Goal: Task Accomplishment & Management: Complete application form

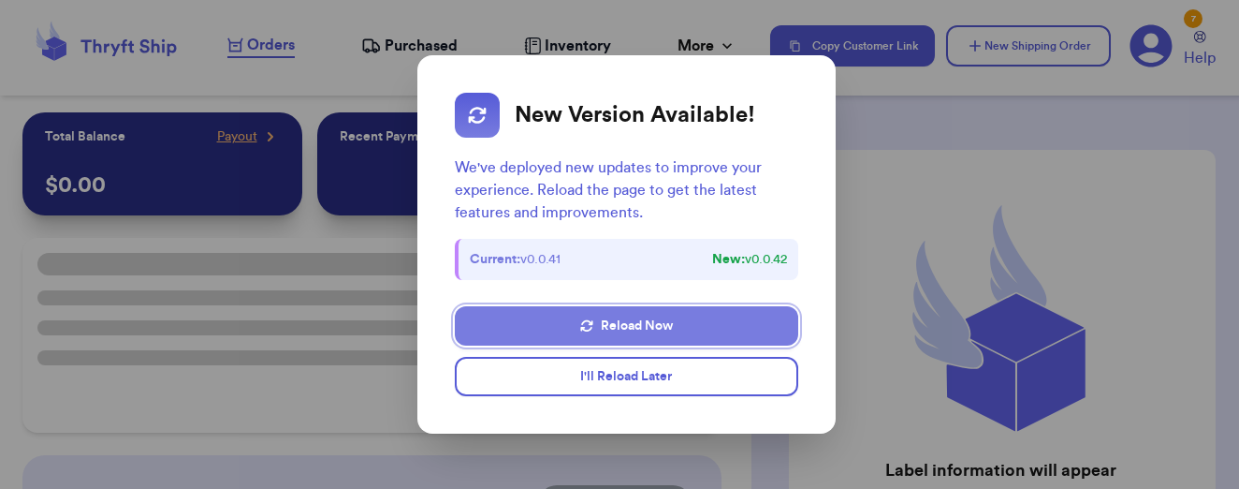
click at [518, 306] on button "Reload Now" at bounding box center [626, 325] width 343 height 39
click at [629, 306] on button "Reload Now" at bounding box center [626, 325] width 343 height 39
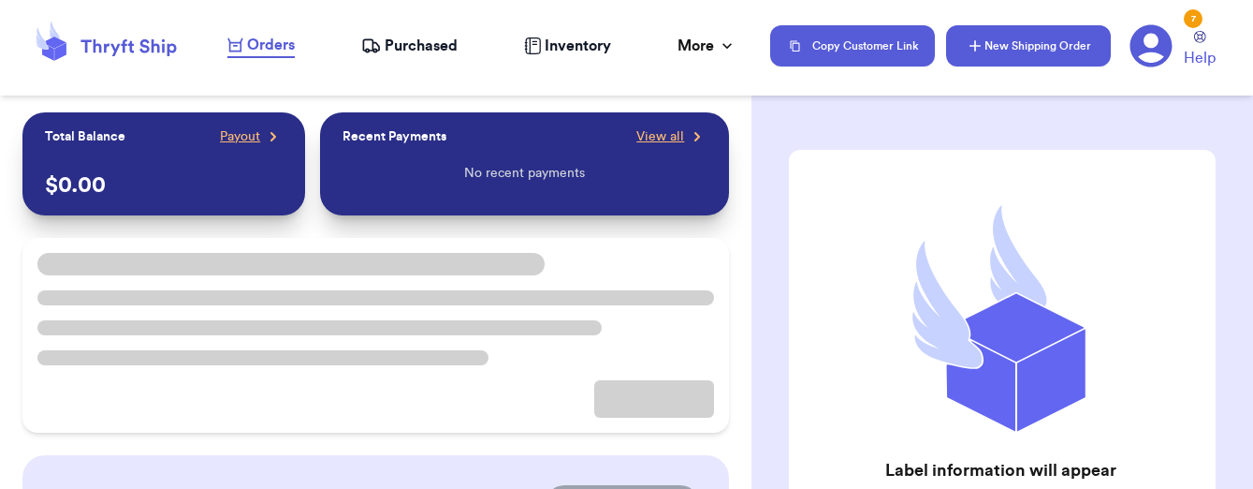
click at [1027, 49] on button "New Shipping Order" at bounding box center [1028, 45] width 165 height 41
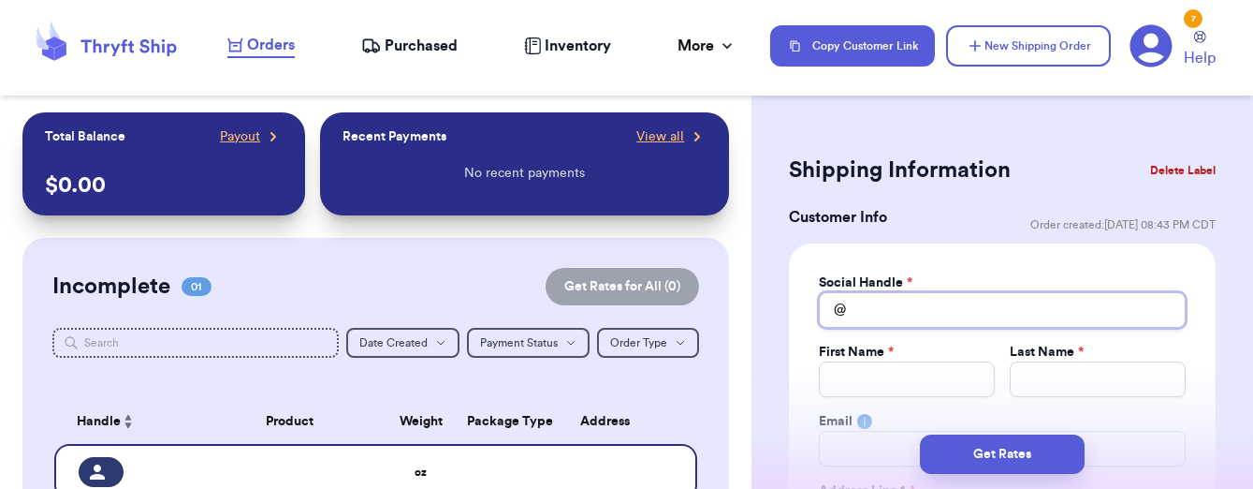
click at [895, 301] on input "Total Amount Paid" at bounding box center [1002, 310] width 367 height 36
type input "s"
type input "sa"
type input "sav"
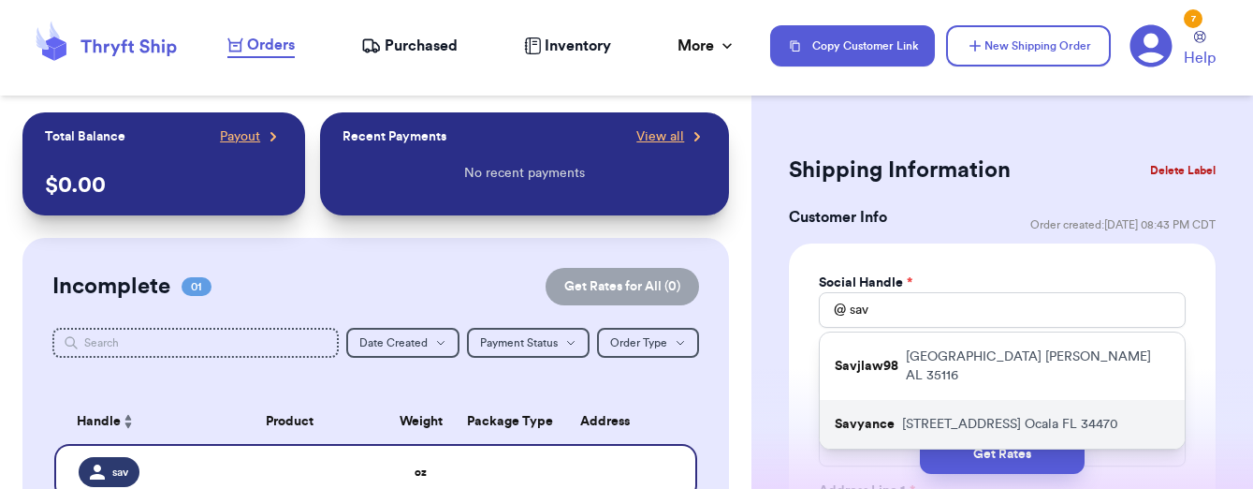
click at [923, 416] on div "Savyance 3310 east fort king street Ocala FL 34470" at bounding box center [1002, 424] width 365 height 49
type input "Savyance"
type input "Savanna"
type input "Graham"
type input "Savyance@gmail.com"
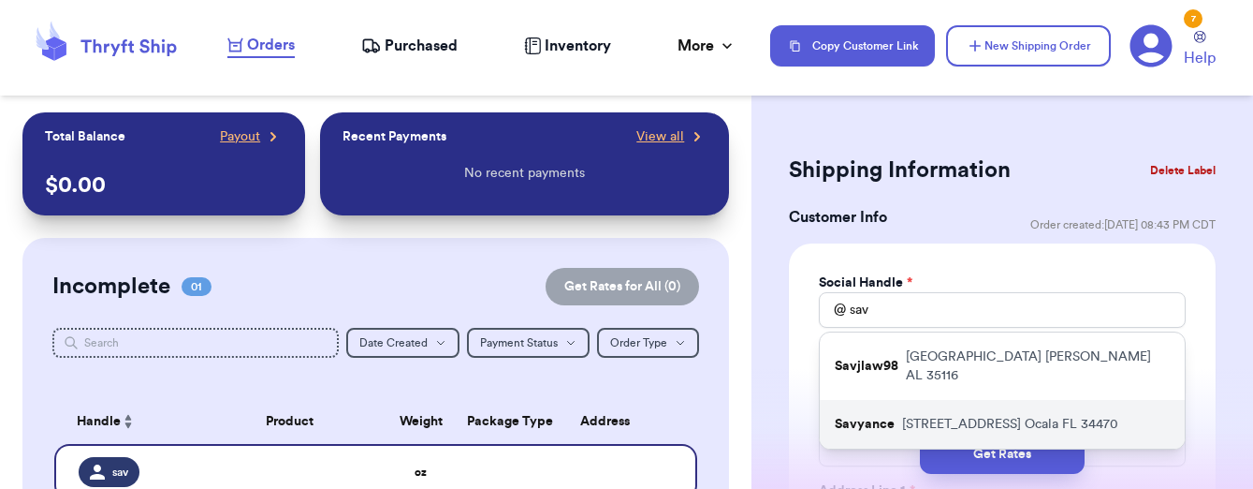
type input "3310 east fort king street"
type input "Ocala"
select select "FL"
type input "34470"
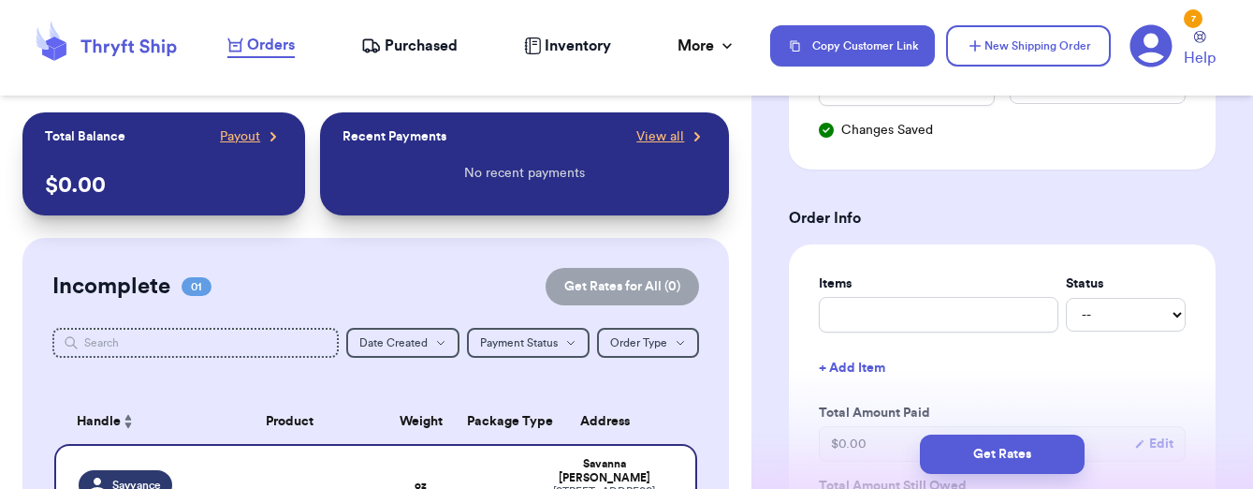
scroll to position [659, 0]
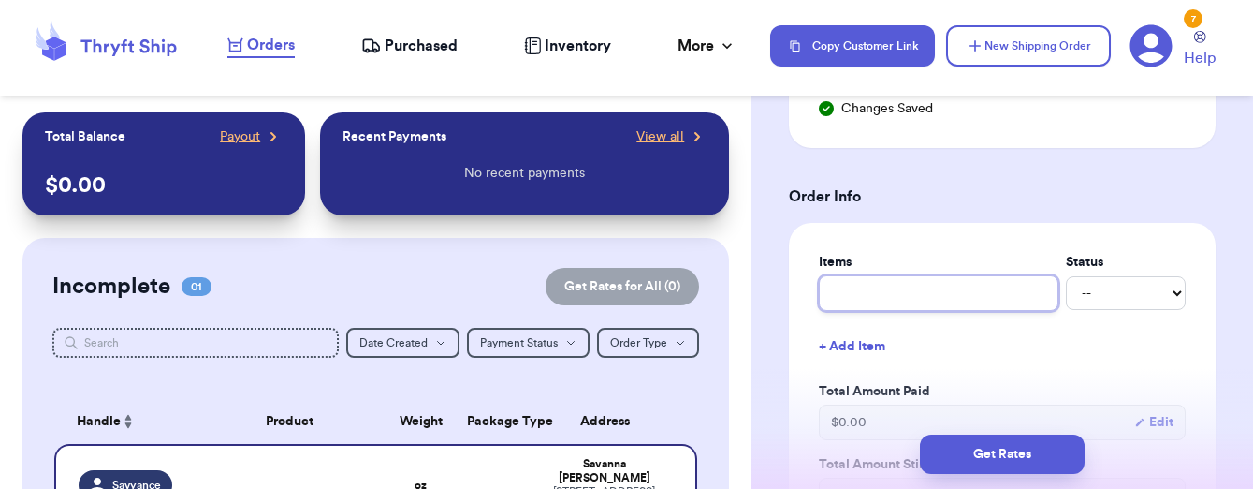
click at [927, 297] on input "text" at bounding box center [939, 293] width 240 height 36
type input "P"
type input "PO"
type input "POL"
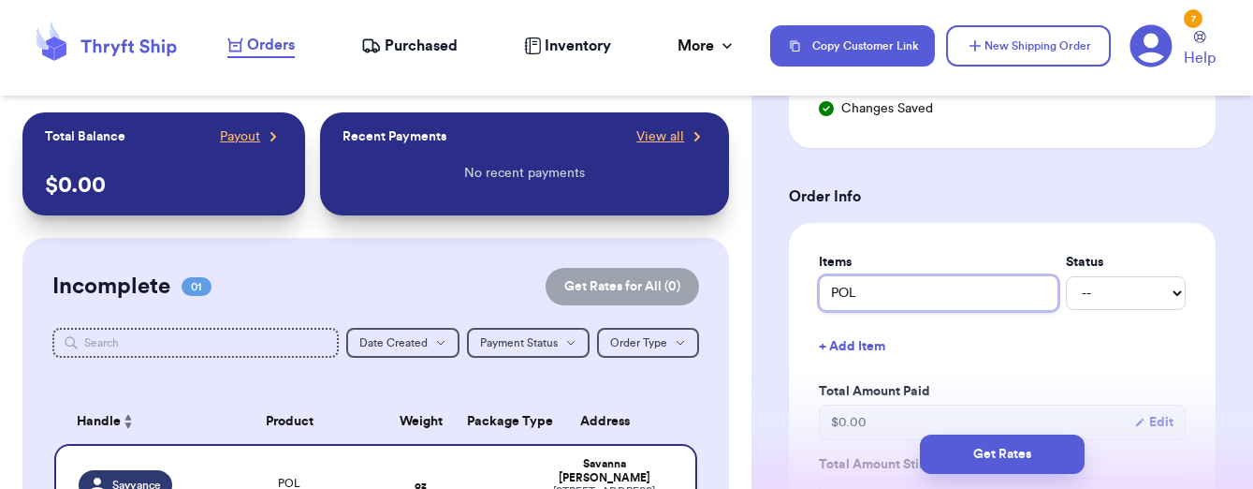
type input "POL S"
type input "POL Sw"
type input "POL Swe"
type input "POL Swea"
type input "POL Sweat"
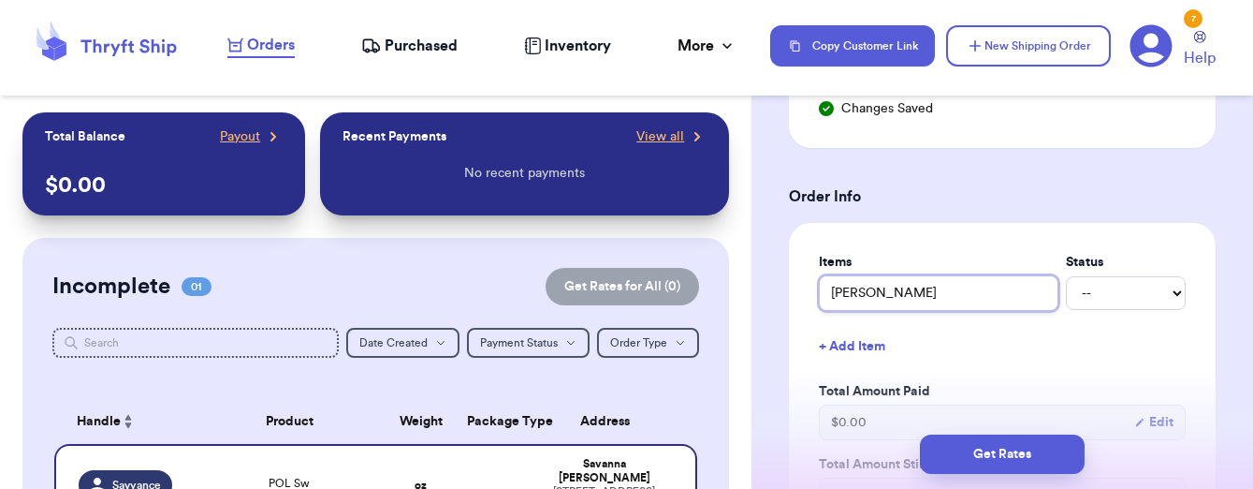
type input "POL Sweate"
type input "POL Sweater"
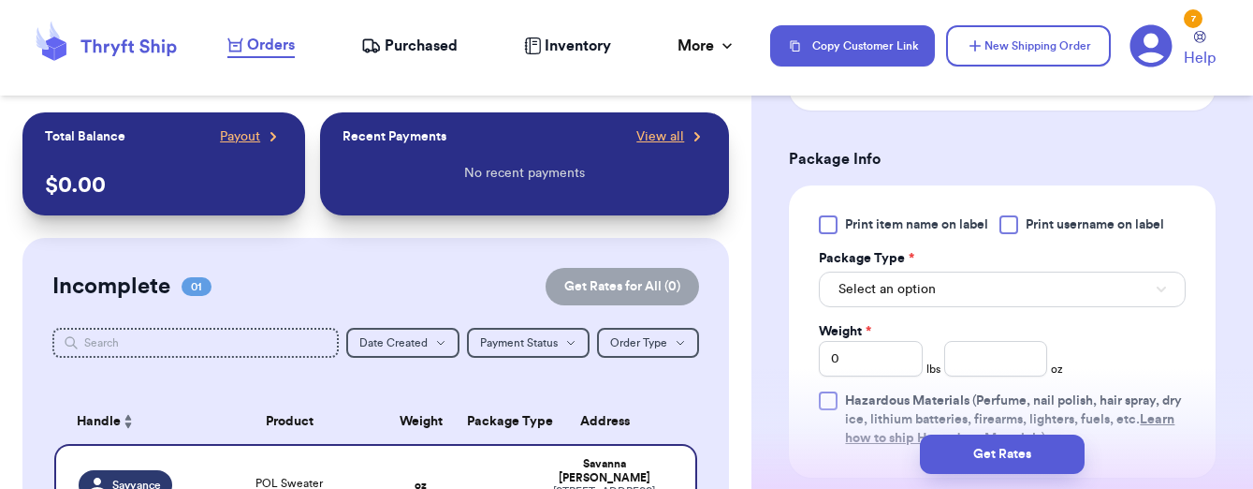
scroll to position [1128, 0]
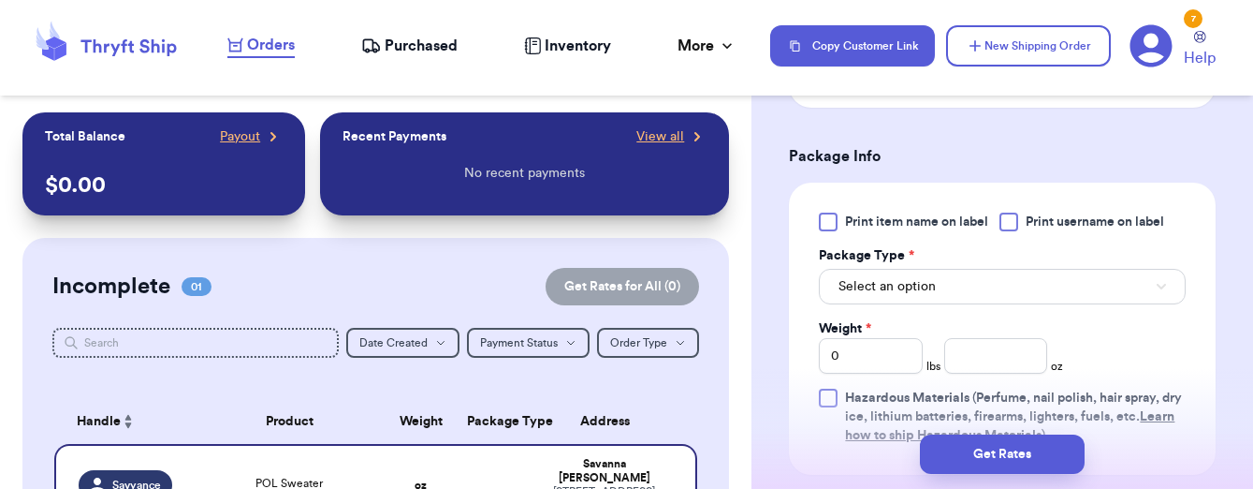
type input "POL Sweater"
click at [1002, 291] on button "Select an option" at bounding box center [1002, 287] width 367 height 36
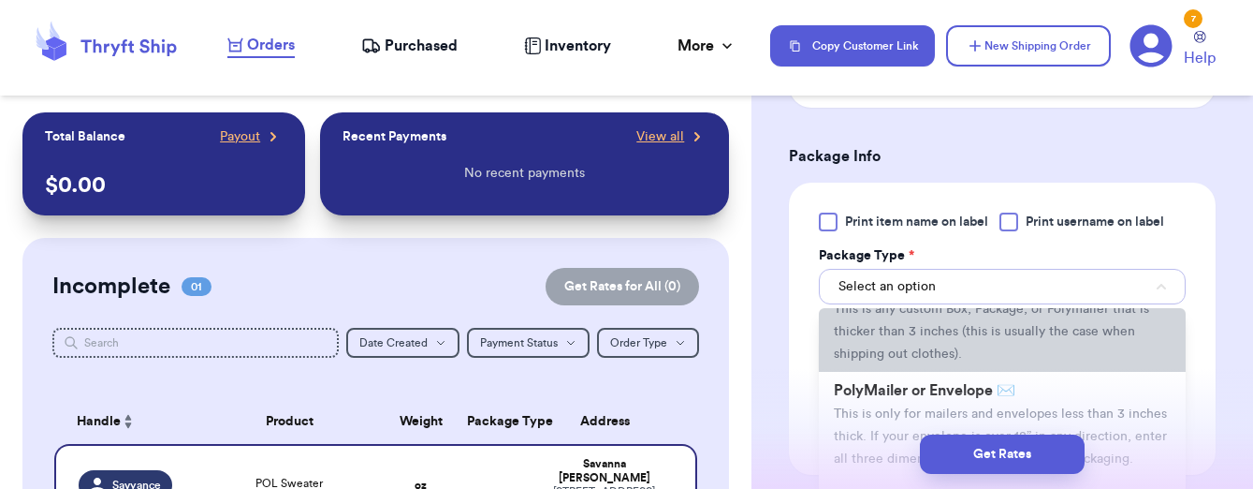
scroll to position [89, 0]
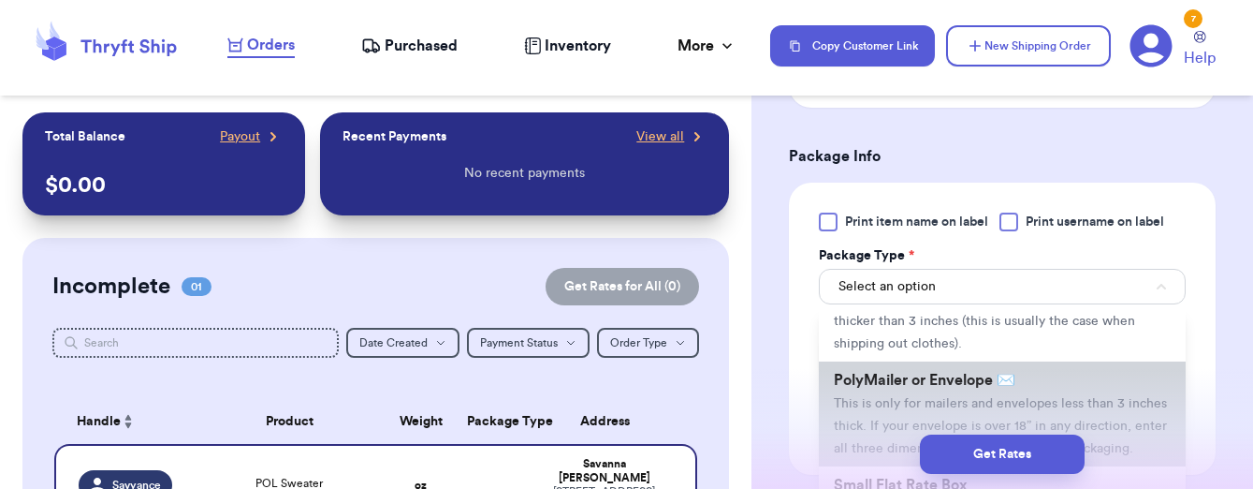
click at [947, 394] on li "PolyMailer or Envelope ✉️ This is only for mailers and envelopes less than 3 in…" at bounding box center [1002, 413] width 367 height 105
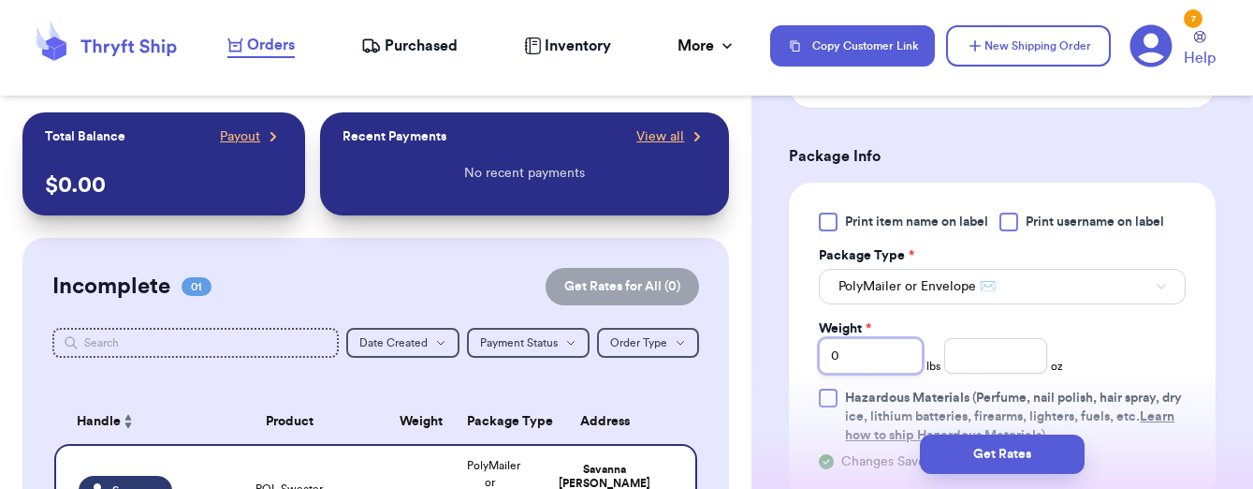
click at [880, 364] on input "0" at bounding box center [871, 356] width 104 height 36
type input "1"
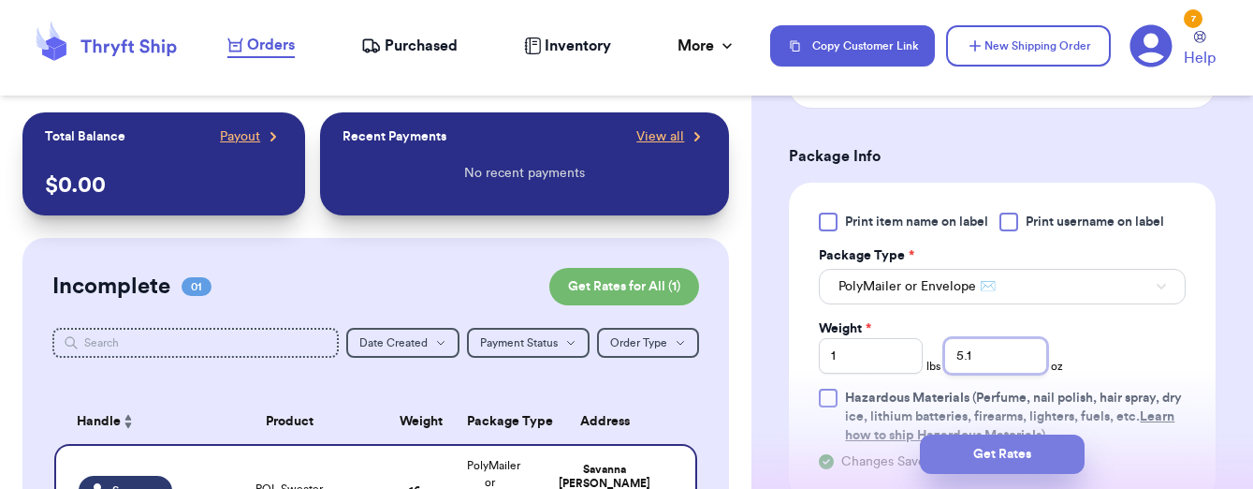
type input "5.1"
click at [962, 460] on button "Get Rates" at bounding box center [1002, 453] width 165 height 39
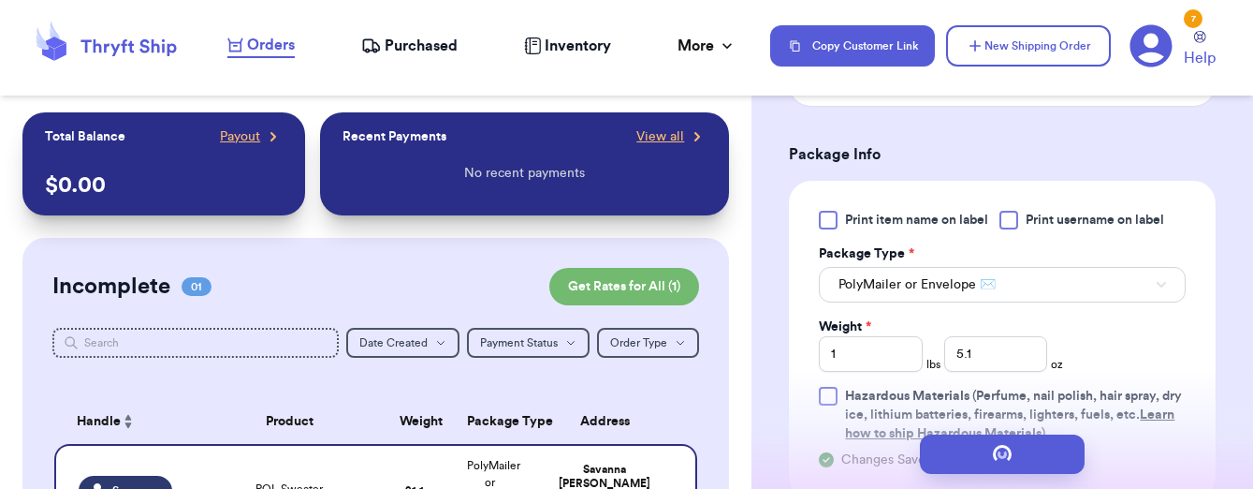
scroll to position [0, 0]
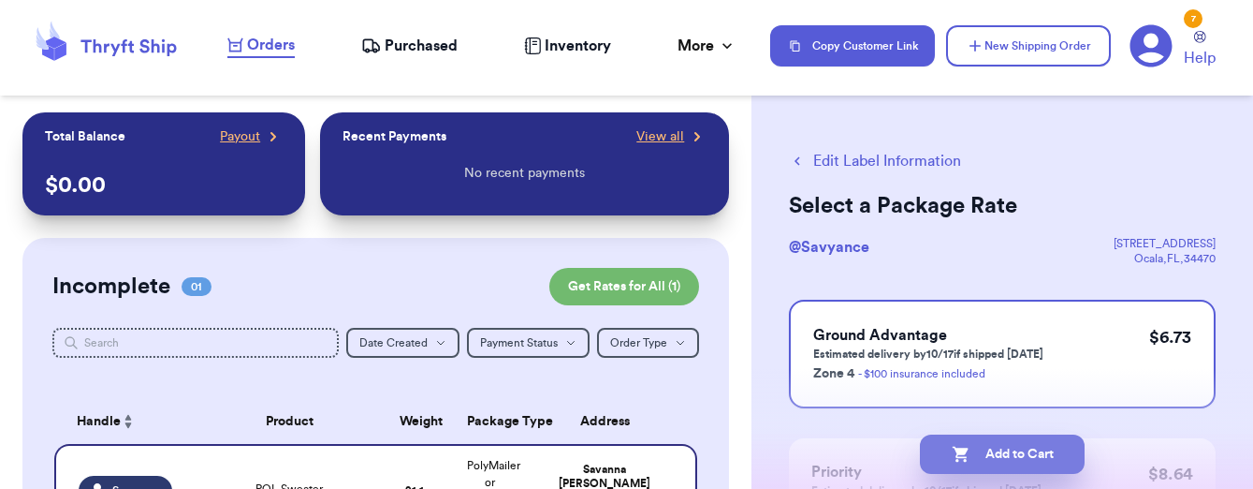
click at [1046, 443] on button "Add to Cart" at bounding box center [1002, 453] width 165 height 39
checkbox input "true"
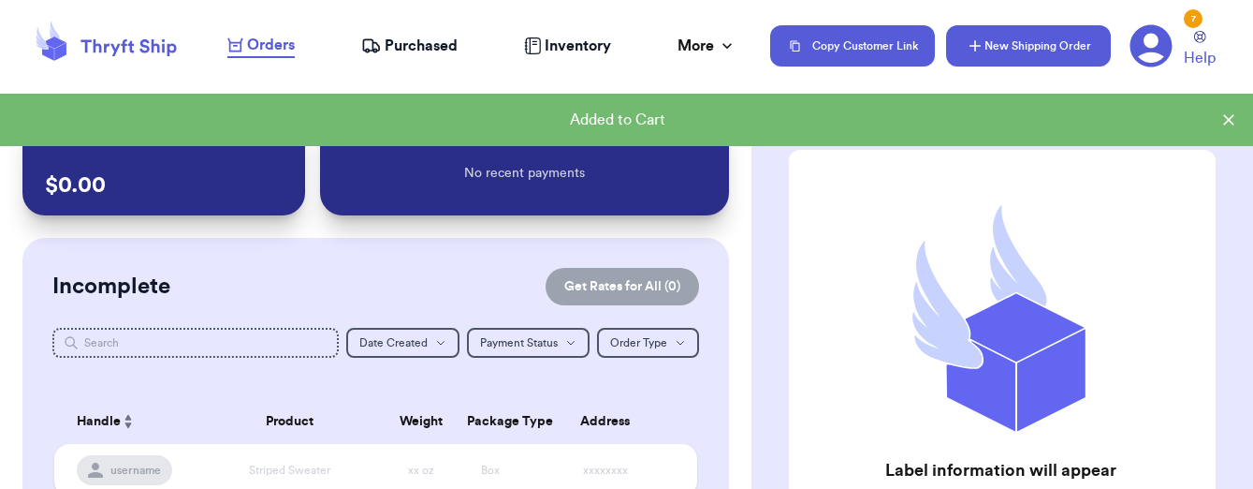
click at [1032, 58] on button "New Shipping Order" at bounding box center [1028, 45] width 165 height 41
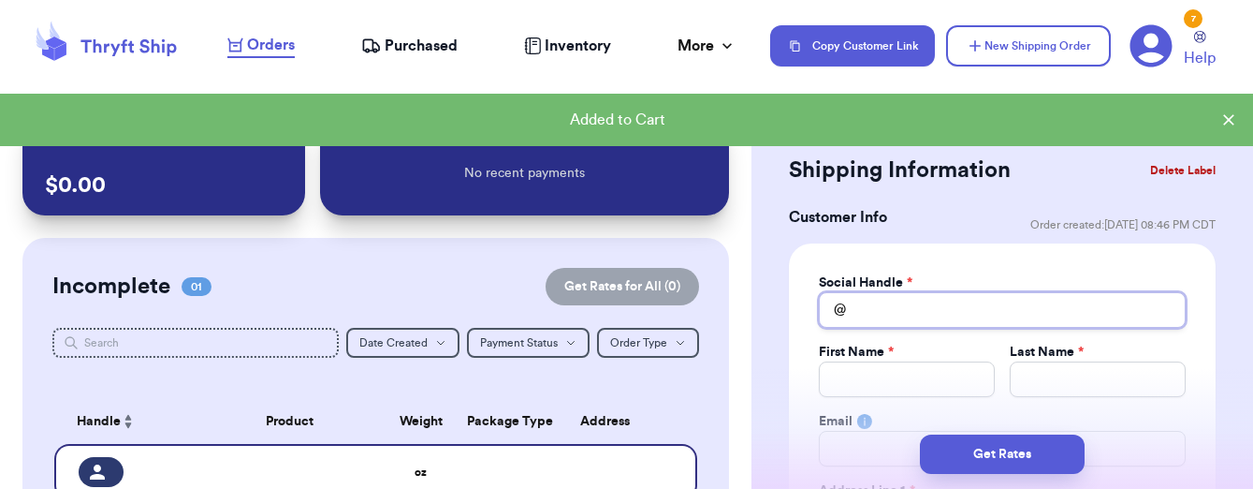
click at [907, 319] on input "Total Amount Paid" at bounding box center [1002, 310] width 367 height 36
type input "a"
type input "al"
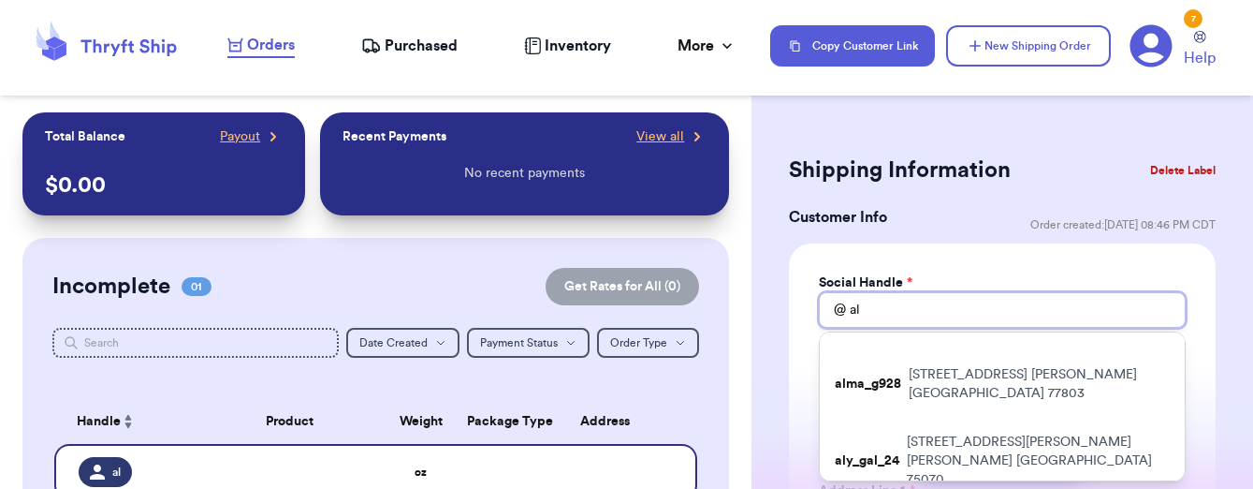
scroll to position [212, 0]
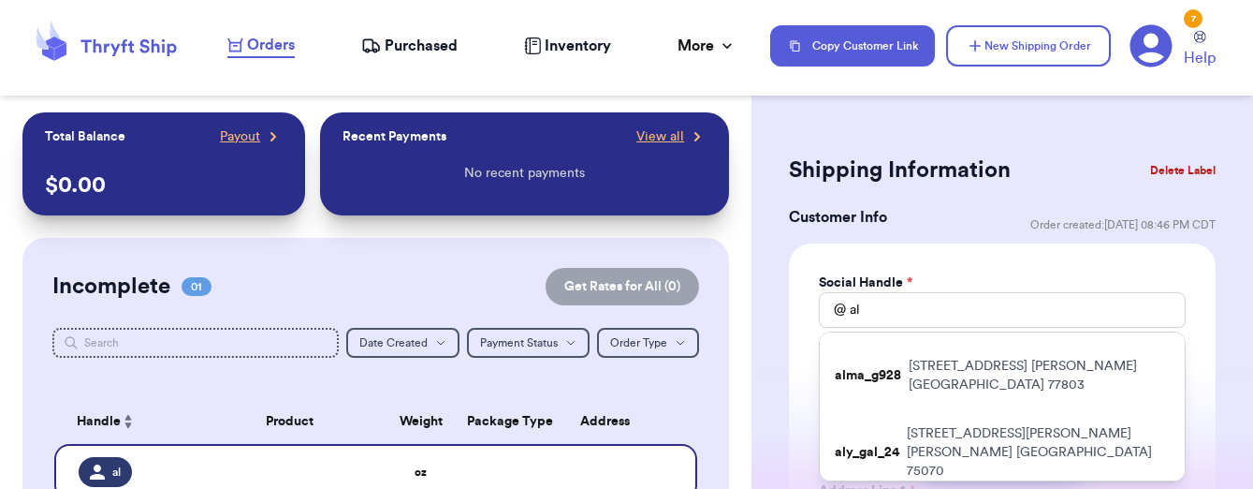
type input "alliepbj"
type input "[PERSON_NAME]"
type input "[EMAIL_ADDRESS][DOMAIN_NAME]"
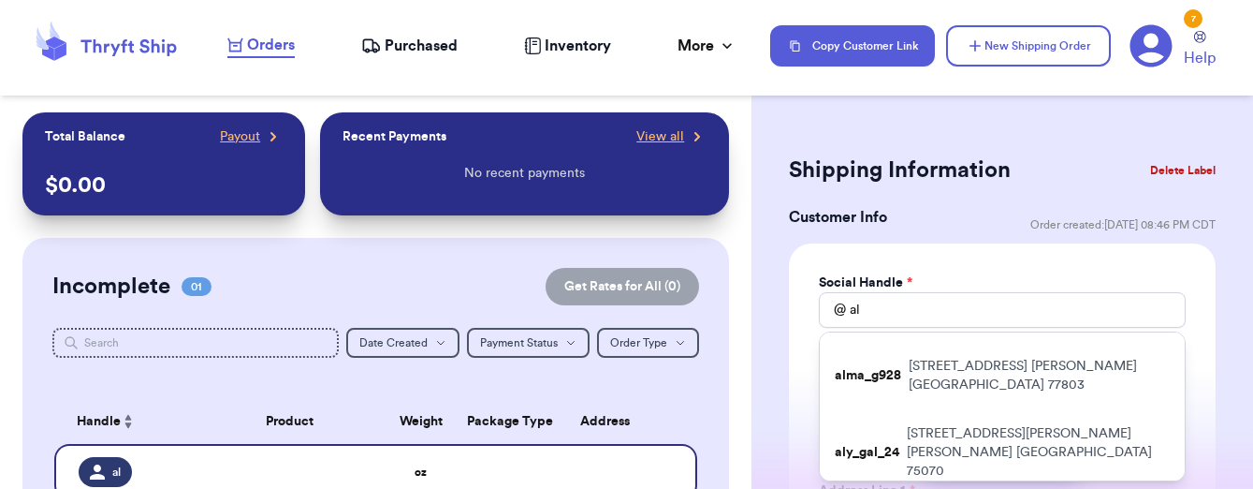
type input "[STREET_ADDRESS][PERSON_NAME]"
type input "Cumming"
select select "GA"
type input "30041"
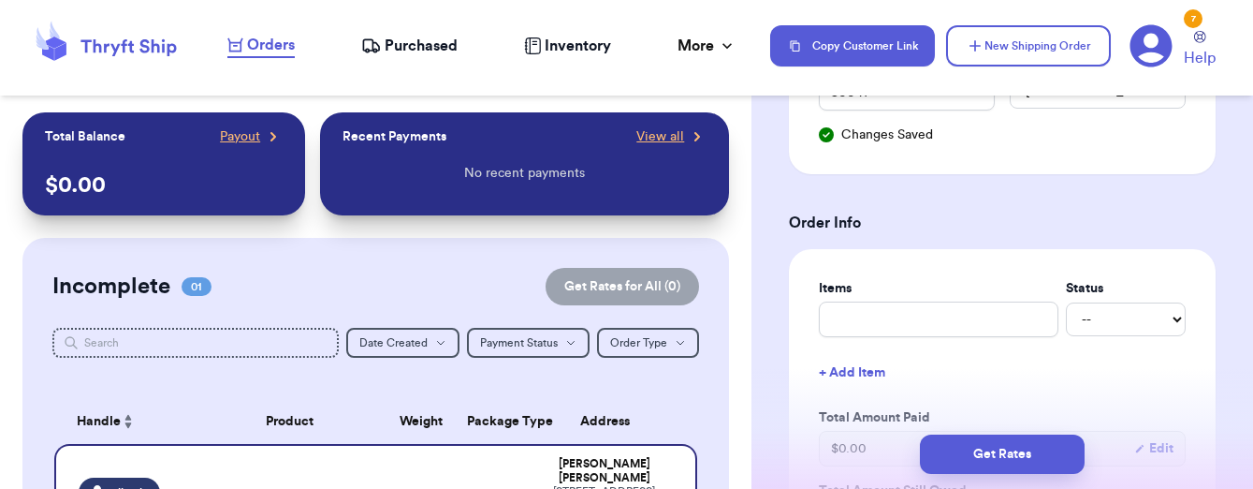
scroll to position [634, 0]
click at [927, 319] on input "text" at bounding box center [939, 318] width 240 height 36
type input "c"
type input "ca"
type input "cam"
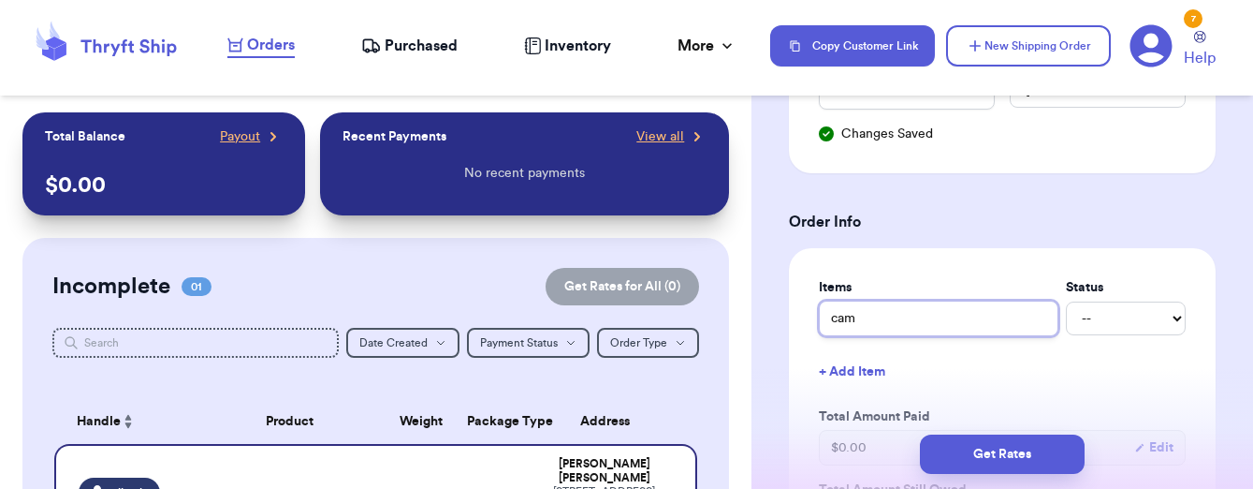
type input "came"
type input "camel"
type input "camel s"
type input "camel sw"
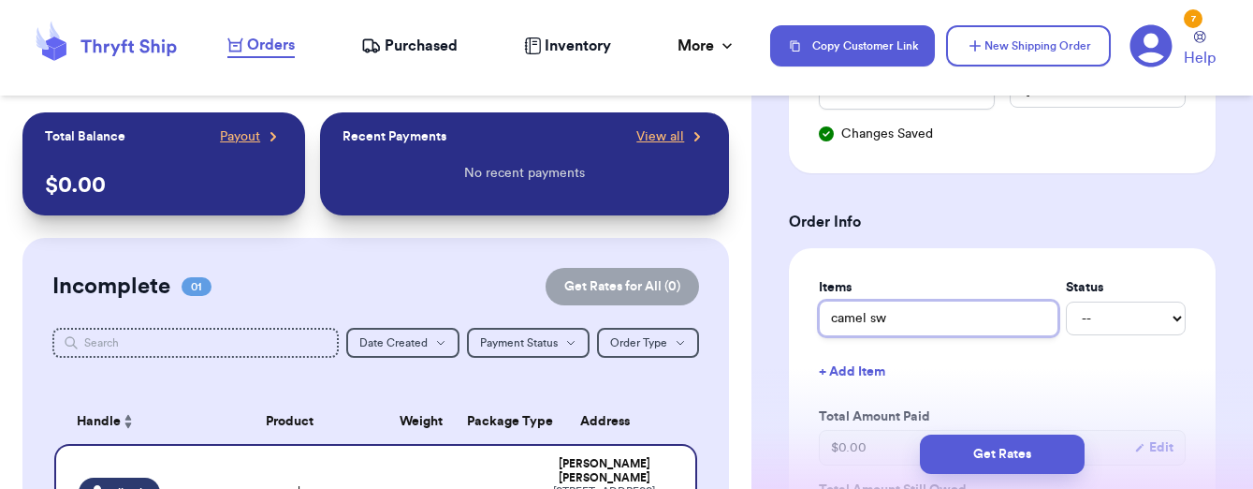
type input "camel swe"
type input "camel swea"
type input "camel sweat"
type input "camel sweate"
type input "camel sweater"
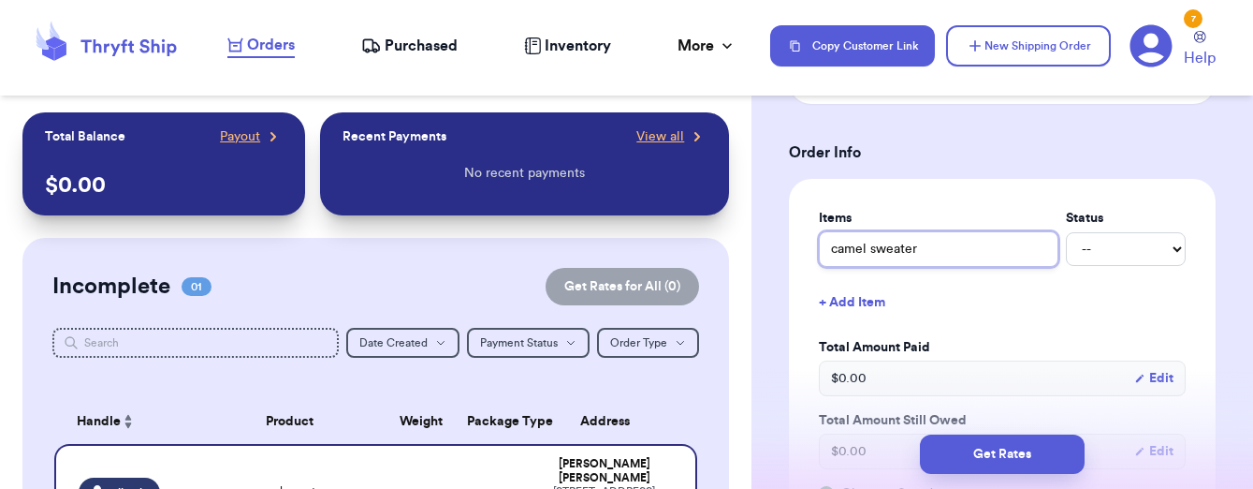
scroll to position [707, 0]
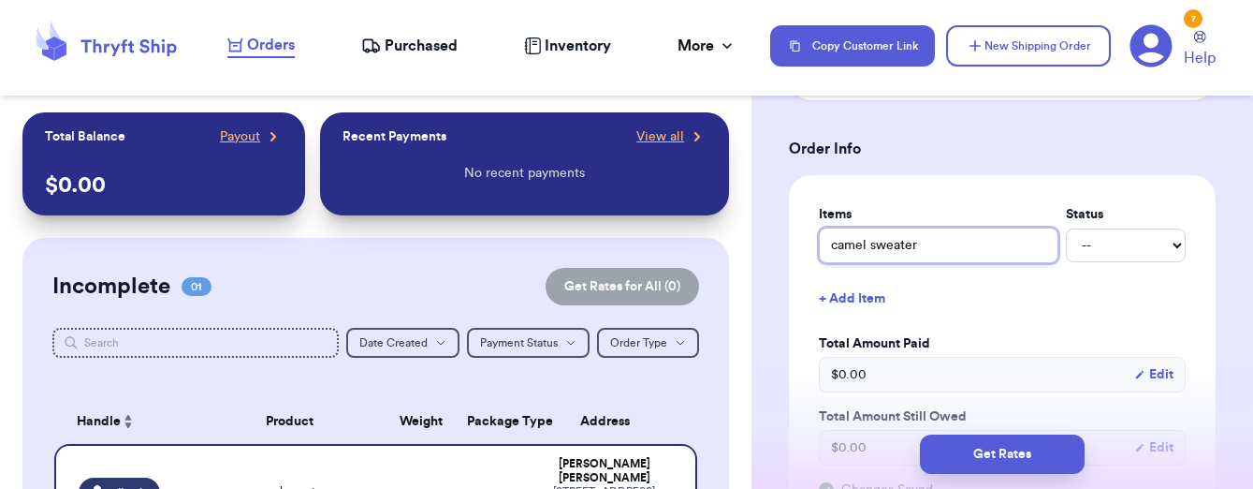
type input "camel sweater"
click at [872, 299] on button "+ Add Item" at bounding box center [1002, 298] width 382 height 41
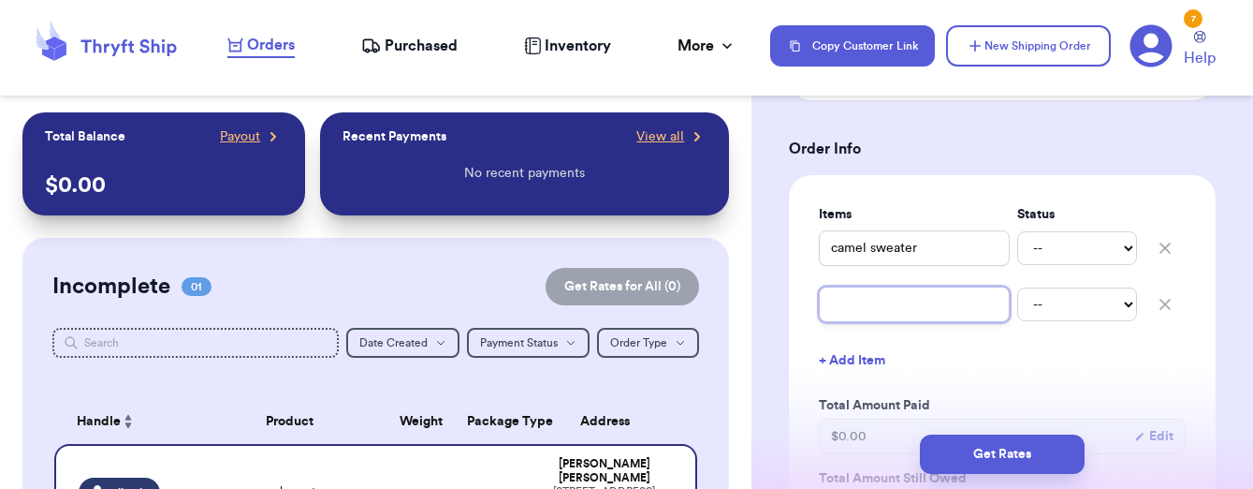
click at [877, 320] on input "text" at bounding box center [914, 304] width 191 height 36
type input "g"
type input "gr"
type input "gre"
type input "gree"
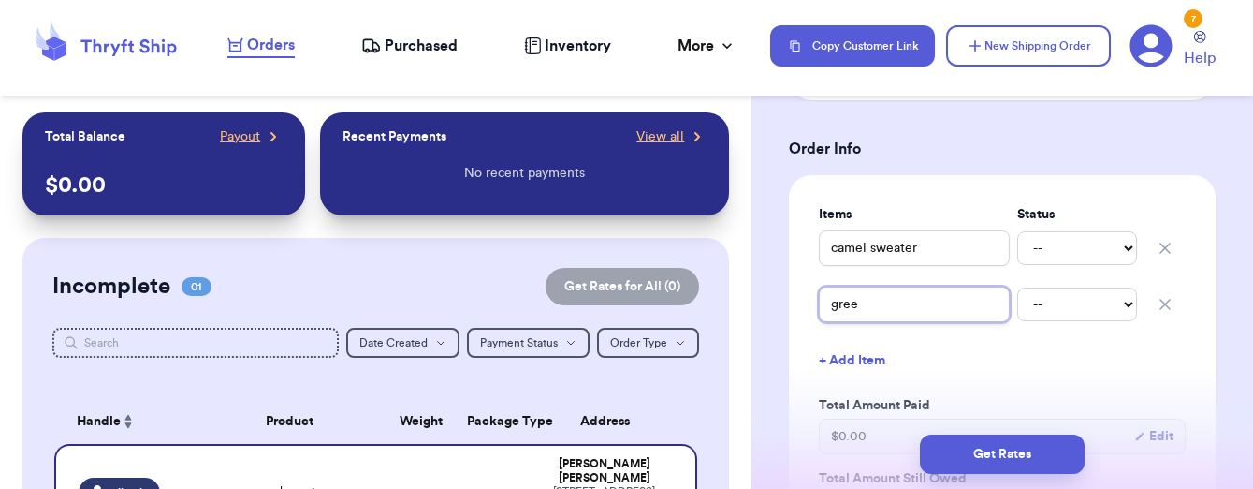
type input "green"
type input "green c"
type input "green cr"
type input "green cre"
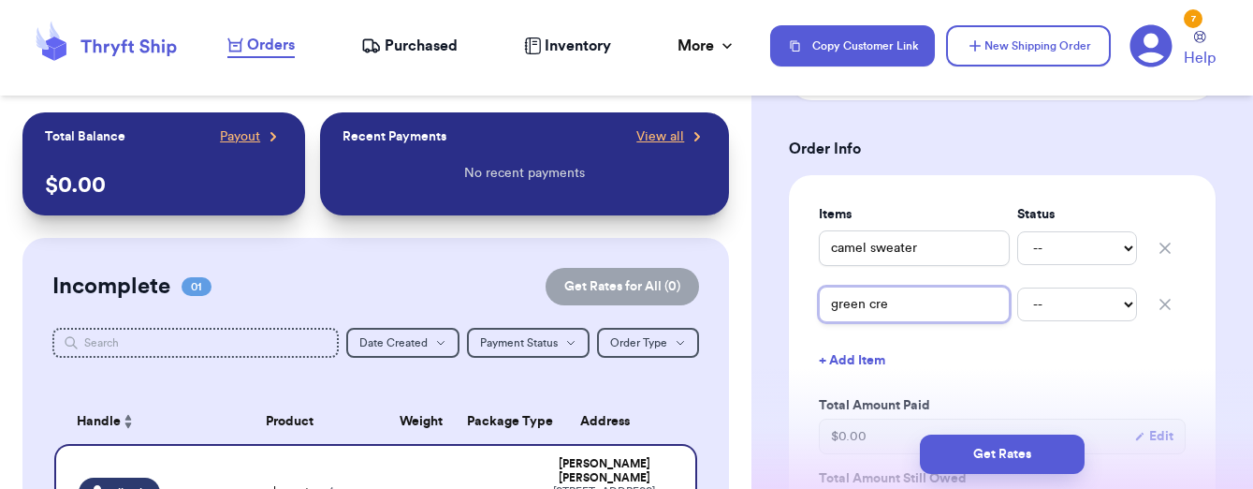
type input "green crew"
click at [865, 373] on button "+ Add Item" at bounding box center [1002, 360] width 382 height 41
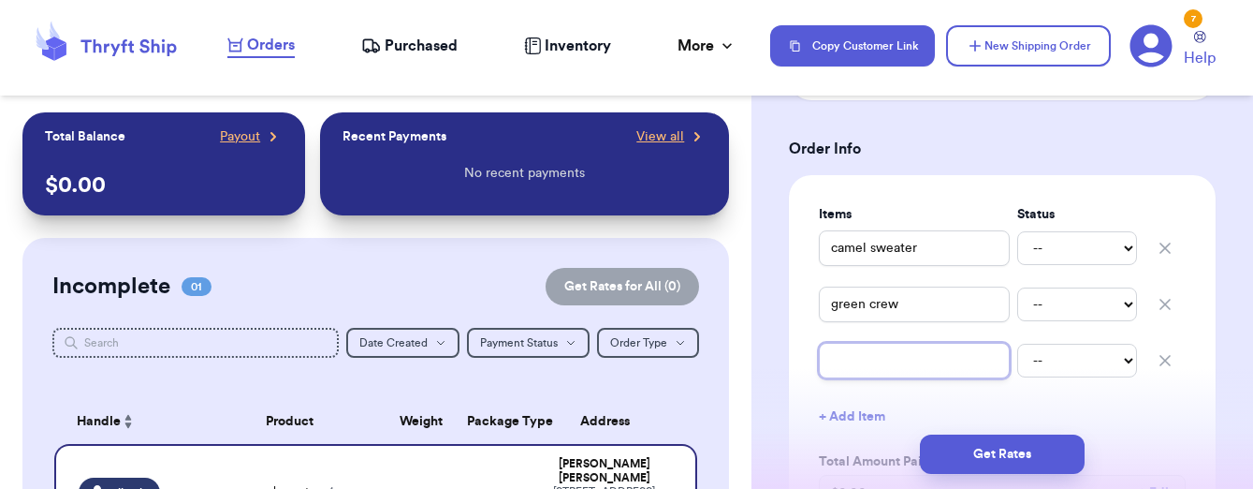
click at [869, 362] on input "text" at bounding box center [914, 361] width 191 height 36
type input "e"
type input "ex"
type input "exp"
type input "expr"
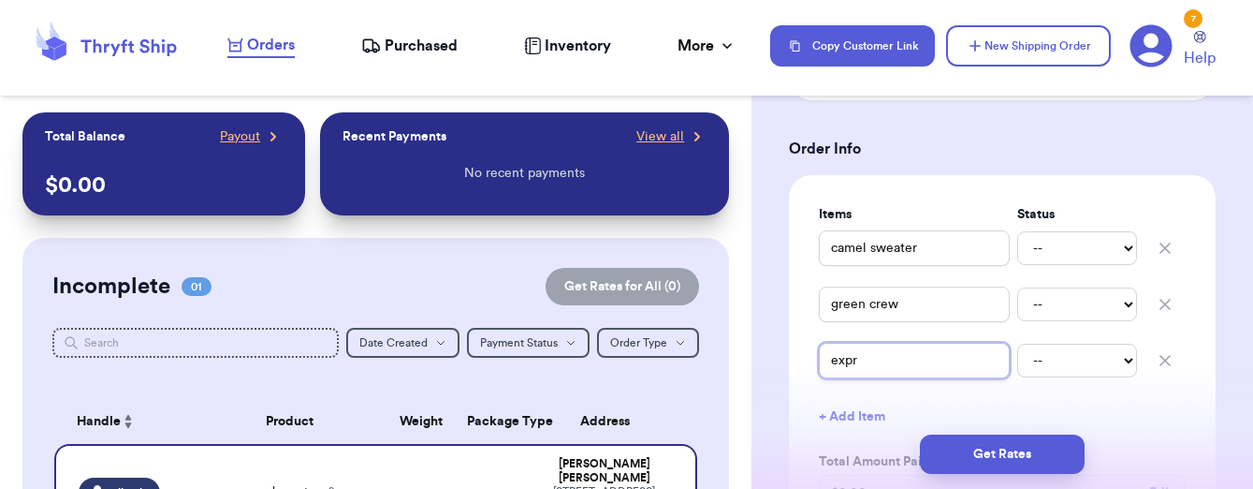
type input "expre"
type input "expres"
type input "express"
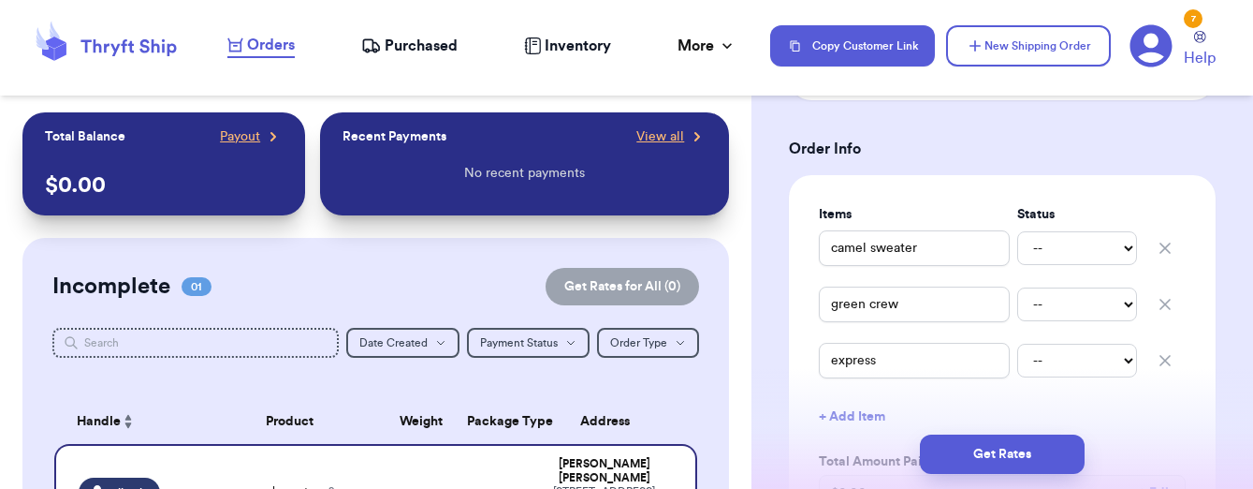
click at [988, 389] on div "Items Status camel sweater -- Paid Owes green crew -- Paid Owes express -- Paid…" at bounding box center [1002, 411] width 367 height 412
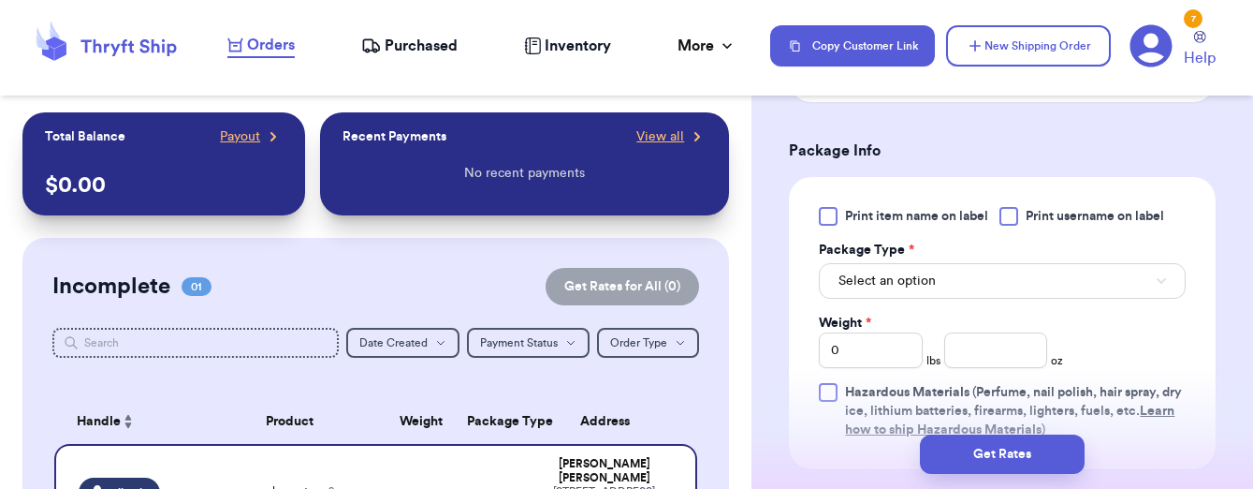
scroll to position [1280, 0]
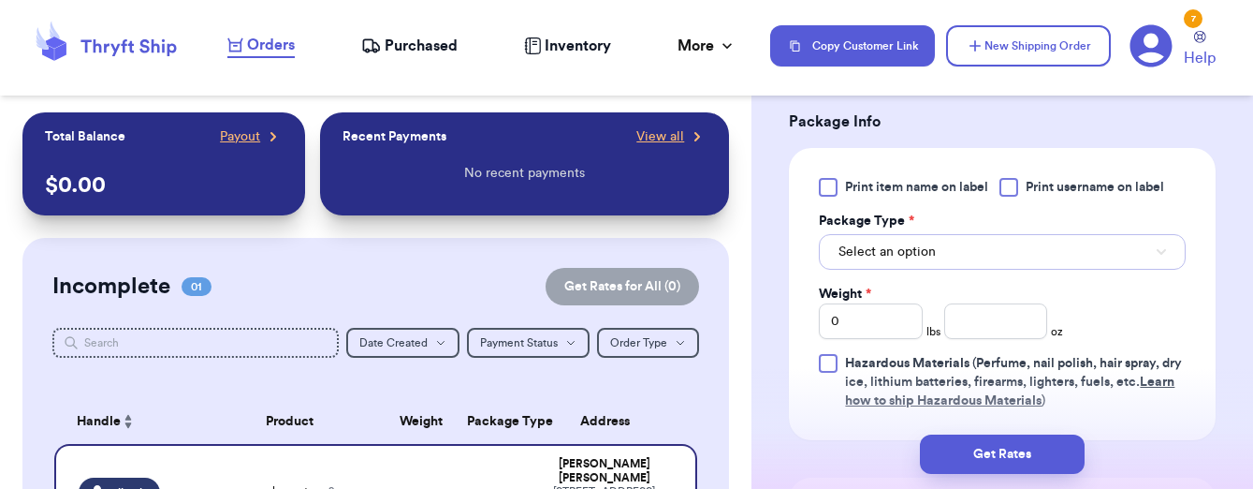
click at [1013, 263] on button "Select an option" at bounding box center [1002, 252] width 367 height 36
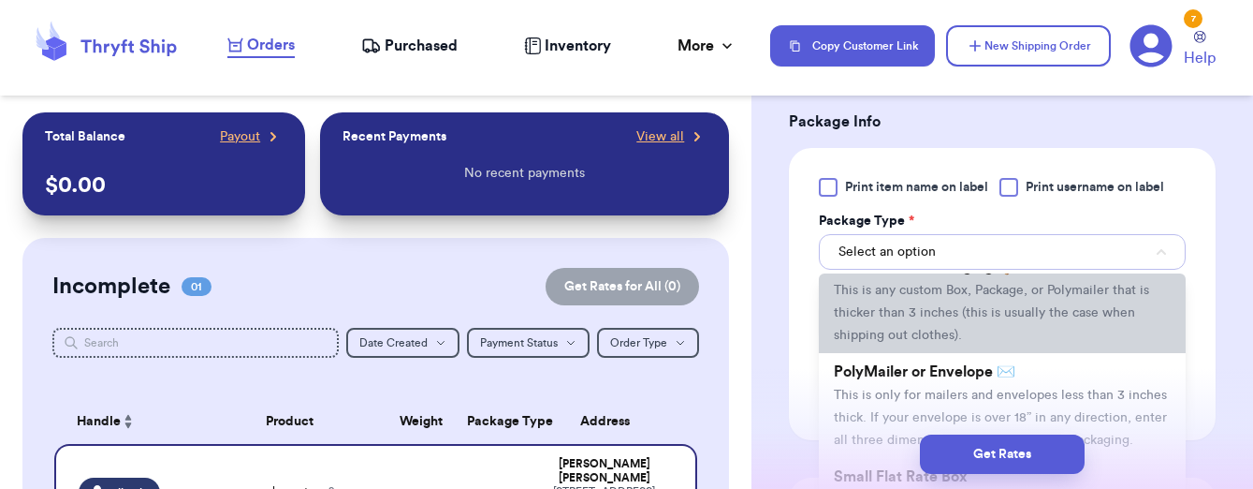
scroll to position [67, 0]
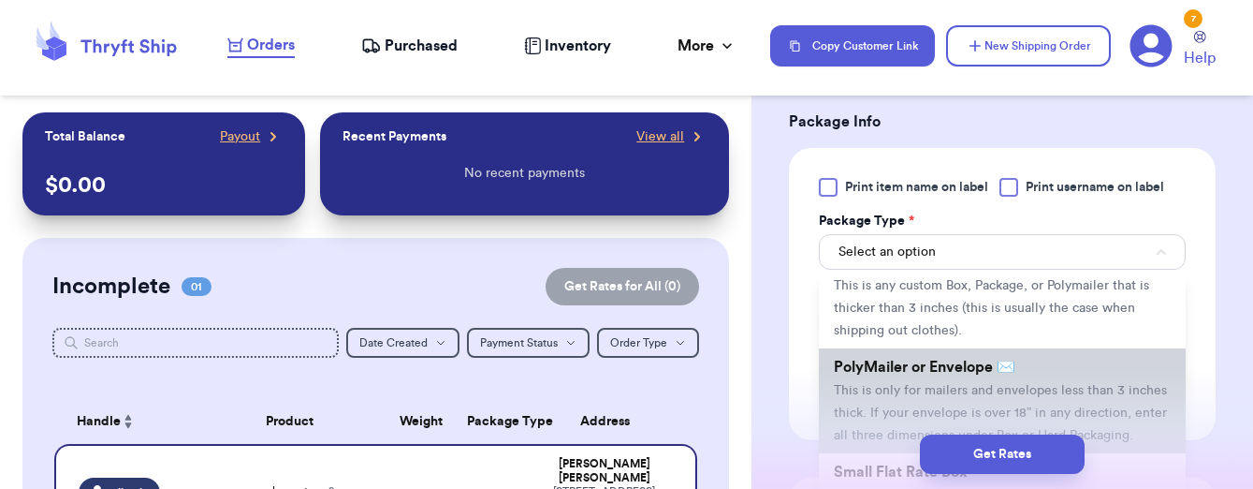
click at [1033, 387] on span "This is only for mailers and envelopes less than 3 inches thick. If your envelo…" at bounding box center [1000, 413] width 333 height 58
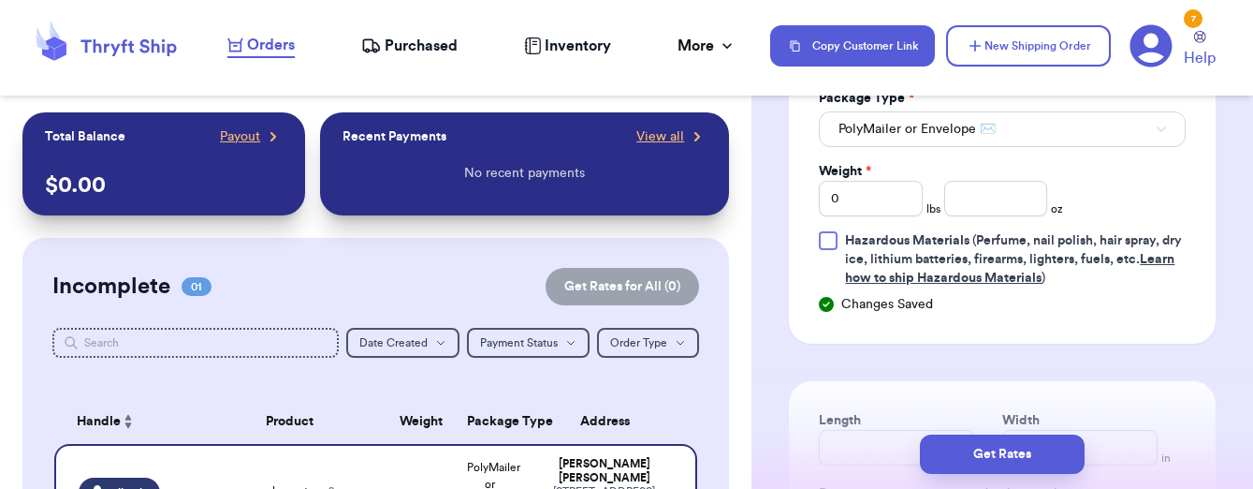
scroll to position [1402, 0]
click at [849, 205] on input "0" at bounding box center [871, 200] width 104 height 36
type input "4"
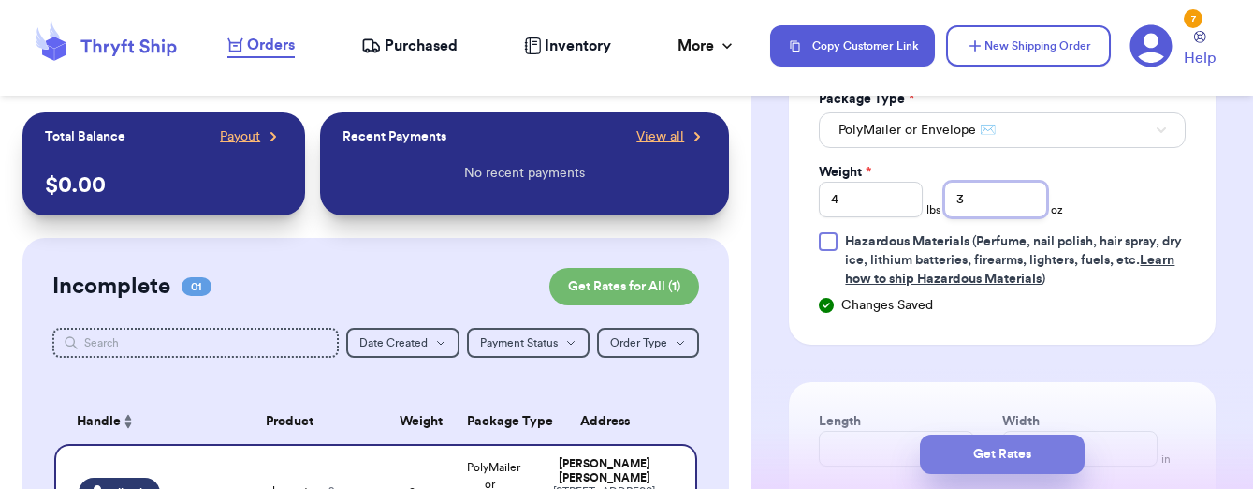
type input "3"
click at [1023, 460] on button "Get Rates" at bounding box center [1002, 453] width 165 height 39
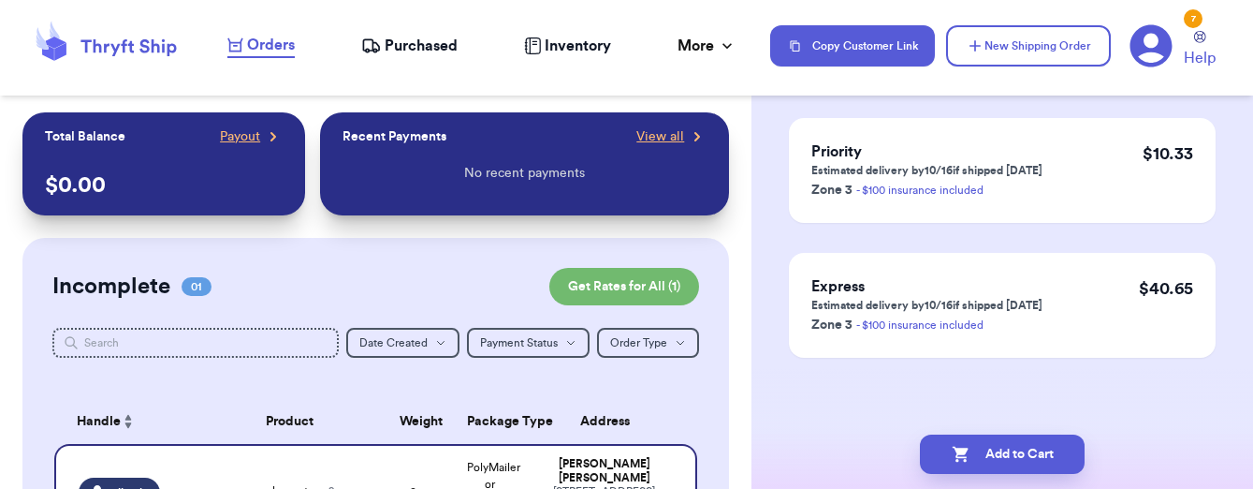
scroll to position [0, 0]
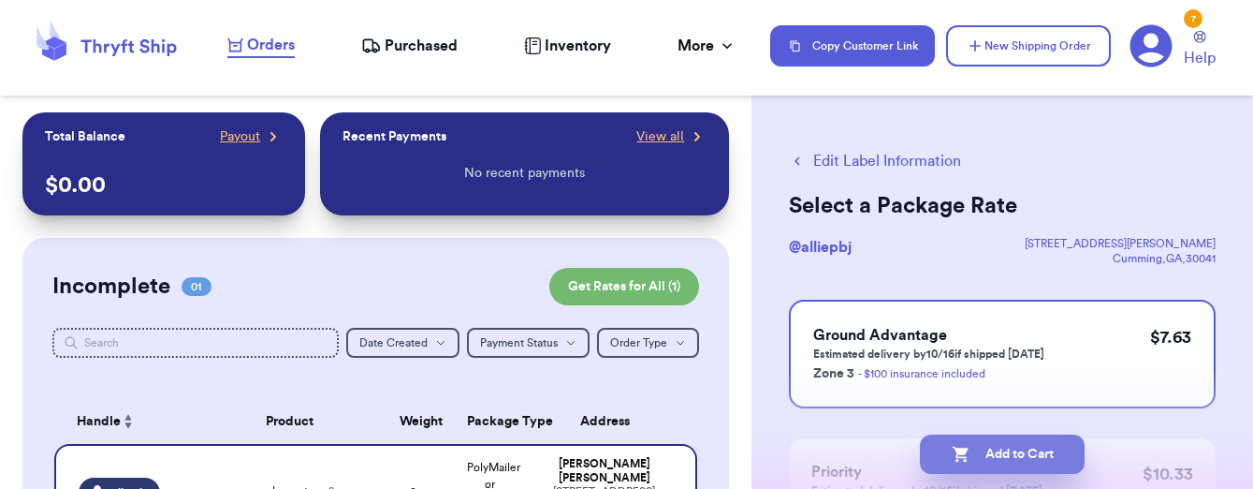
click at [1044, 436] on button "Add to Cart" at bounding box center [1002, 453] width 165 height 39
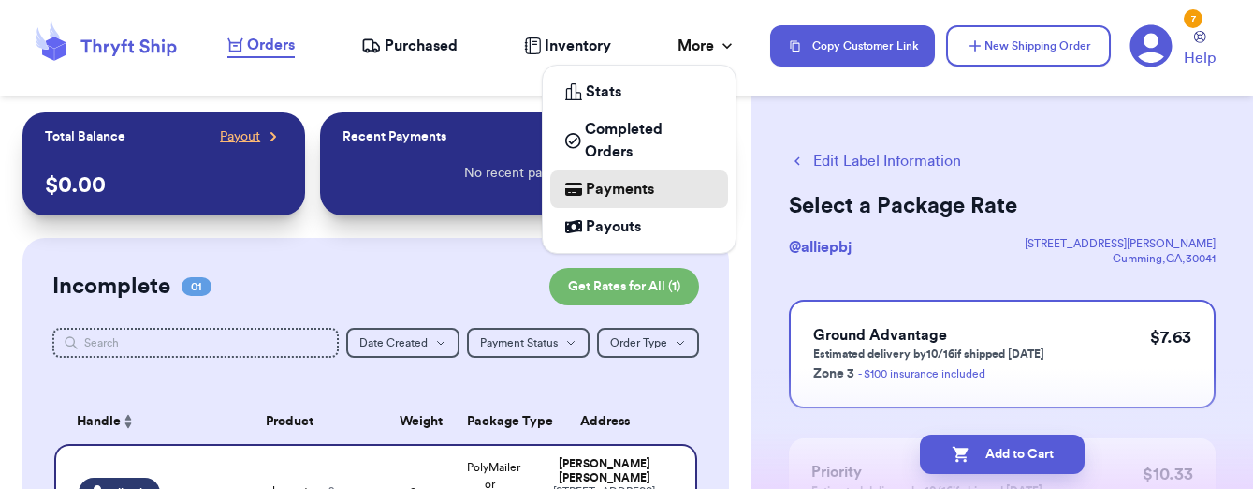
click at [608, 178] on span "Payments" at bounding box center [620, 189] width 68 height 22
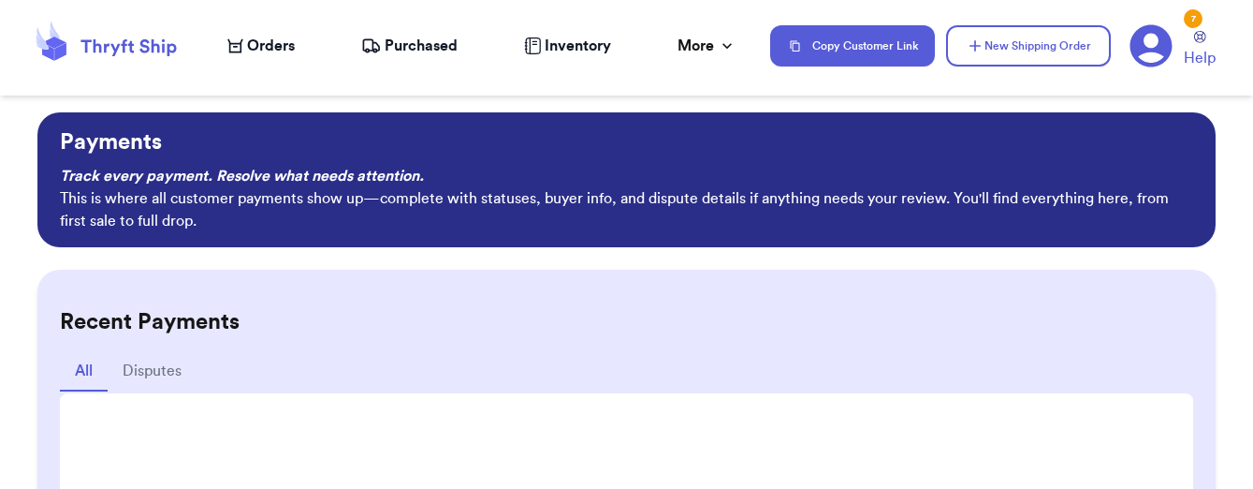
click at [1158, 52] on icon at bounding box center [1152, 46] width 42 height 42
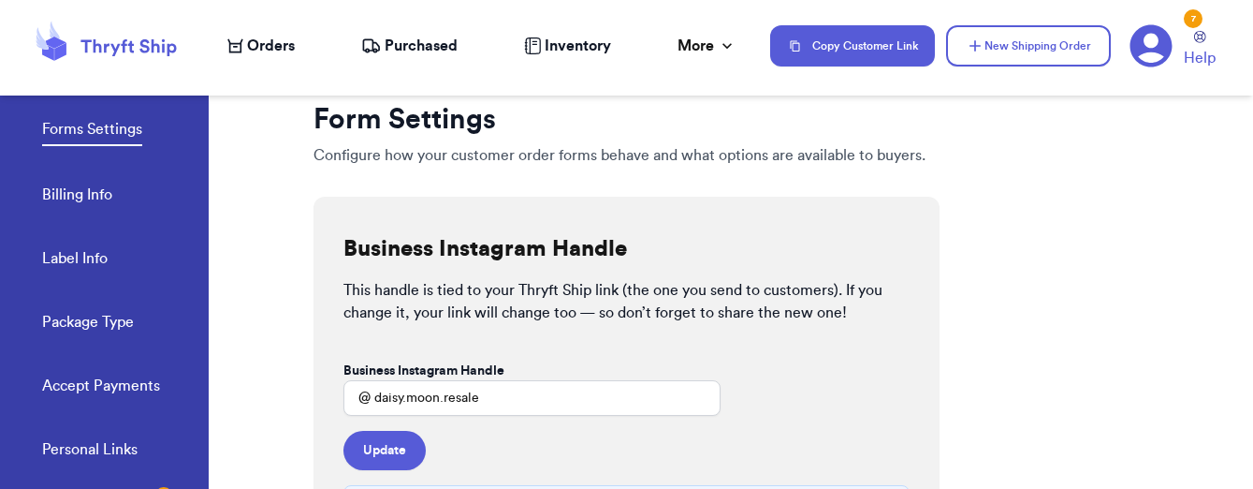
click at [143, 391] on link "Accept Payments" at bounding box center [101, 387] width 118 height 26
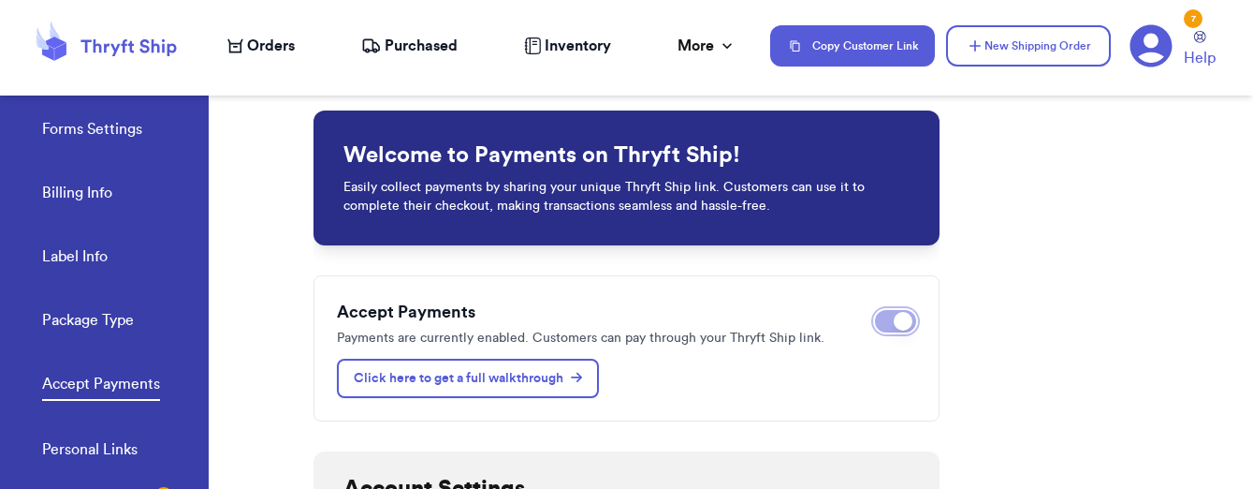
click at [895, 328] on button "Disable payments" at bounding box center [895, 321] width 41 height 22
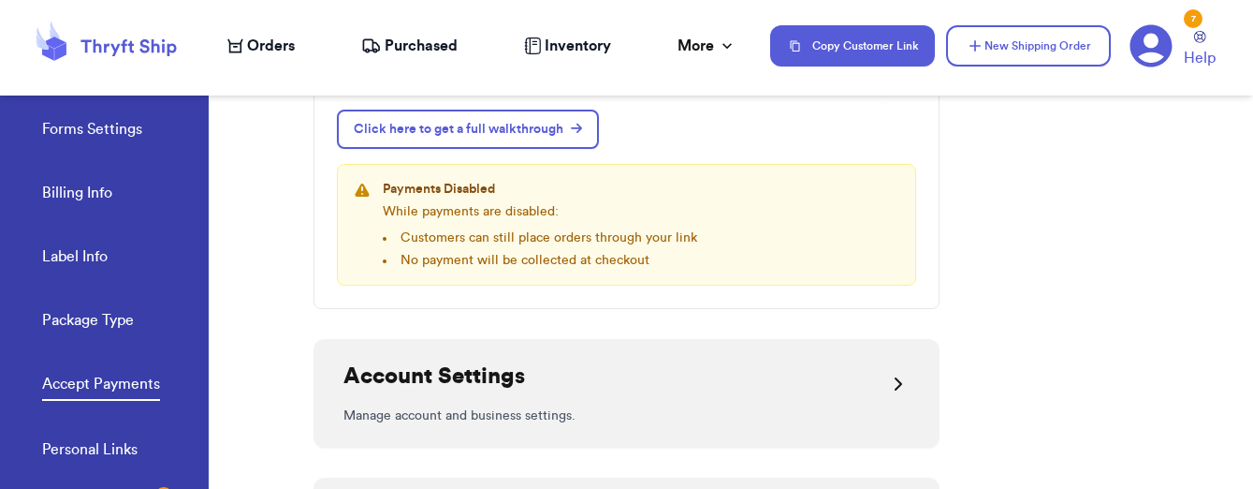
scroll to position [250, 0]
click at [858, 61] on button "Copy Customer Link" at bounding box center [852, 45] width 165 height 41
click at [277, 50] on span "Orders" at bounding box center [271, 46] width 48 height 22
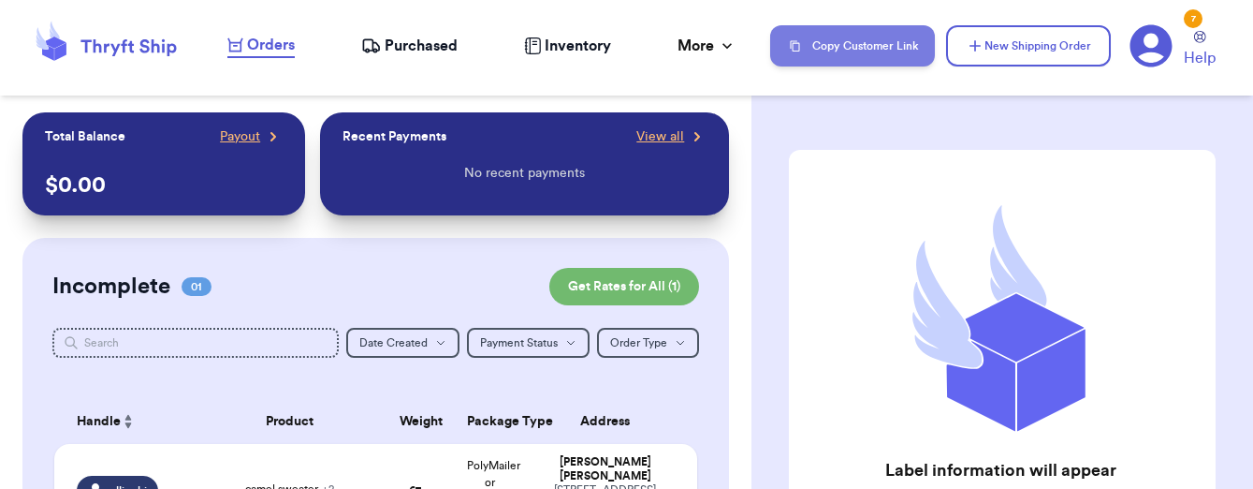
click at [805, 52] on icon "button" at bounding box center [795, 45] width 19 height 19
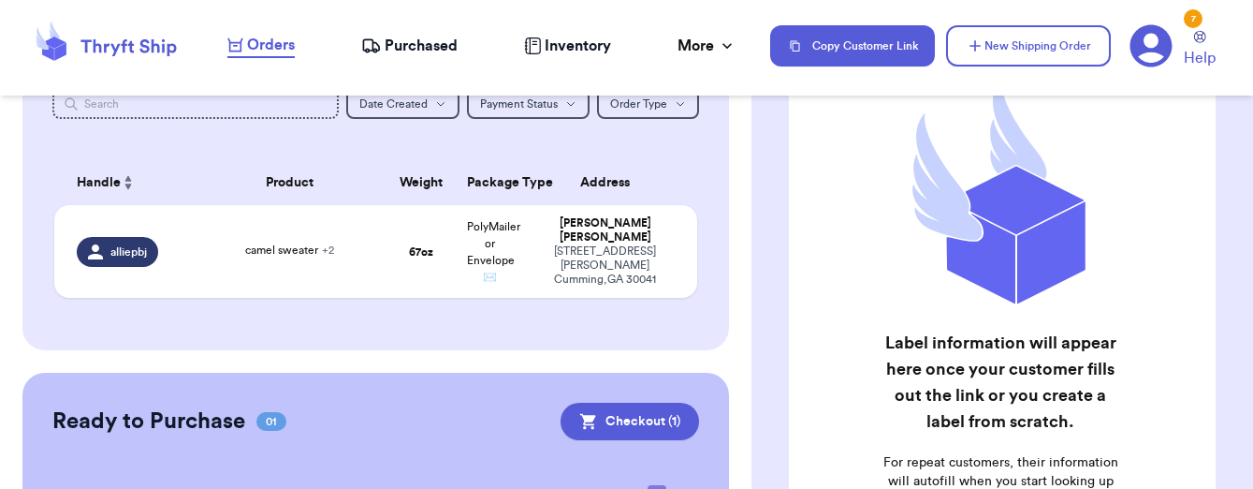
scroll to position [236, 0]
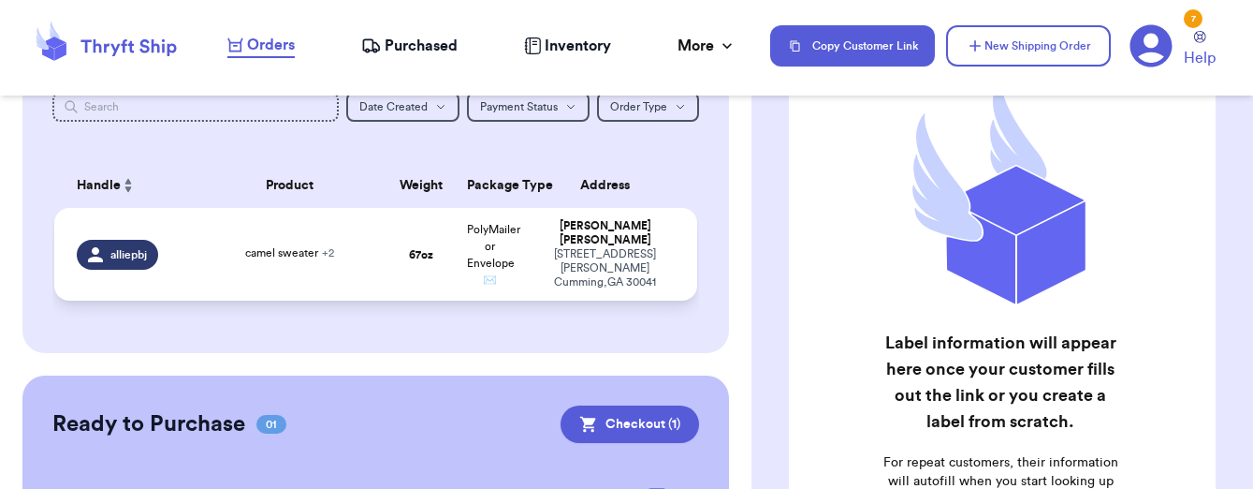
click at [430, 254] on td "67 oz" at bounding box center [421, 254] width 69 height 93
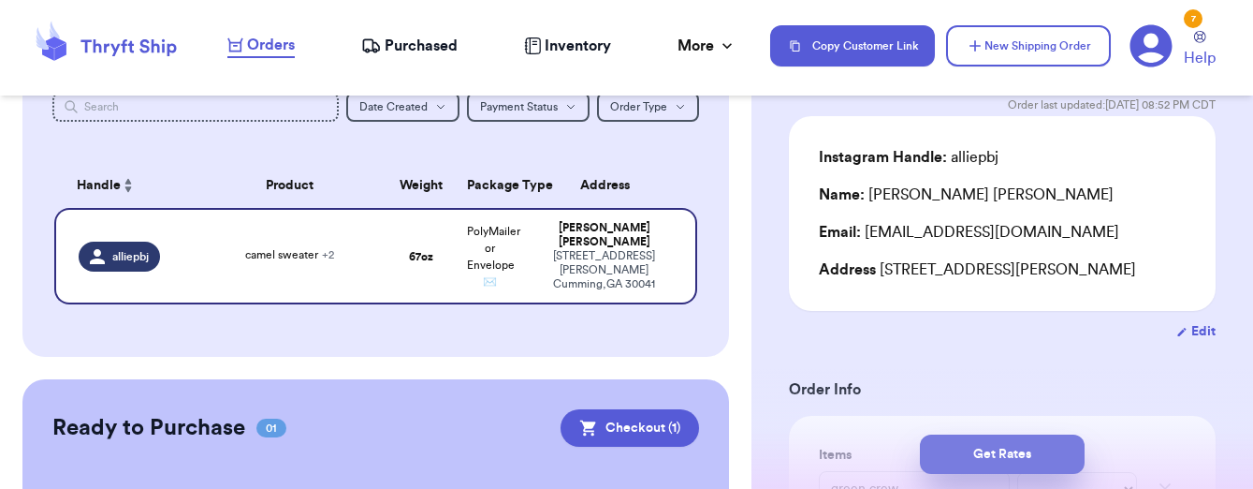
click at [986, 467] on button "Get Rates" at bounding box center [1002, 453] width 165 height 39
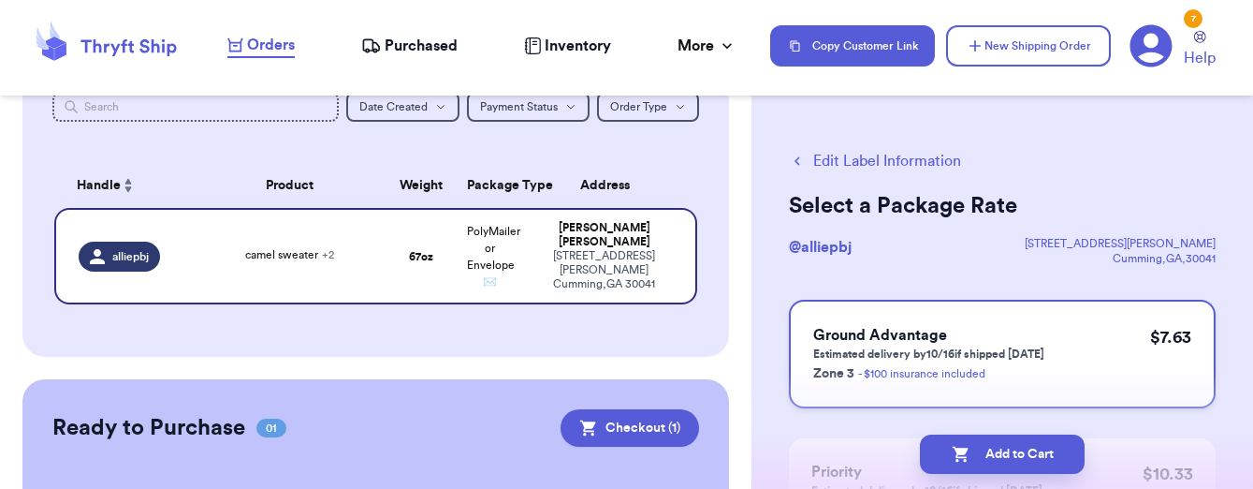
click at [1000, 346] on p "Estimated delivery by 10/16 if shipped [DATE]" at bounding box center [928, 353] width 231 height 15
click at [1000, 453] on button "Add to Cart" at bounding box center [1002, 453] width 165 height 39
checkbox input "true"
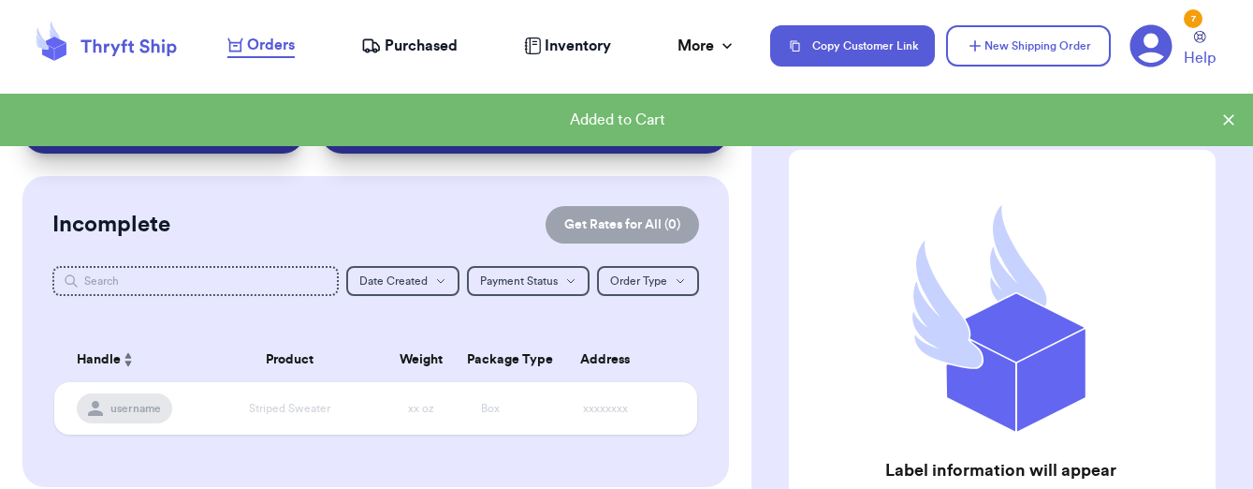
scroll to position [41, 0]
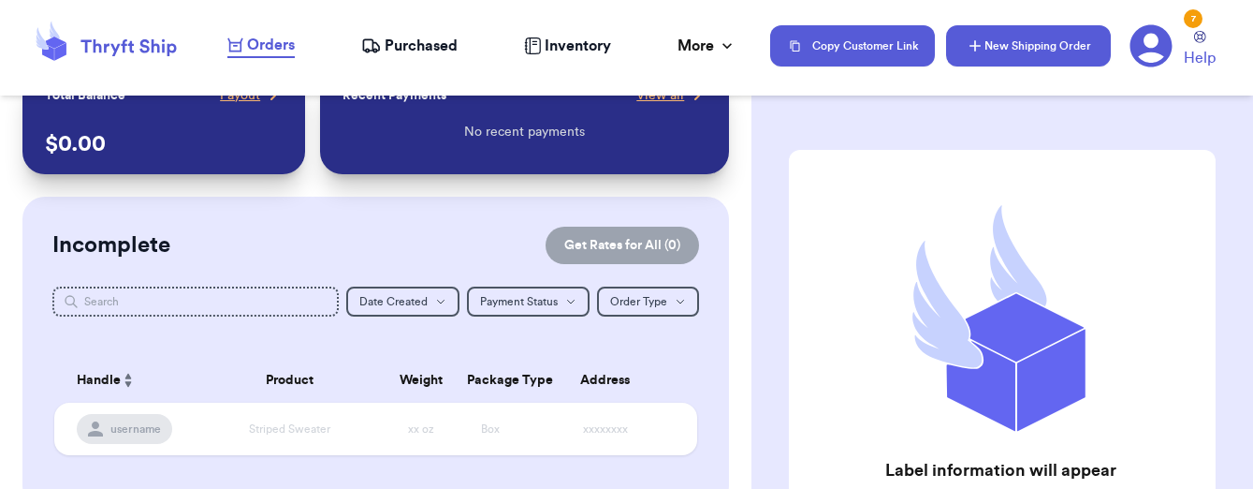
click at [1021, 50] on button "New Shipping Order" at bounding box center [1028, 45] width 165 height 41
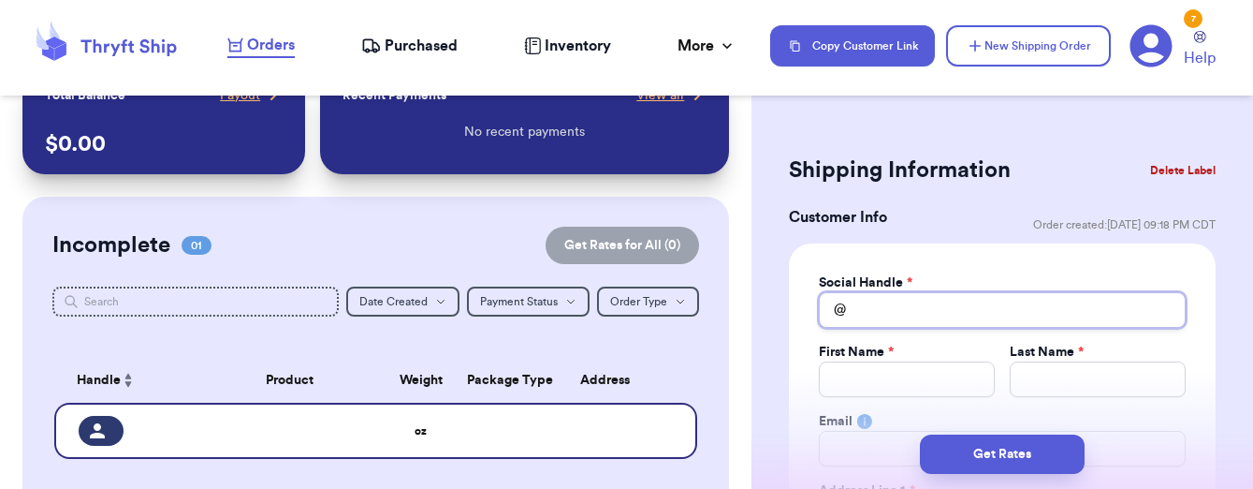
click at [895, 305] on input "Total Amount Paid" at bounding box center [1002, 310] width 367 height 36
type input "a"
type input "an"
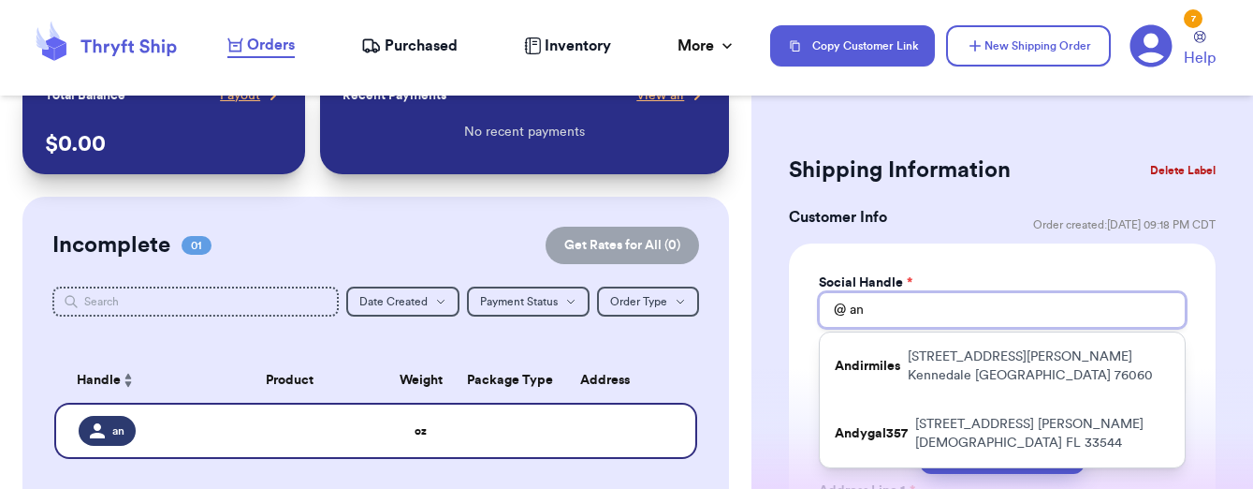
type input "[PERSON_NAME]"
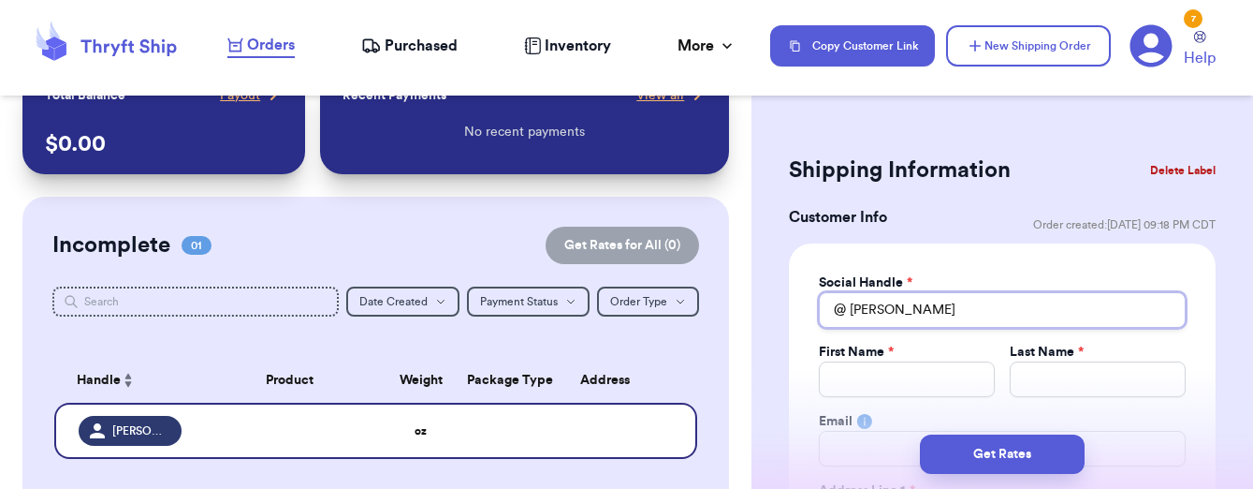
type input "an"
type input "a"
type input "ab"
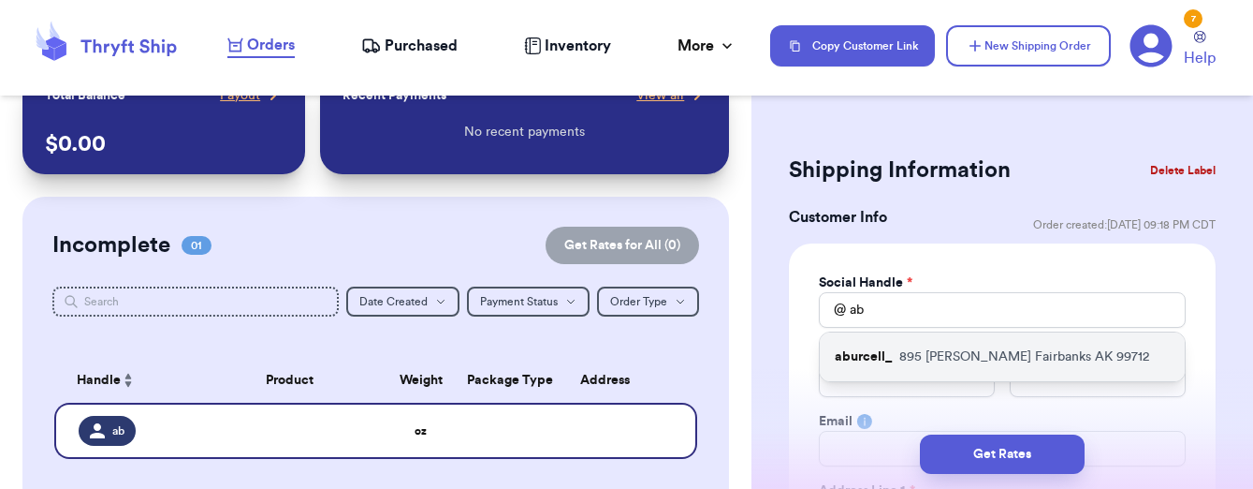
click at [915, 349] on p "[STREET_ADDRESS][PERSON_NAME]" at bounding box center [1024, 356] width 250 height 19
type input "aburcell_"
type input "[PERSON_NAME]"
type input "[EMAIL_ADDRESS][DOMAIN_NAME]"
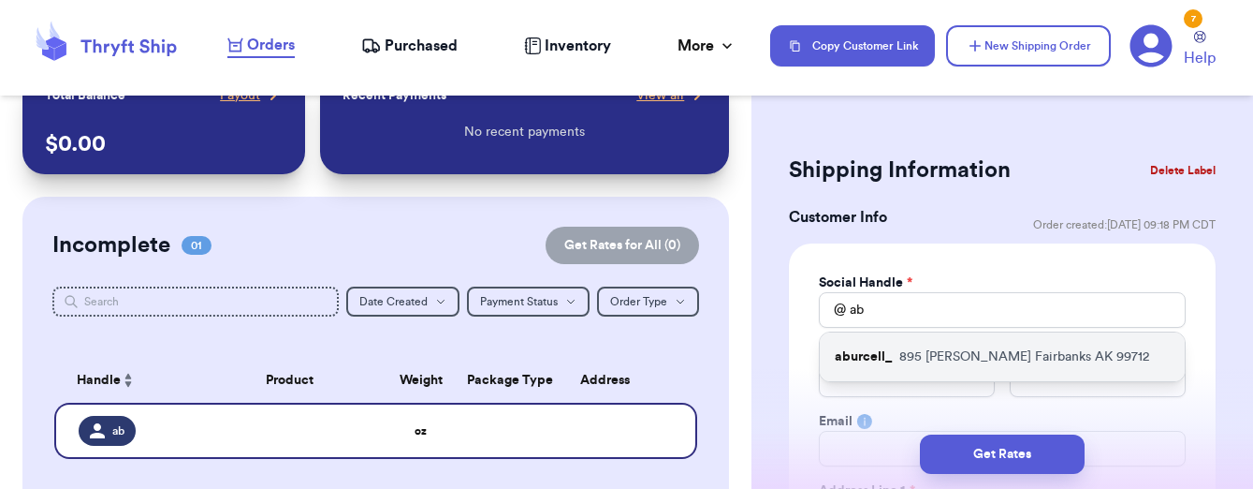
type input "895 [PERSON_NAME]"
type input "Apt B"
type input "Fairbanks"
select select "AK"
type input "99712"
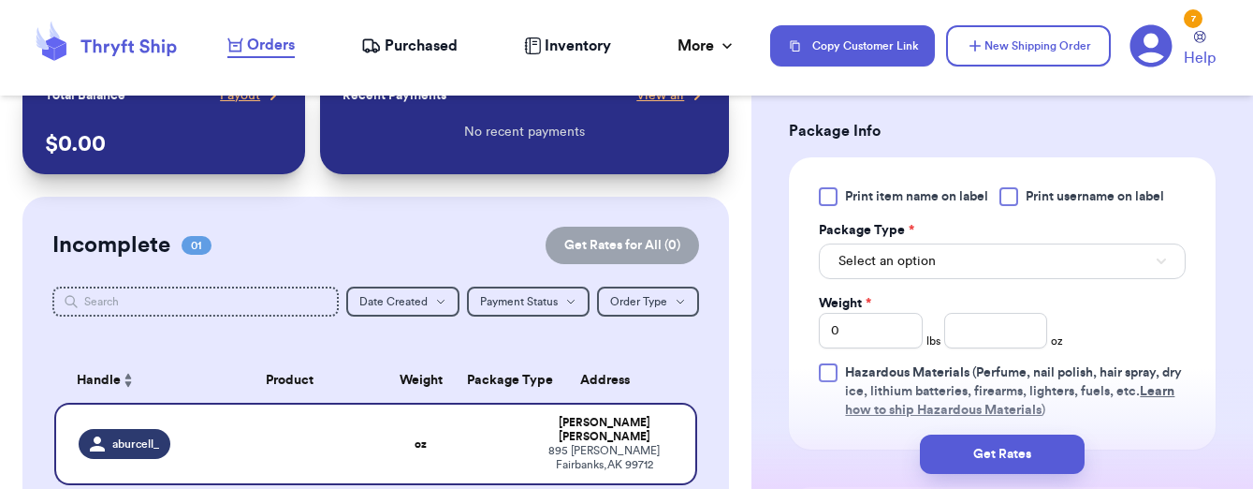
scroll to position [1122, 0]
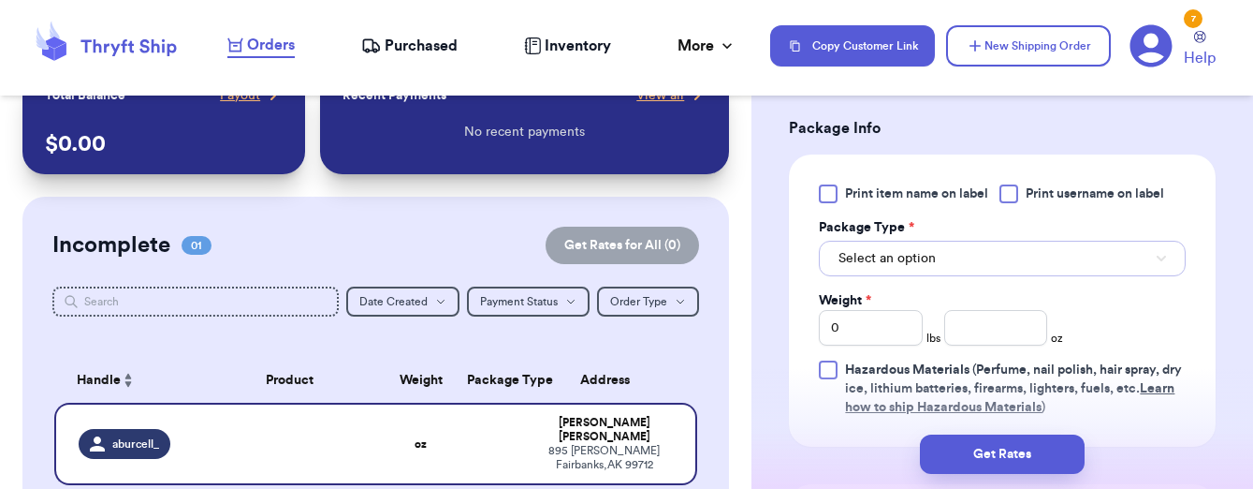
click at [901, 266] on span "Select an option" at bounding box center [887, 258] width 97 height 19
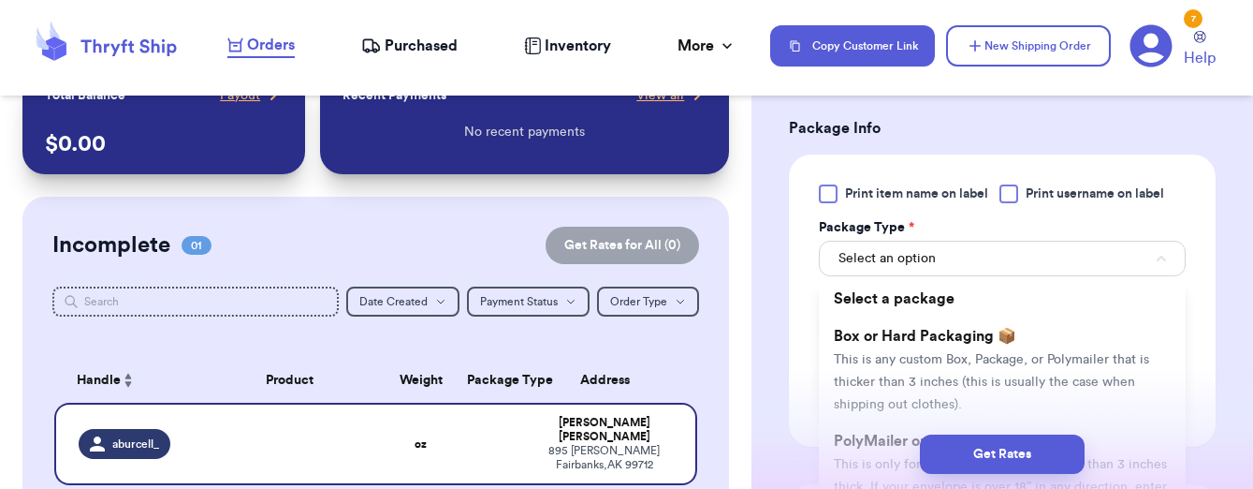
click at [889, 445] on div "Get Rates" at bounding box center [1002, 453] width 472 height 39
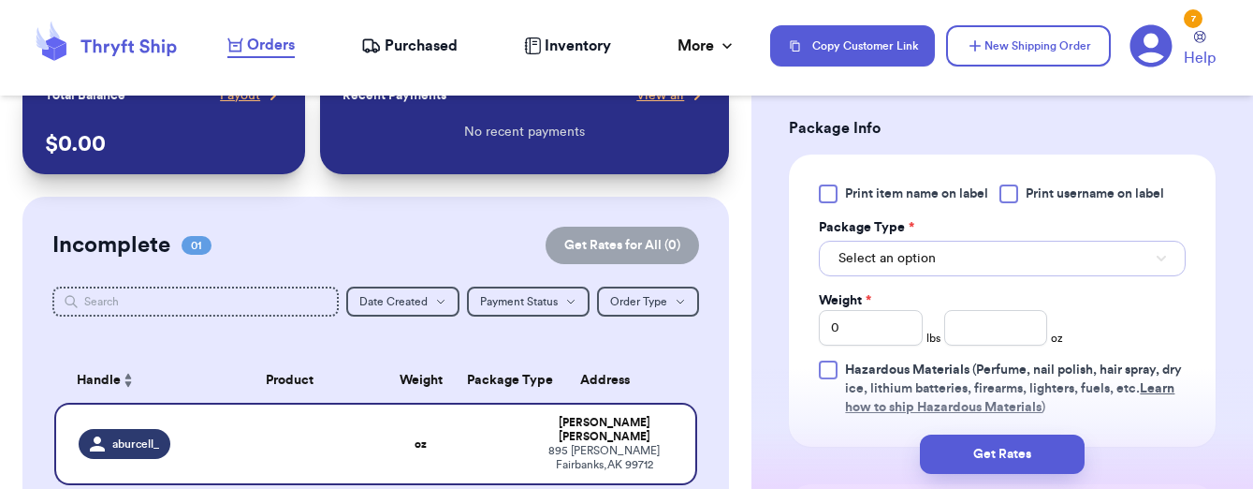
click at [897, 248] on button "Select an option" at bounding box center [1002, 259] width 367 height 36
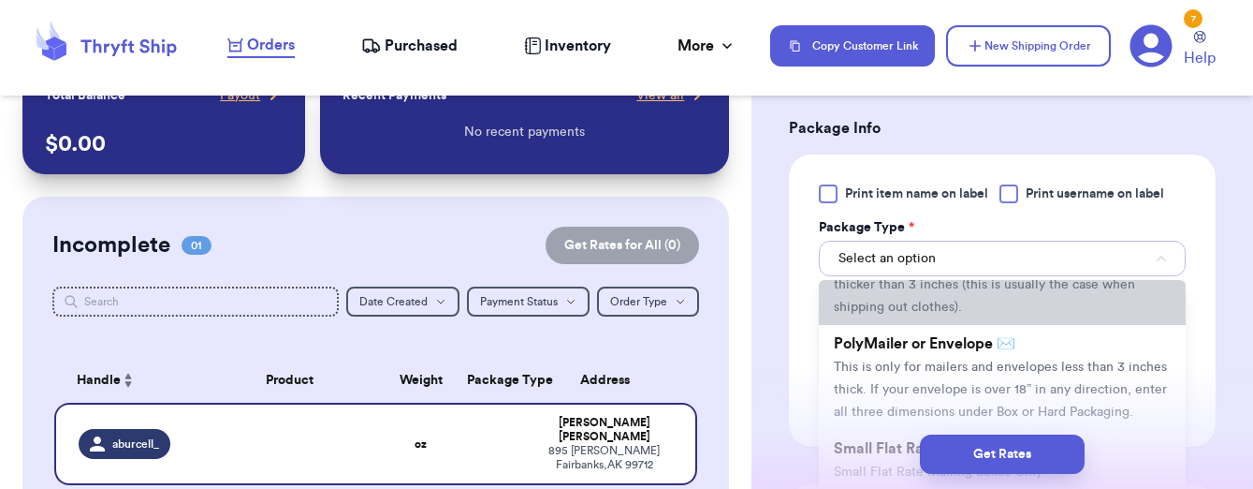
scroll to position [104, 0]
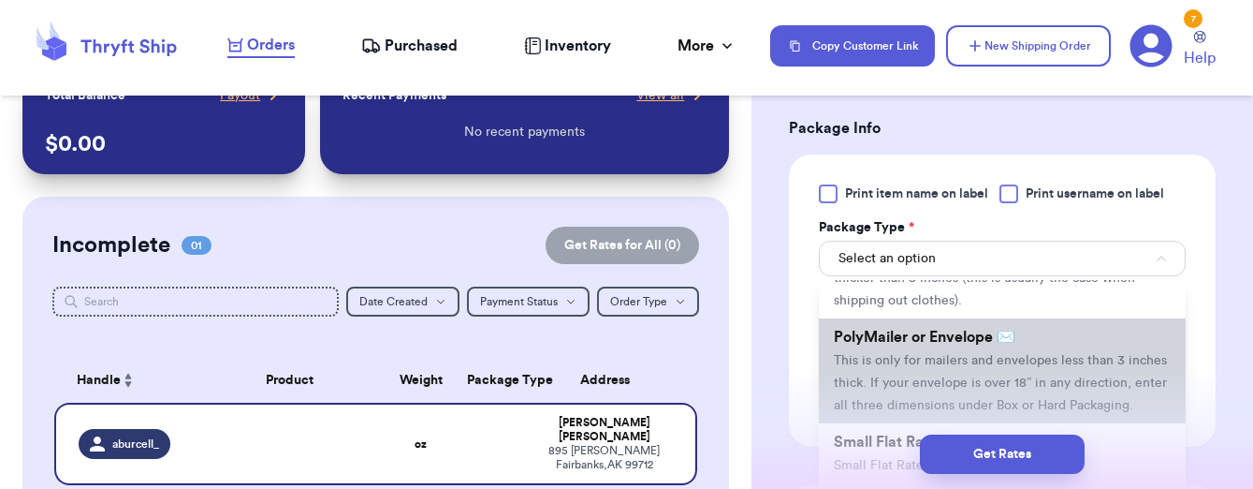
click at [883, 382] on span "This is only for mailers and envelopes less than 3 inches thick. If your envelo…" at bounding box center [1000, 383] width 333 height 58
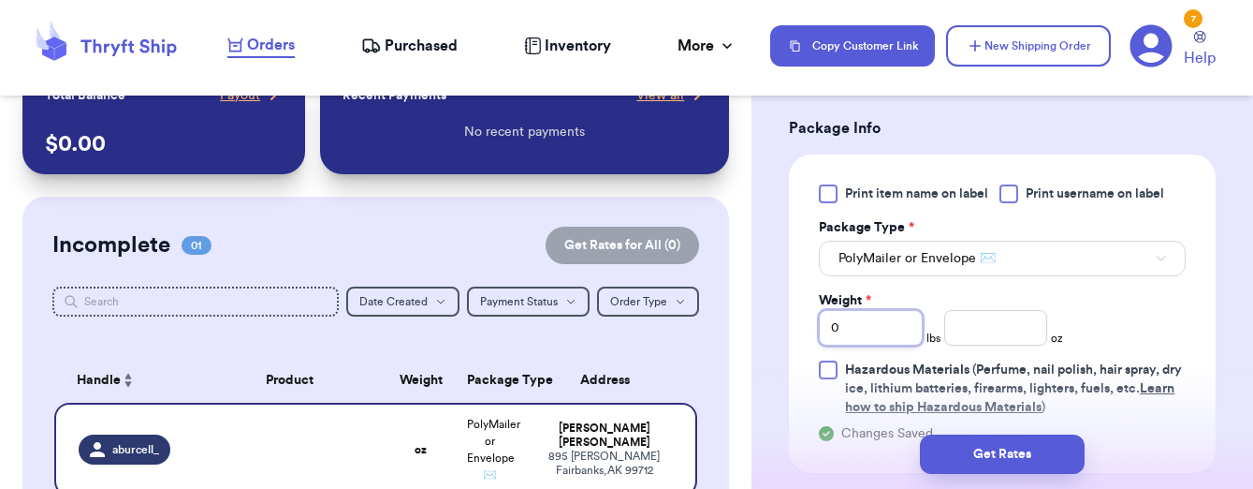
click at [871, 333] on input "0" at bounding box center [871, 328] width 104 height 36
type input "1"
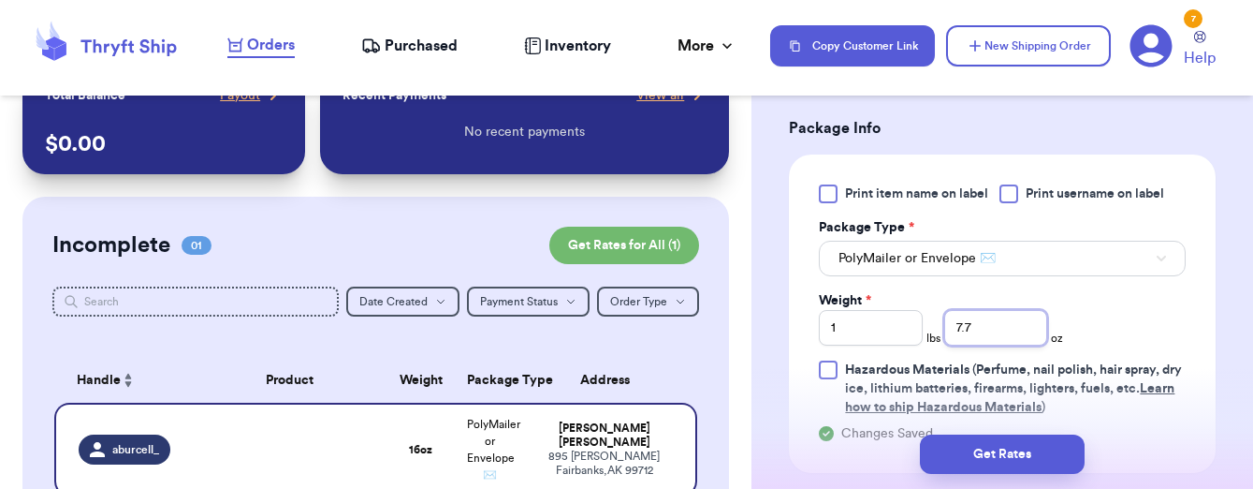
type input "7.7"
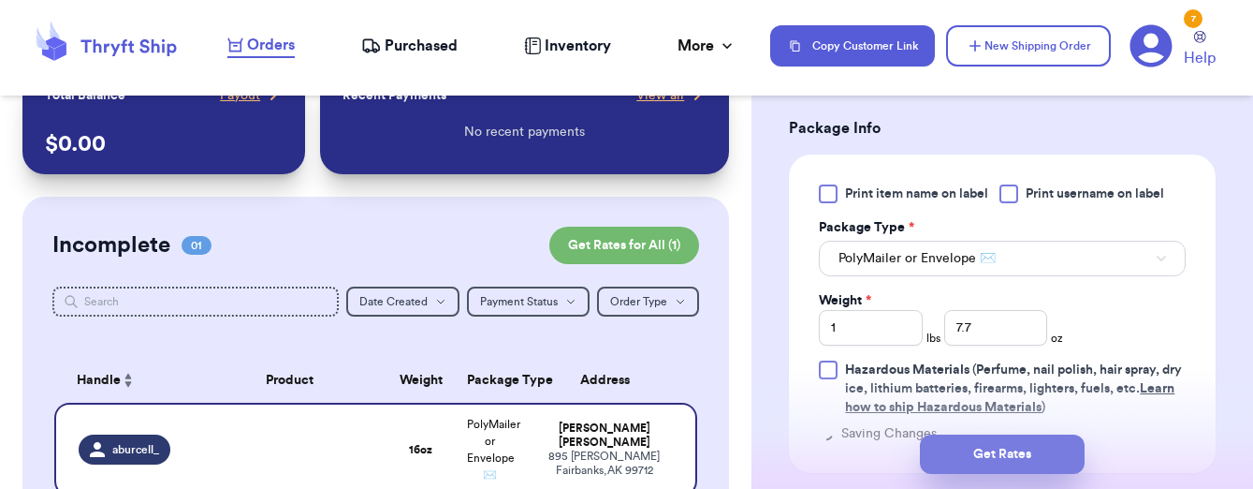
click at [955, 445] on button "Get Rates" at bounding box center [1002, 453] width 165 height 39
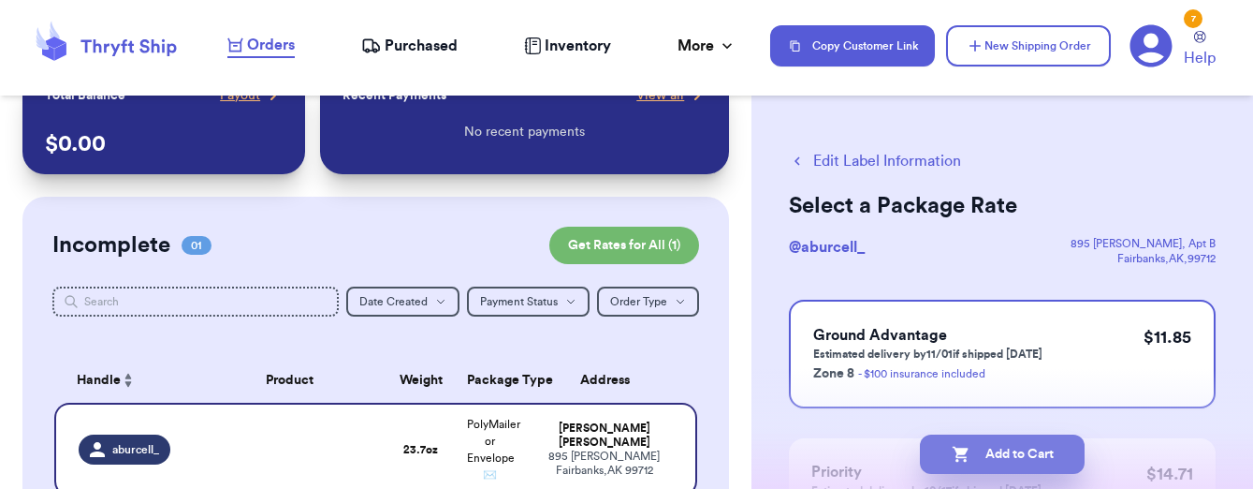
click at [1015, 461] on button "Add to Cart" at bounding box center [1002, 453] width 165 height 39
checkbox input "true"
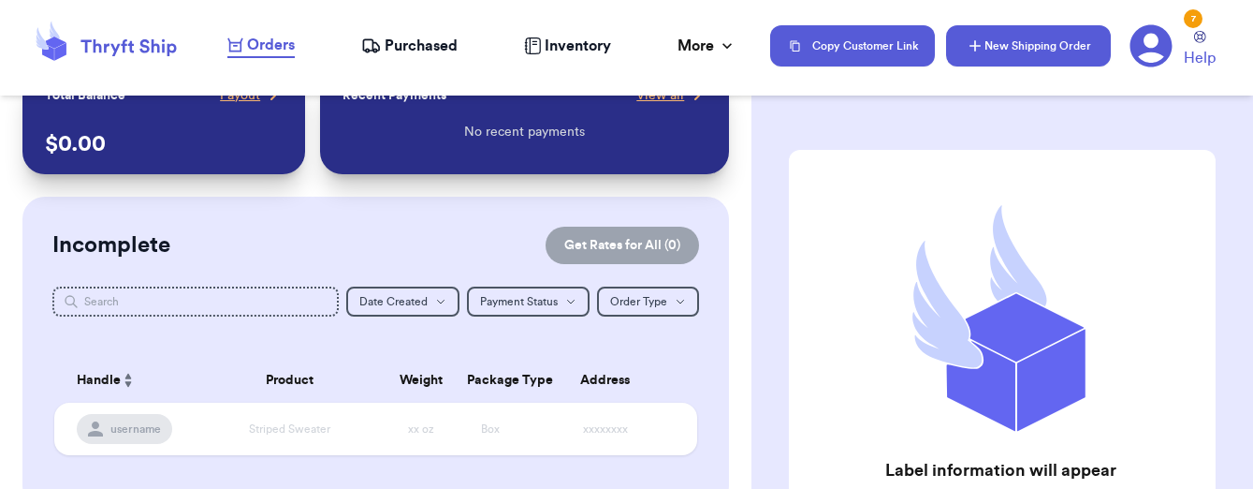
click at [999, 62] on button "New Shipping Order" at bounding box center [1028, 45] width 165 height 41
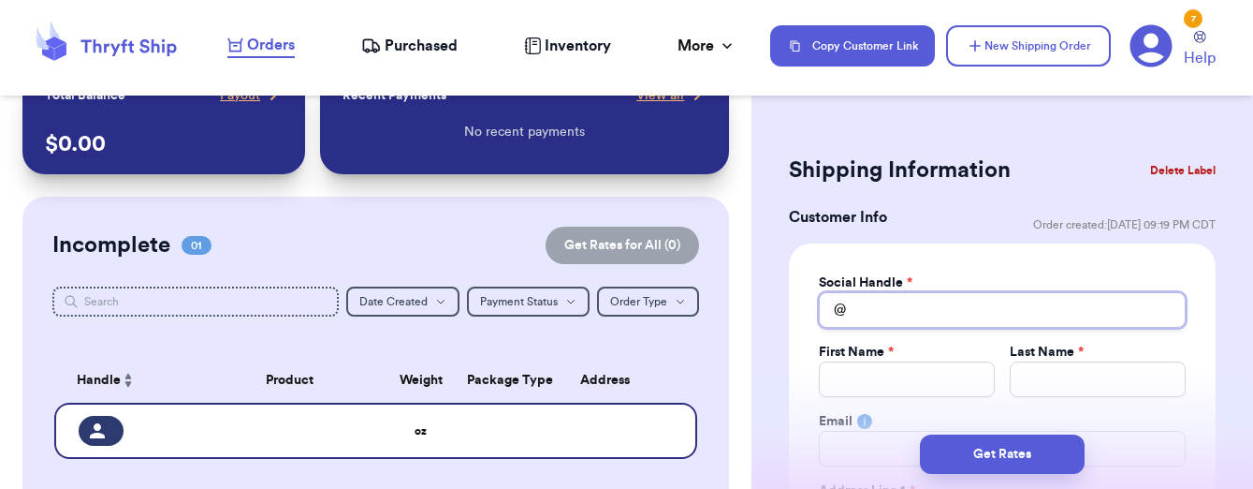
click at [956, 306] on input "Total Amount Paid" at bounding box center [1002, 310] width 367 height 36
type input "c"
type input "ch"
type input "che"
type input "chel"
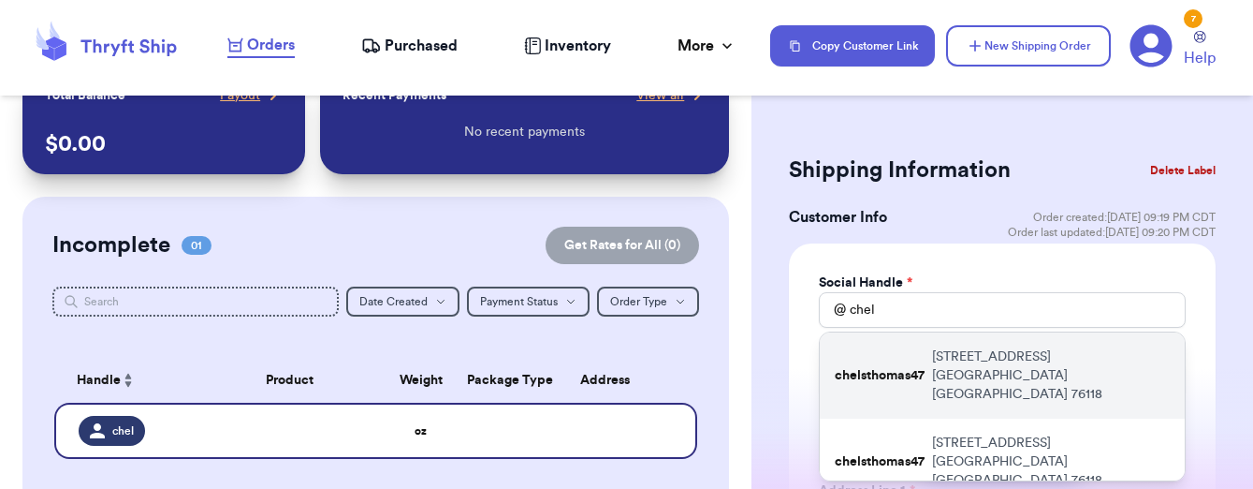
click at [895, 366] on p "chelsthomas47" at bounding box center [880, 375] width 90 height 19
type input "chelsthomas47"
type input "Chelsea"
type input "[PERSON_NAME]"
type input "[EMAIL_ADDRESS][DOMAIN_NAME]"
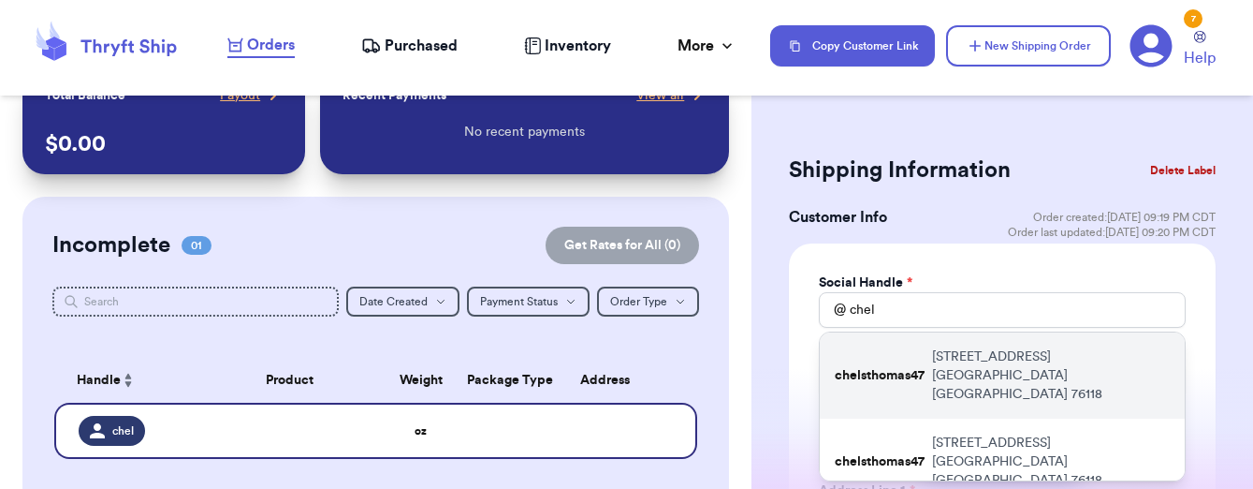
type input "[STREET_ADDRESS]"
type input "[GEOGRAPHIC_DATA]"
select select "[GEOGRAPHIC_DATA]"
type input "76118"
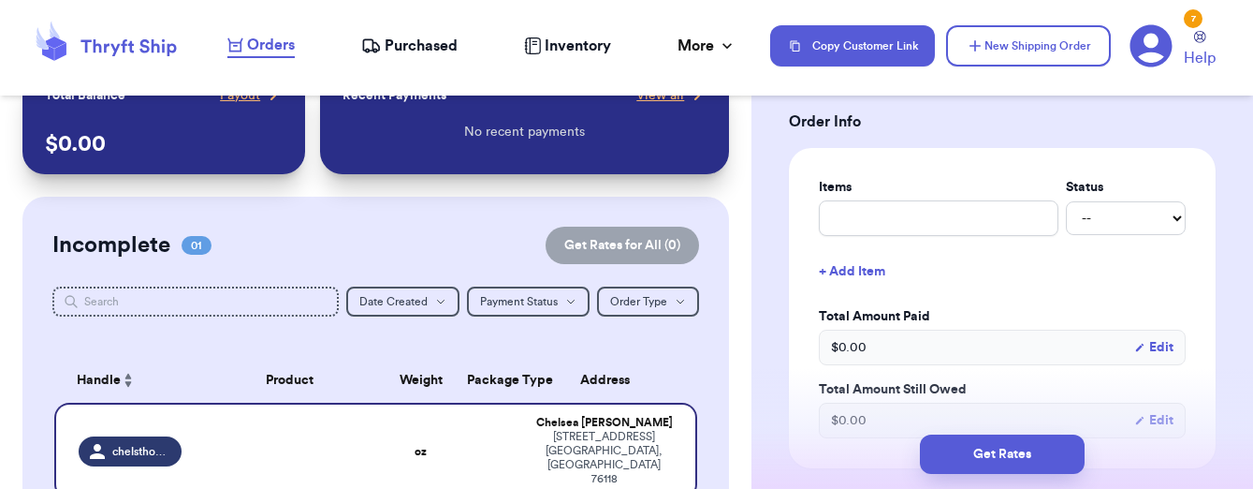
scroll to position [736, 0]
click at [883, 214] on input "text" at bounding box center [939, 216] width 240 height 36
type input "l"
type input "le"
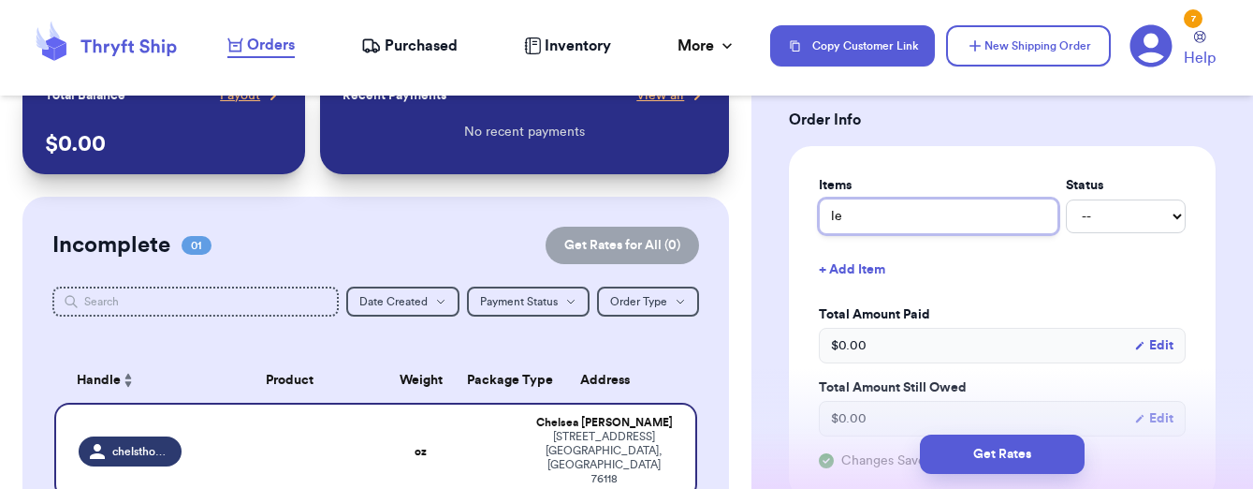
type input "[PERSON_NAME]"
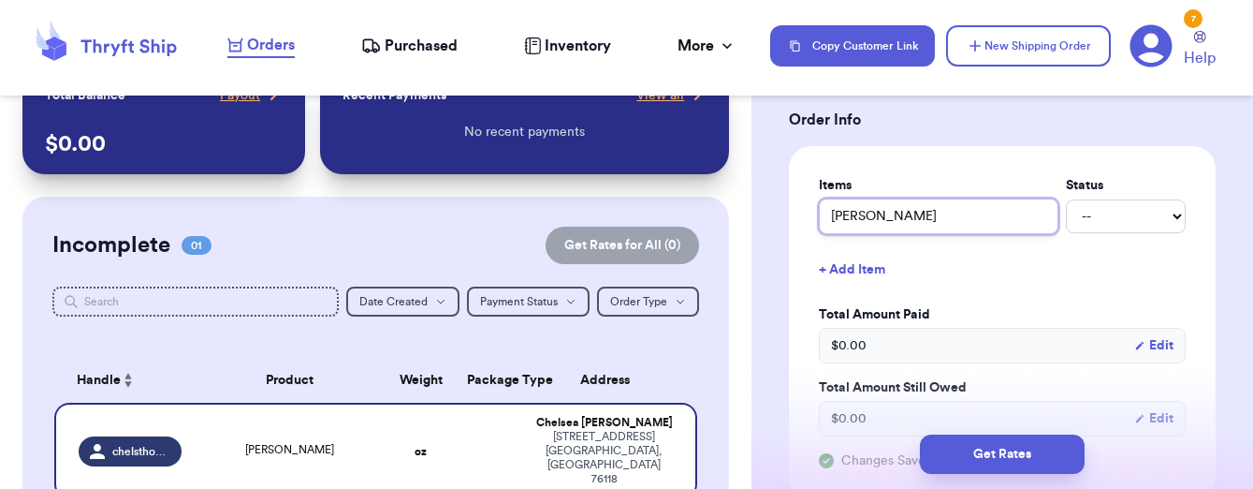
type input "[PERSON_NAME]"
type input "[PERSON_NAME] jeans"
click at [919, 250] on div "Items Status [PERSON_NAME] jeans -- Paid Owes + Add Item Total Amount Paid $ 0.…" at bounding box center [1002, 323] width 367 height 294
click at [919, 273] on button "+ Add Item" at bounding box center [1002, 269] width 382 height 41
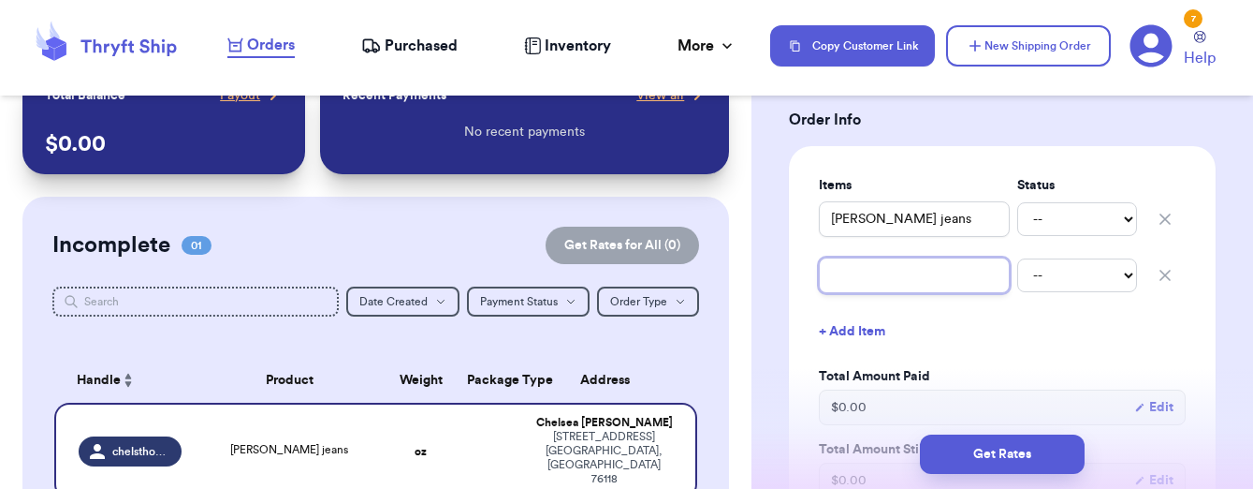
click at [919, 273] on input "text" at bounding box center [914, 275] width 191 height 36
type input "s"
type input "sa"
type input "sag"
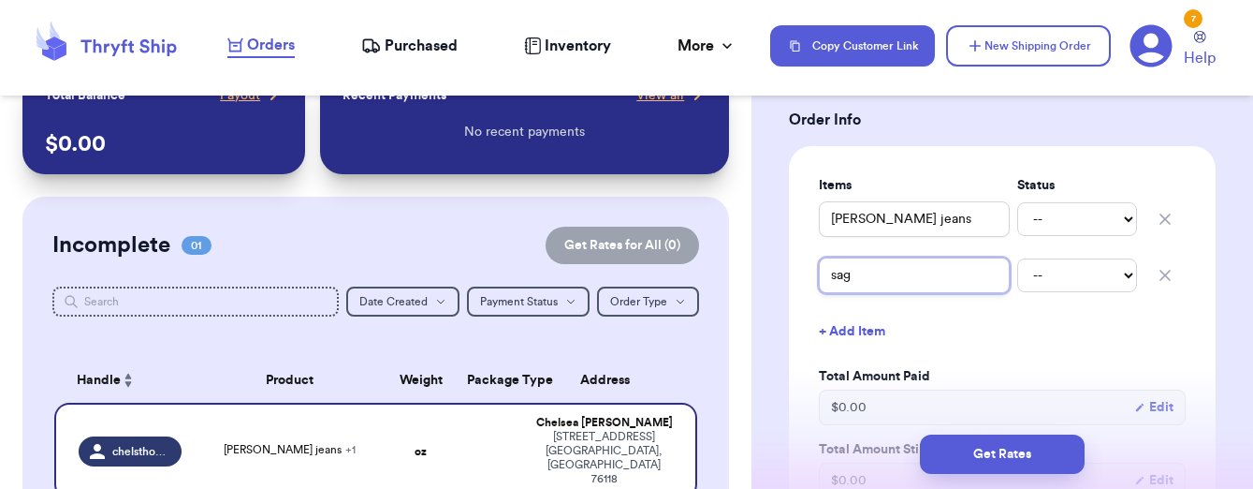
type input "sag h"
type input "sag ha"
type input "sag har"
type input "sag harb"
type input "sag harbo"
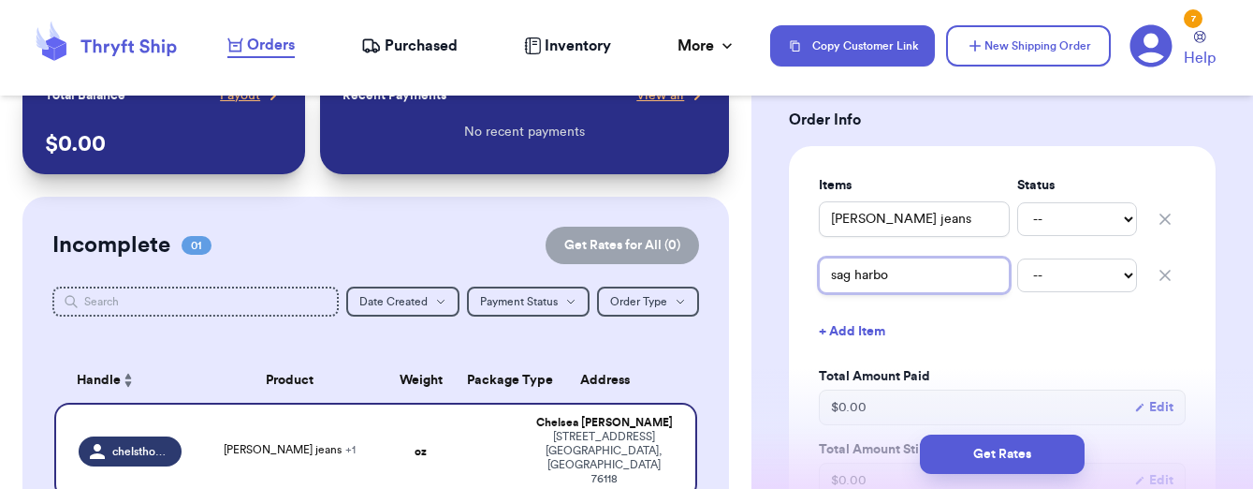
type input "[GEOGRAPHIC_DATA]"
type input "sag harbor t"
type input "sag harbor to"
type input "sag harbor top"
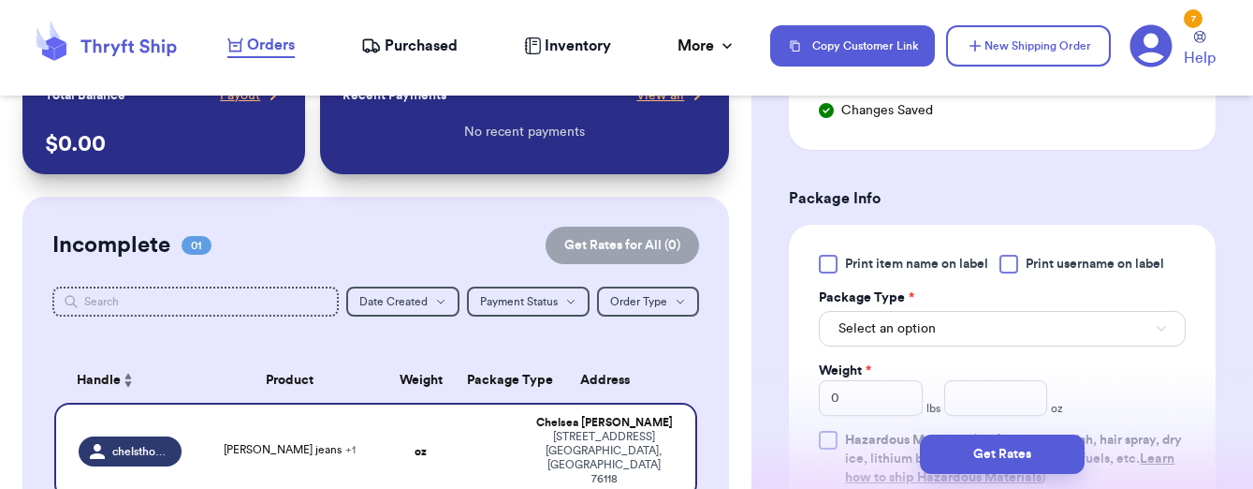
scroll to position [1150, 0]
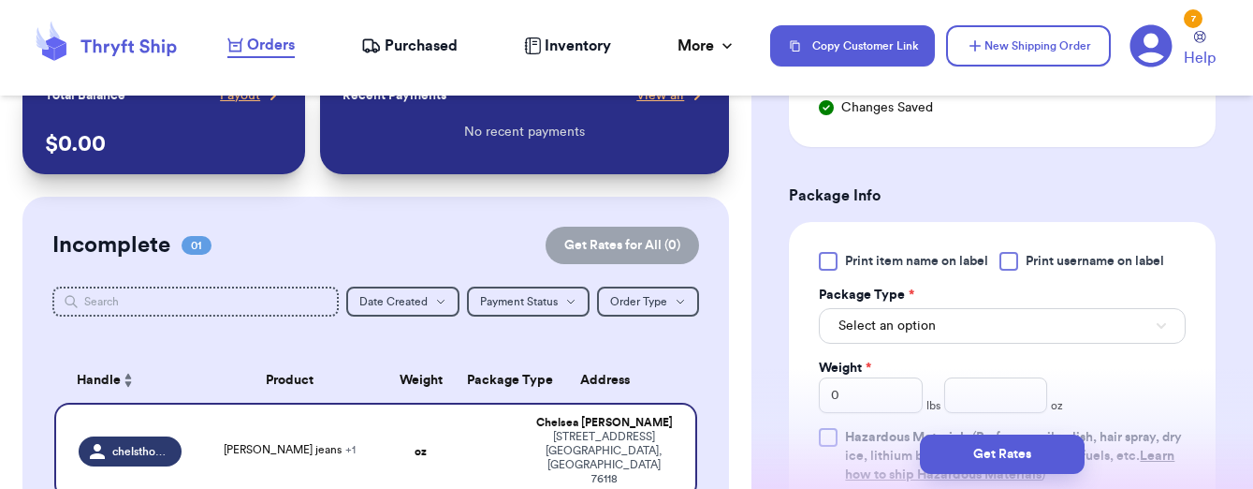
type input "sag harbor top"
click at [915, 322] on span "Select an option" at bounding box center [887, 325] width 97 height 19
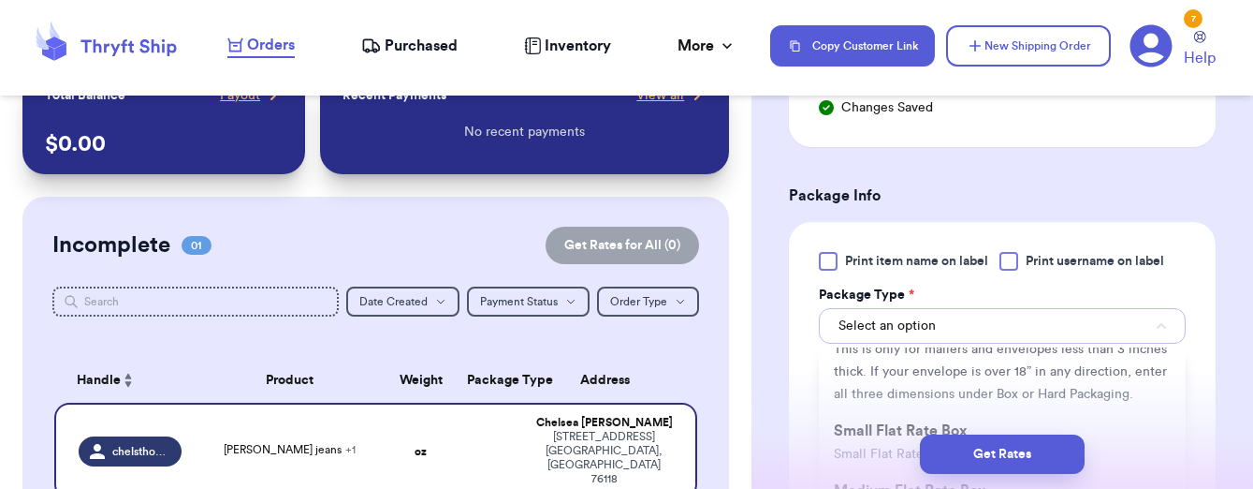
scroll to position [188, 0]
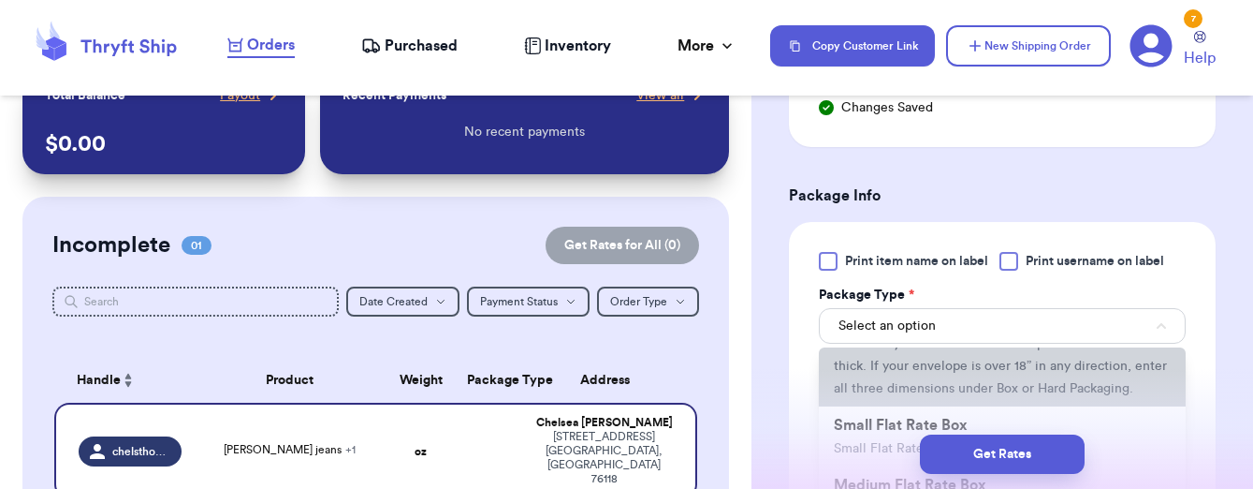
click at [886, 368] on span "This is only for mailers and envelopes less than 3 inches thick. If your envelo…" at bounding box center [1000, 366] width 333 height 58
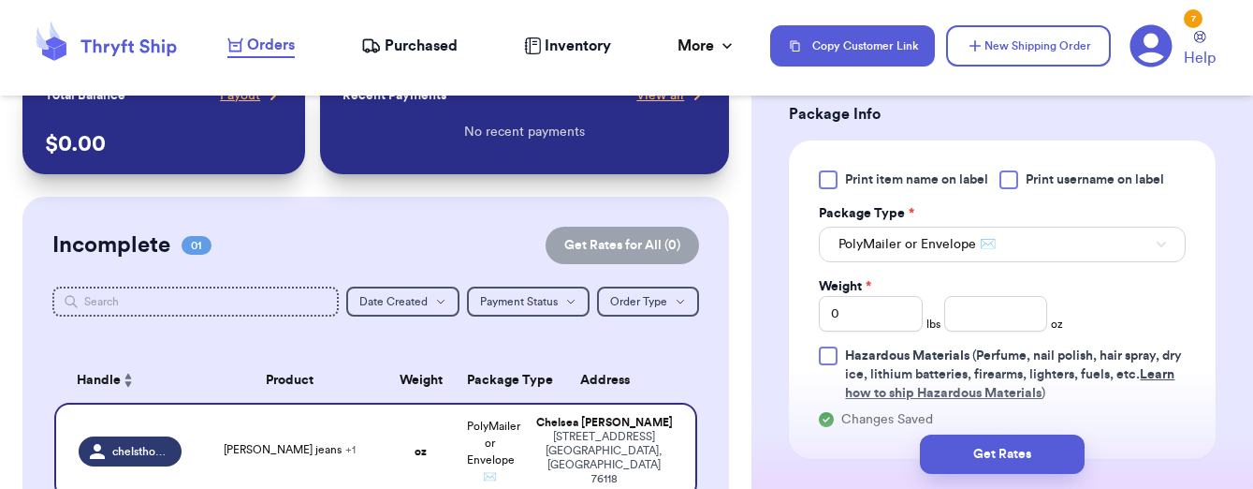
scroll to position [1249, 0]
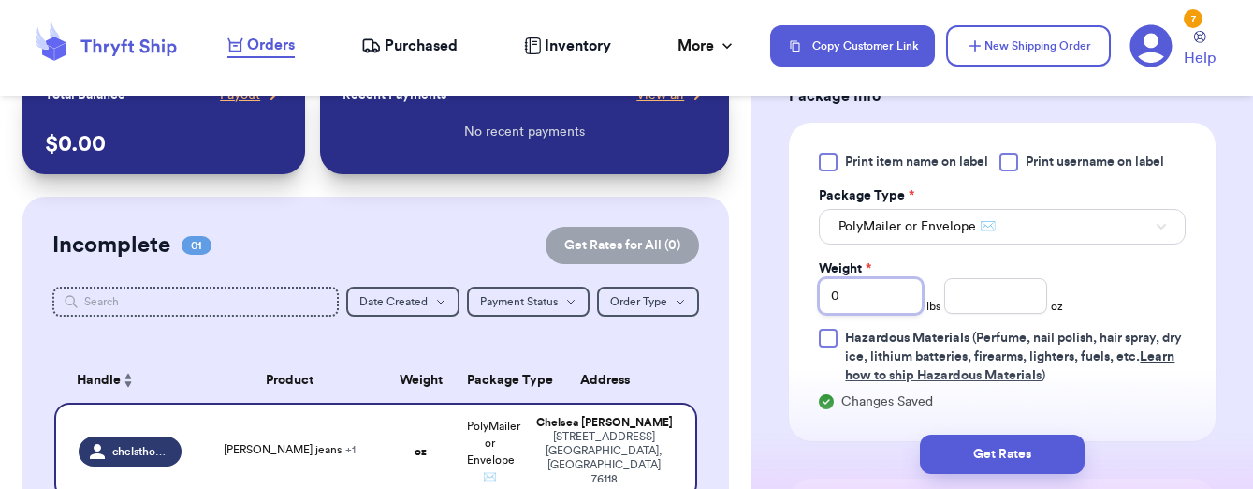
click at [855, 305] on input "0" at bounding box center [871, 296] width 104 height 36
type input "2"
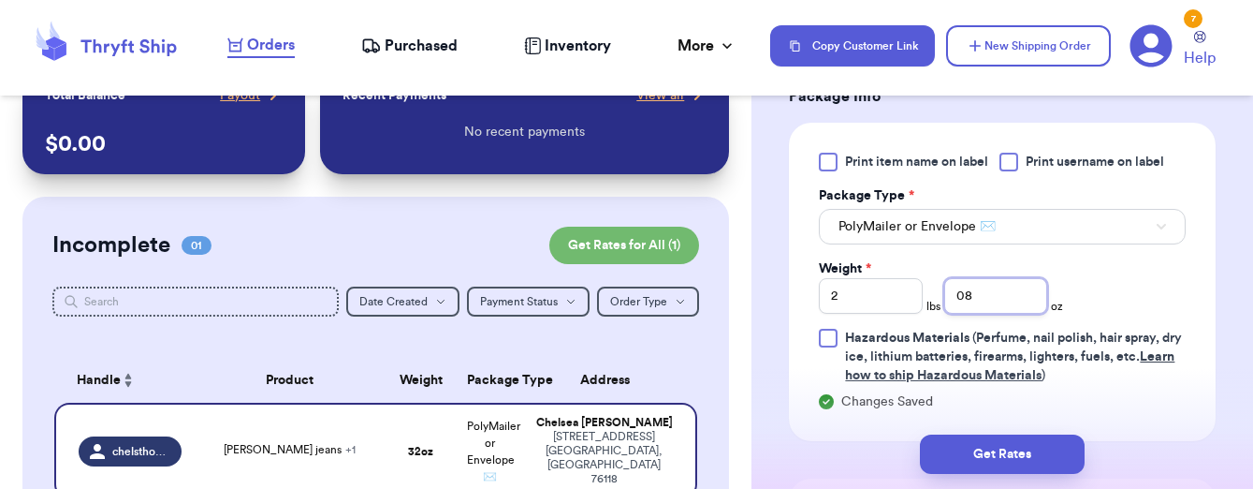
type input "08"
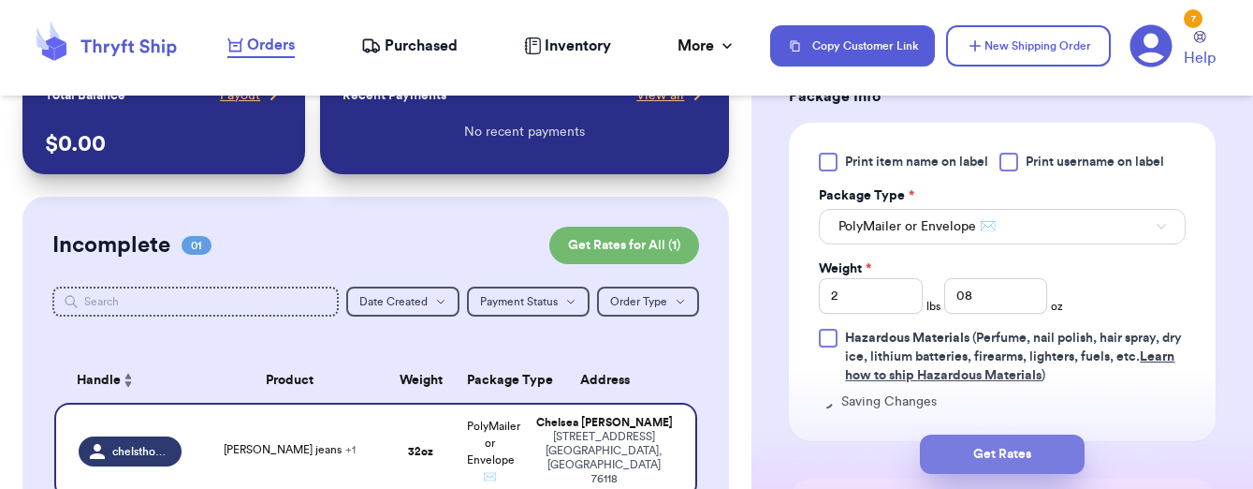
click at [981, 446] on button "Get Rates" at bounding box center [1002, 453] width 165 height 39
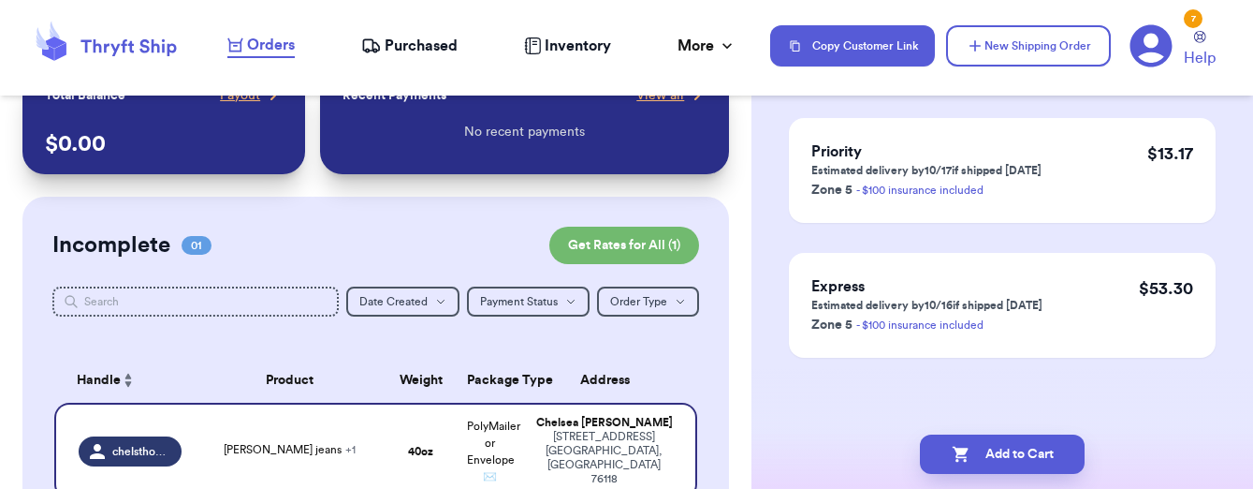
scroll to position [0, 0]
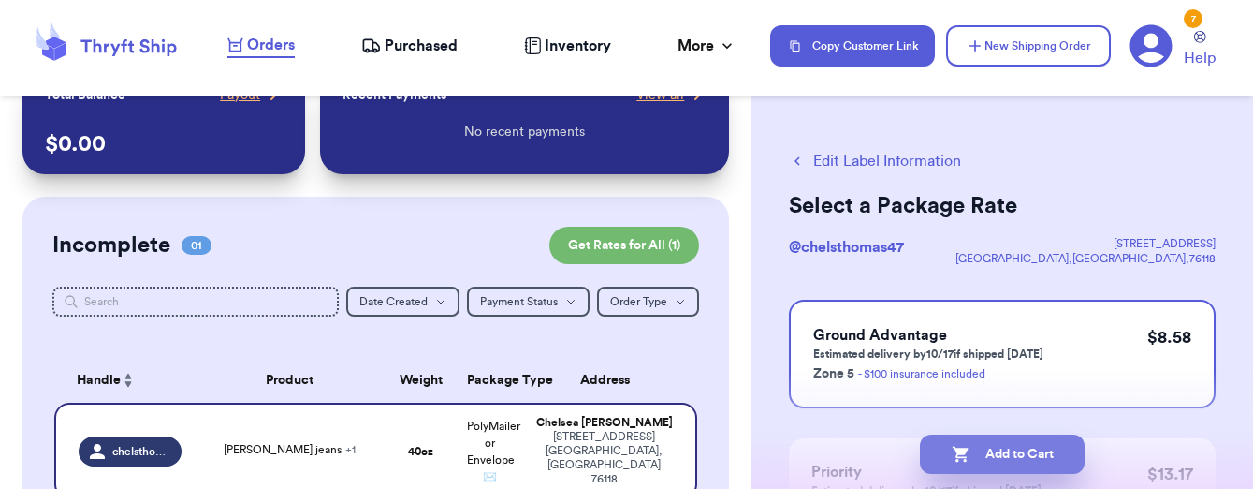
click at [1057, 458] on button "Add to Cart" at bounding box center [1002, 453] width 165 height 39
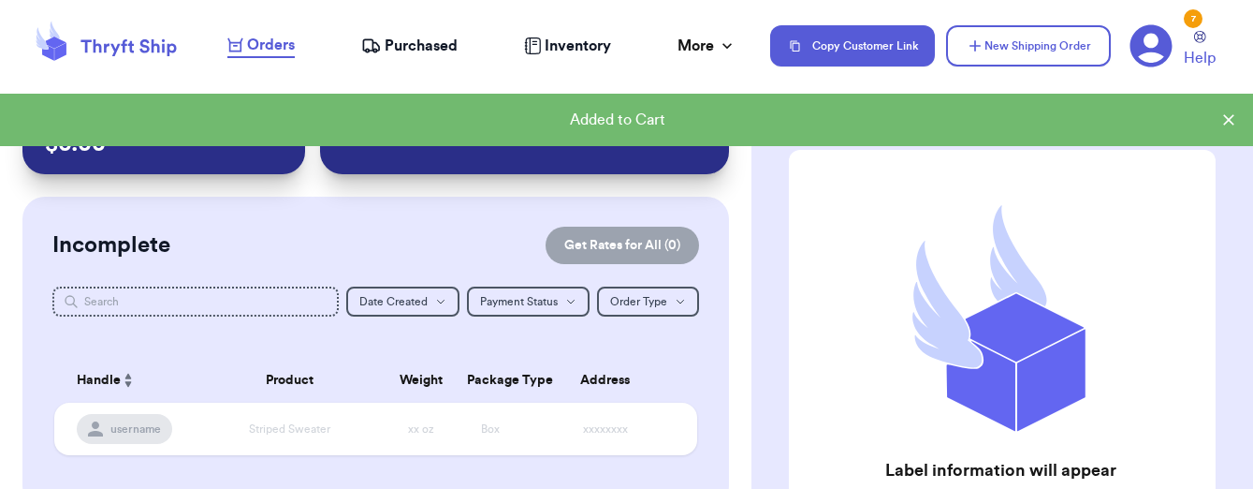
checkbox input "true"
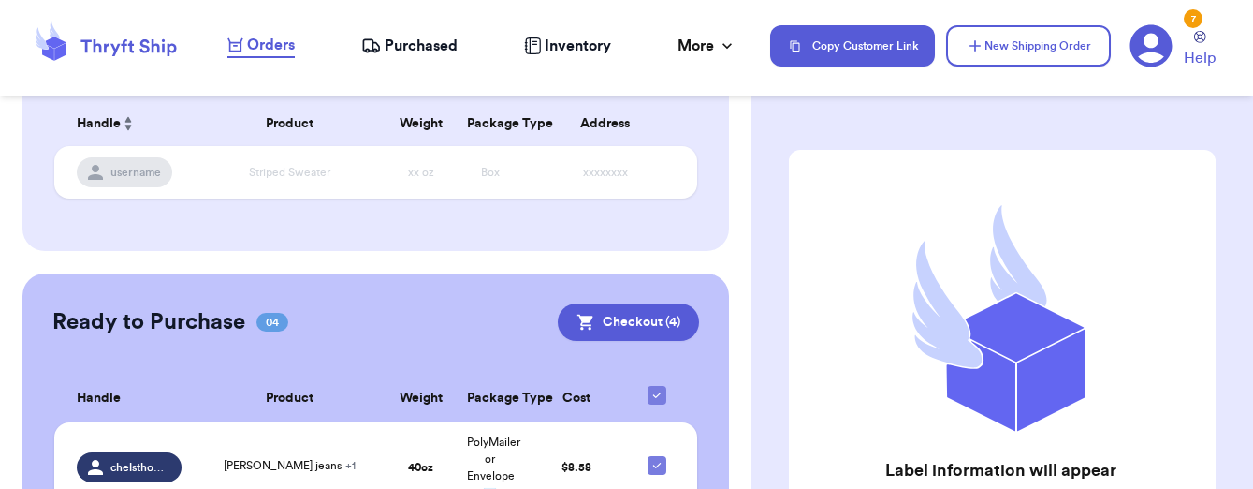
scroll to position [297, 0]
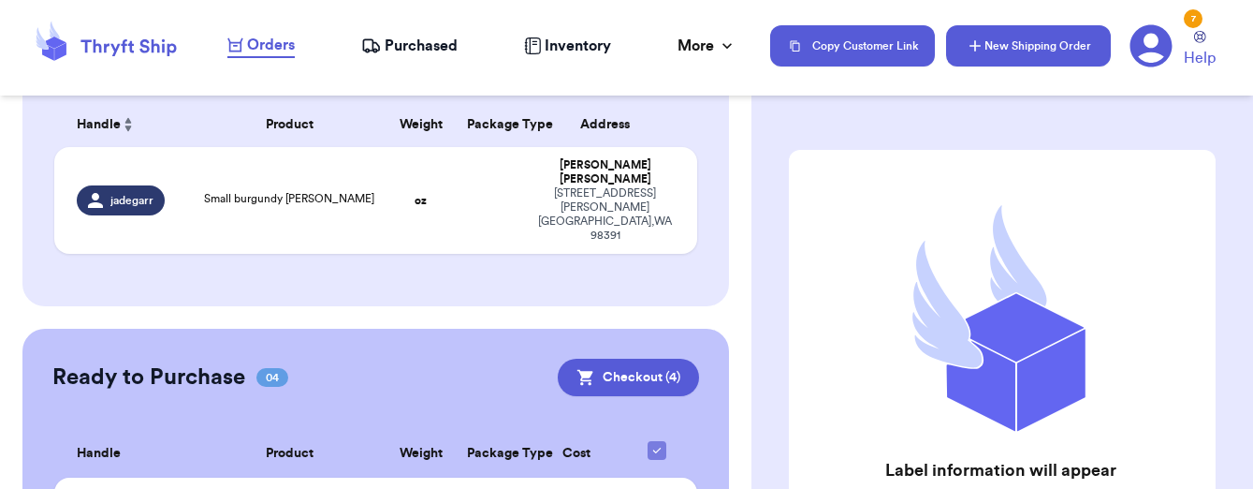
click at [1029, 45] on button "New Shipping Order" at bounding box center [1028, 45] width 165 height 41
click at [990, 47] on button "New Shipping Order" at bounding box center [1028, 45] width 165 height 41
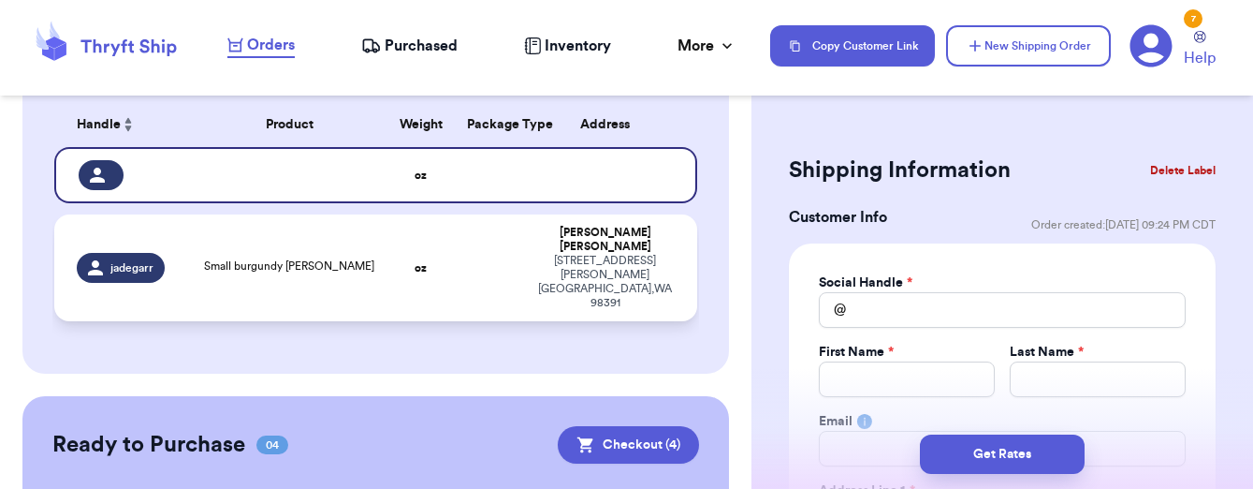
click at [125, 266] on div "jadegarr" at bounding box center [121, 268] width 88 height 30
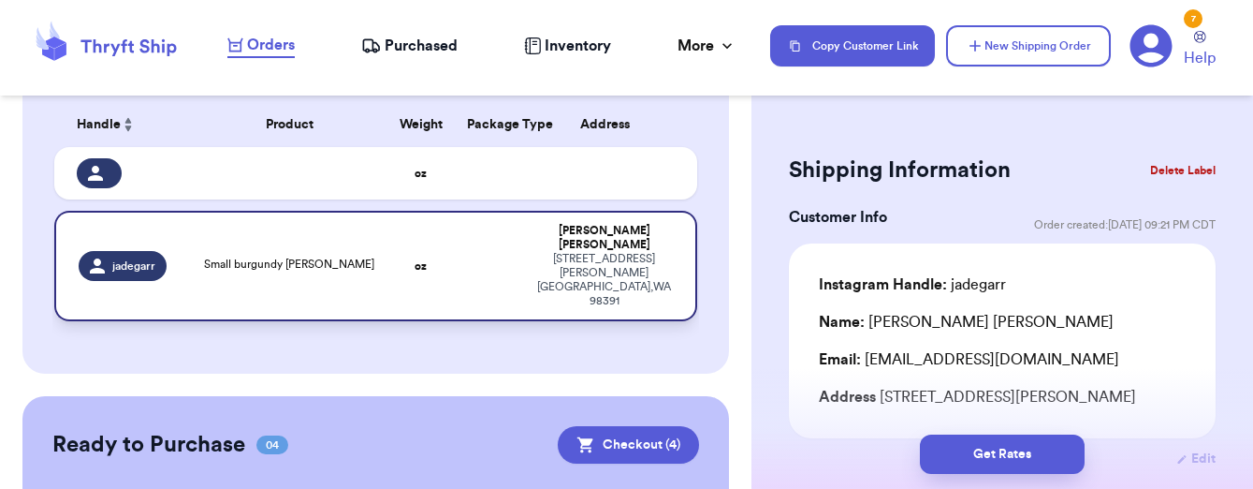
type input "Small burgundy [PERSON_NAME]"
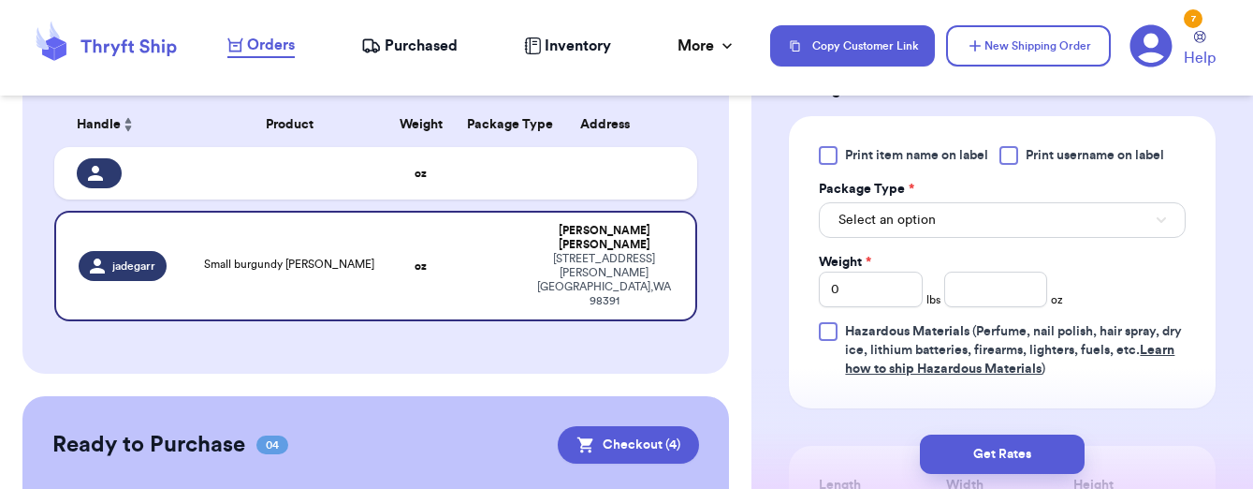
scroll to position [823, 0]
click at [1004, 235] on button "Select an option" at bounding box center [1002, 219] width 367 height 36
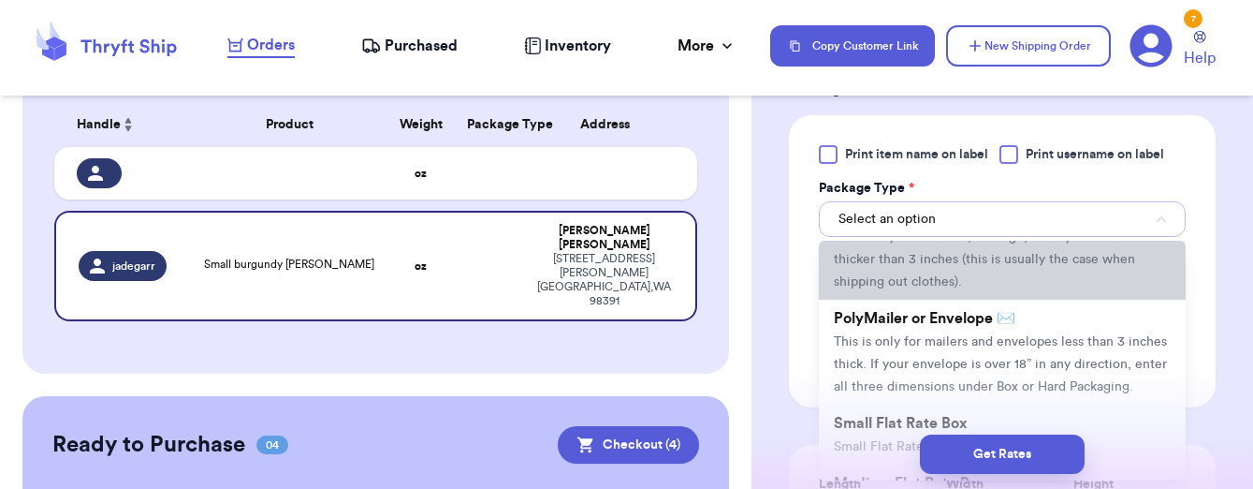
scroll to position [90, 0]
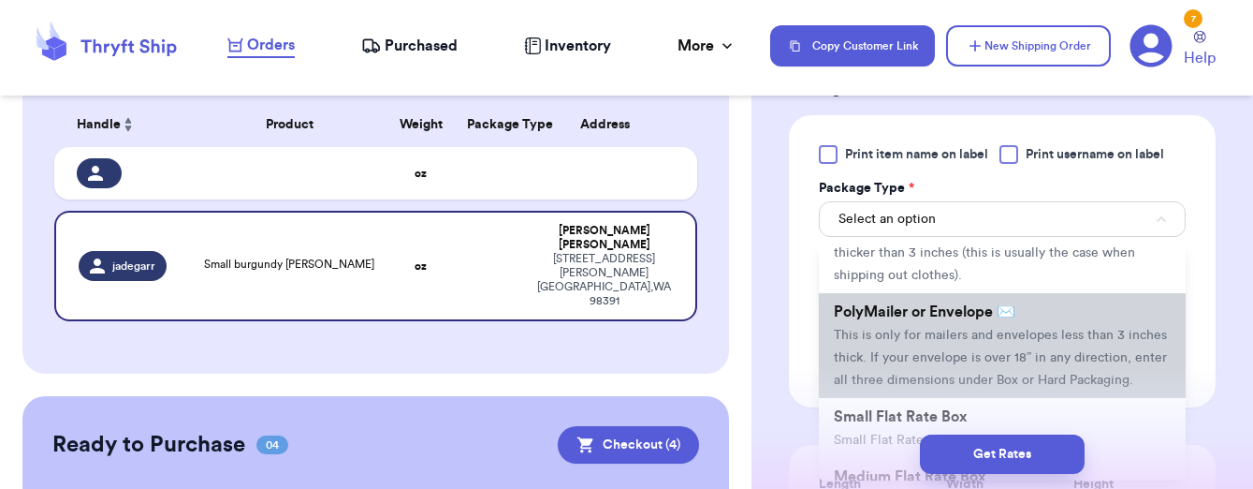
click at [938, 338] on span "This is only for mailers and envelopes less than 3 inches thick. If your envelo…" at bounding box center [1000, 357] width 333 height 58
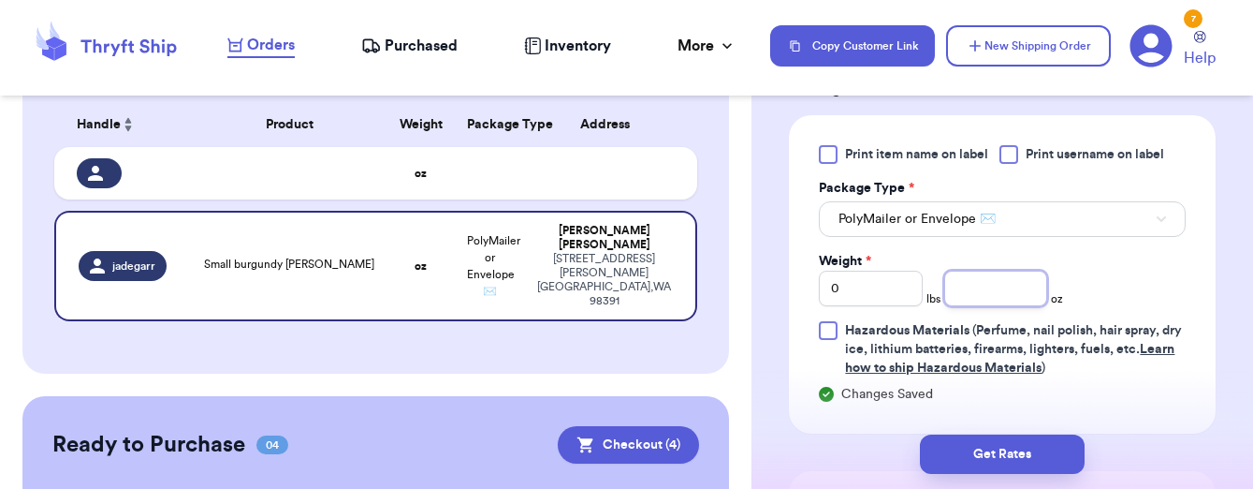
click at [1012, 290] on input "number" at bounding box center [996, 288] width 104 height 36
type input "12.2"
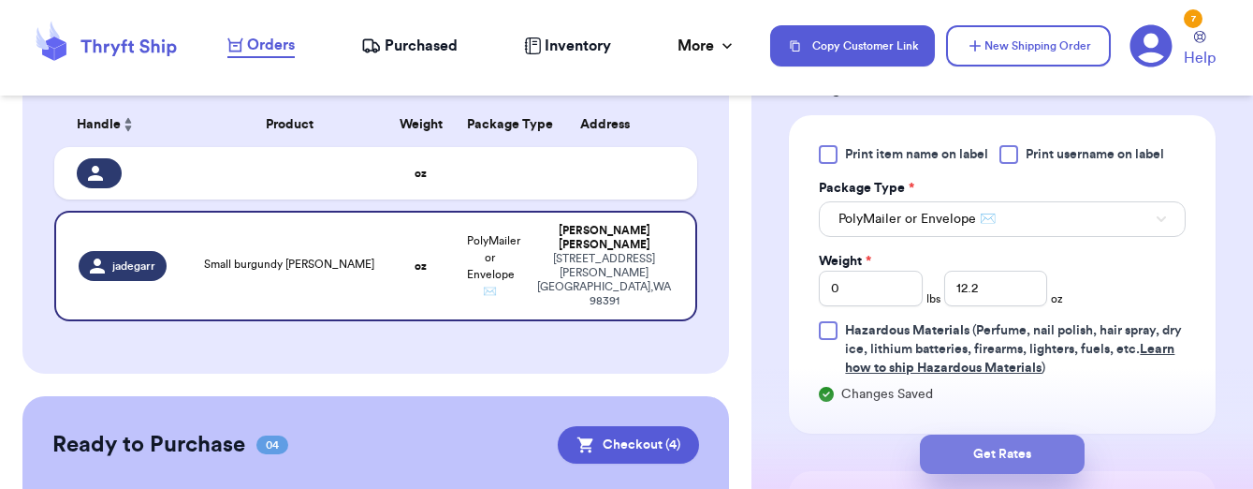
click at [990, 453] on button "Get Rates" at bounding box center [1002, 453] width 165 height 39
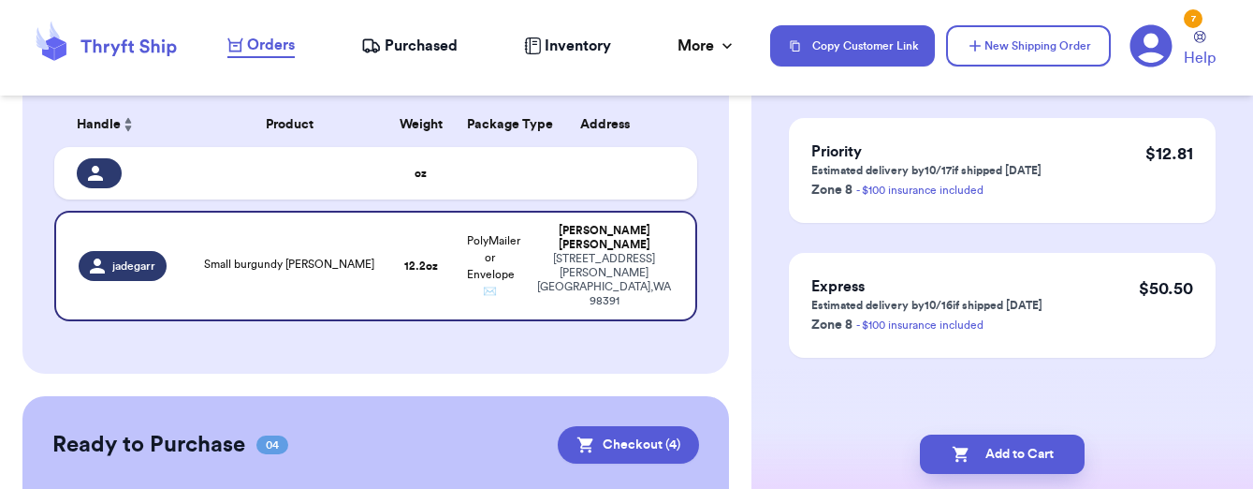
scroll to position [0, 0]
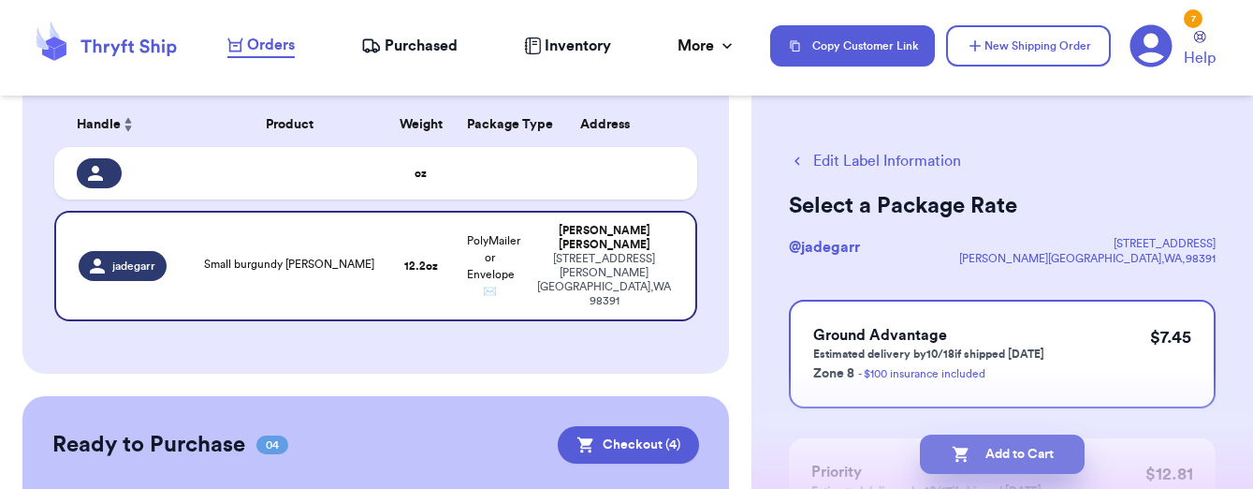
click at [1012, 448] on button "Add to Cart" at bounding box center [1002, 453] width 165 height 39
checkbox input "true"
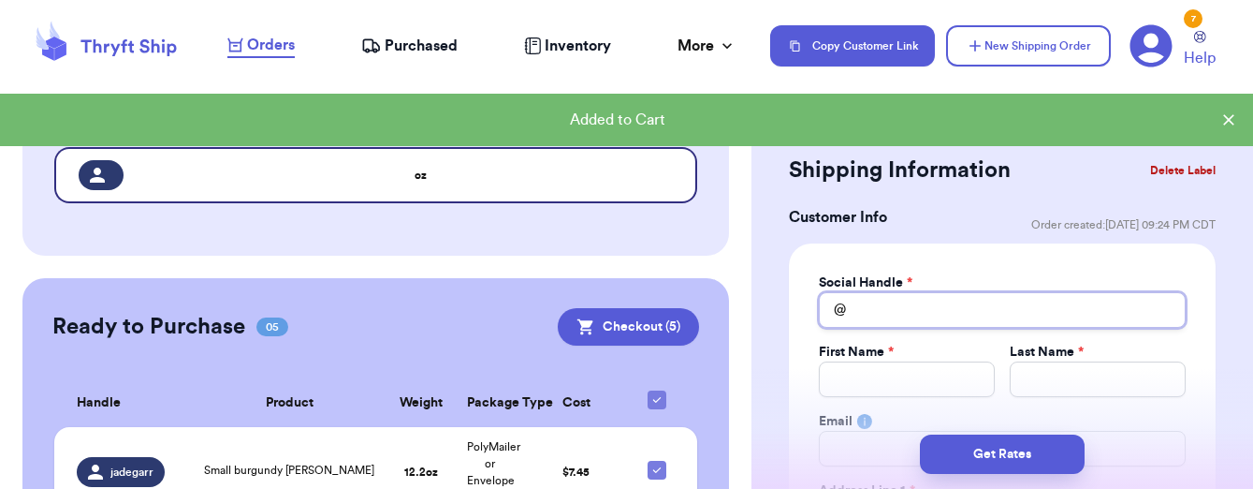
click at [958, 316] on input "Total Amount Paid" at bounding box center [1002, 310] width 367 height 36
type input "n"
type input "nr"
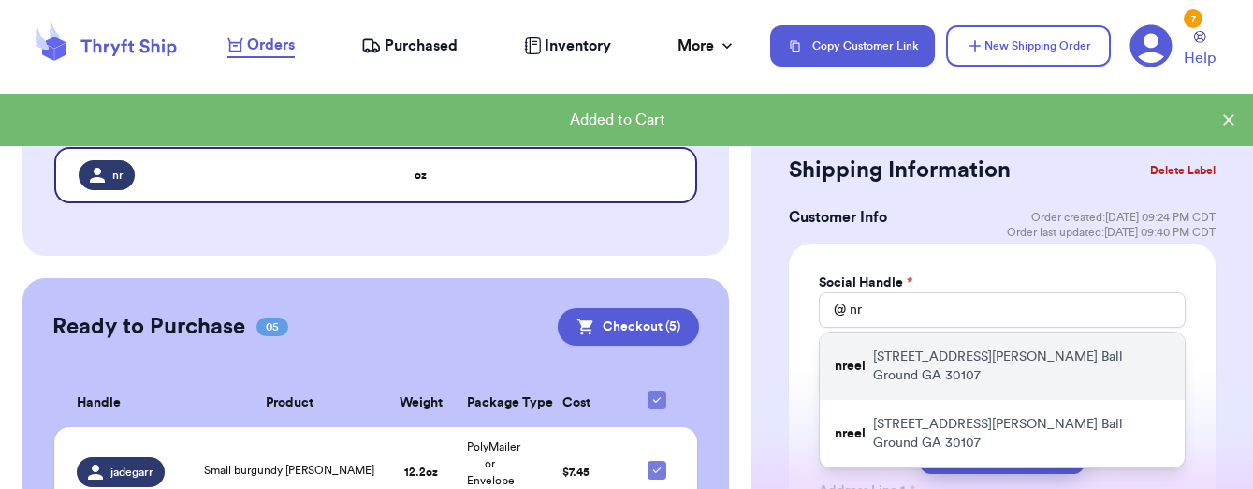
click at [957, 354] on p "[STREET_ADDRESS][PERSON_NAME]" at bounding box center [1021, 365] width 297 height 37
type input "nreel"
type input "[PERSON_NAME]"
type input "Reel"
type input "[EMAIL_ADDRESS][DOMAIN_NAME]"
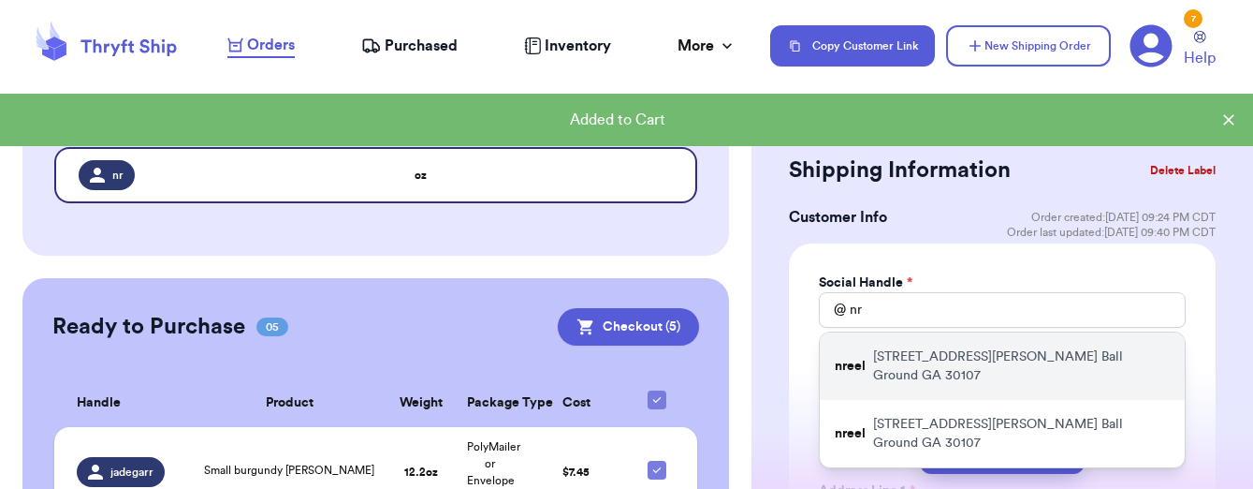
type input "[STREET_ADDRESS][PERSON_NAME]"
type input "Ball Ground"
select select "GA"
type input "30107"
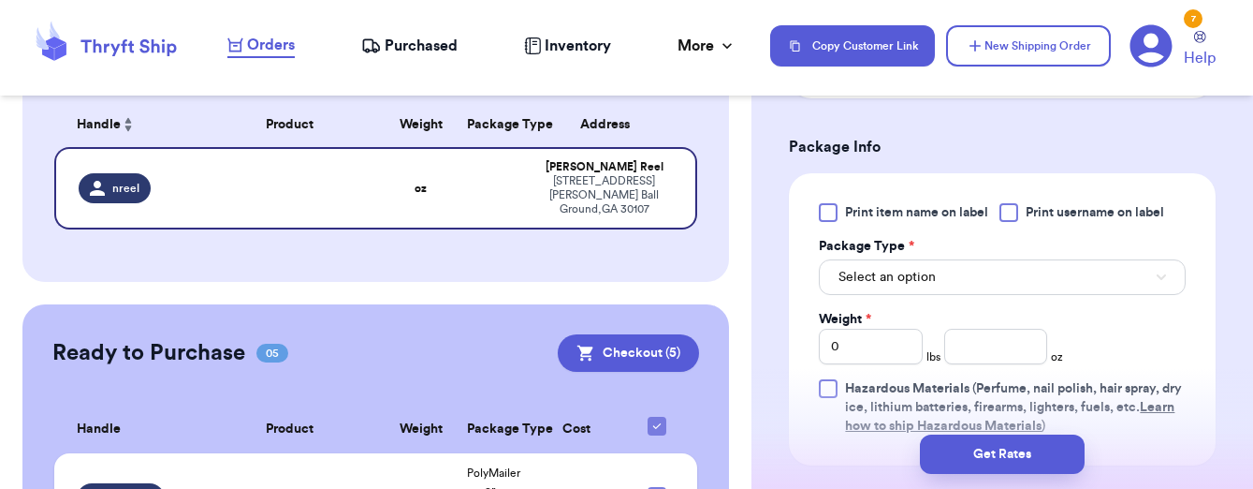
scroll to position [1115, 0]
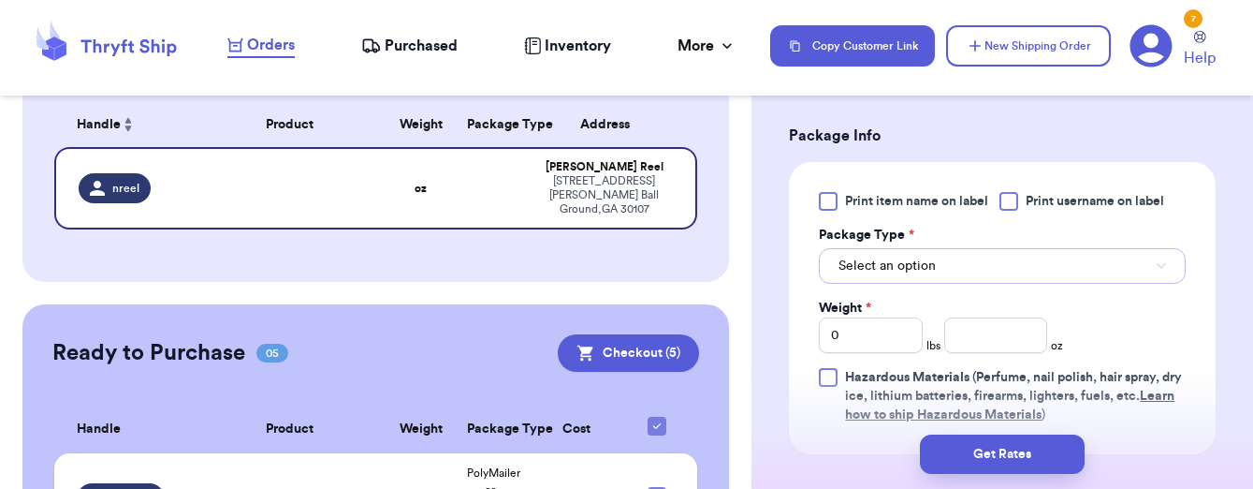
click at [921, 266] on span "Select an option" at bounding box center [887, 265] width 97 height 19
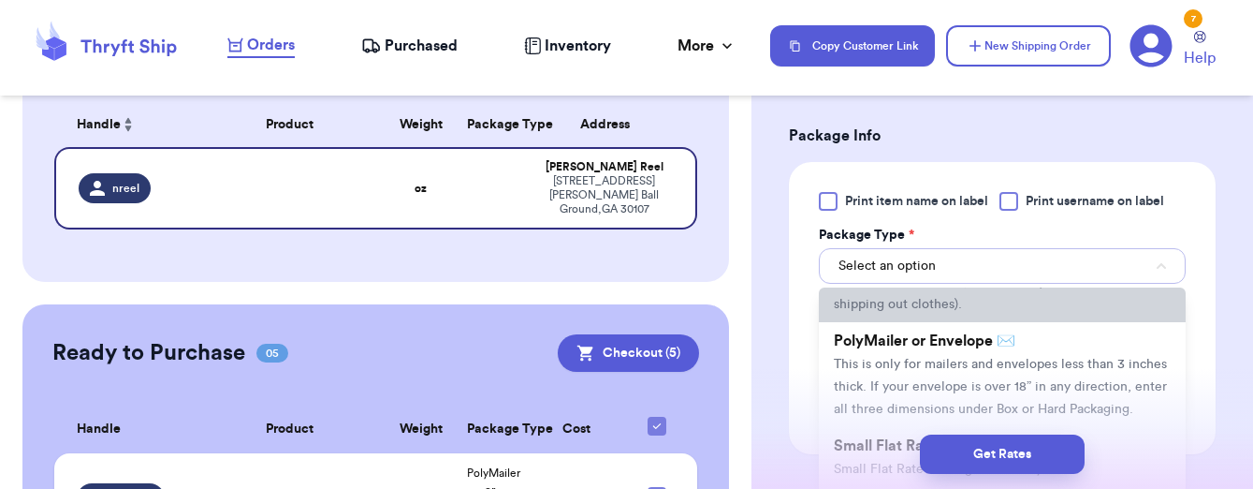
scroll to position [117, 0]
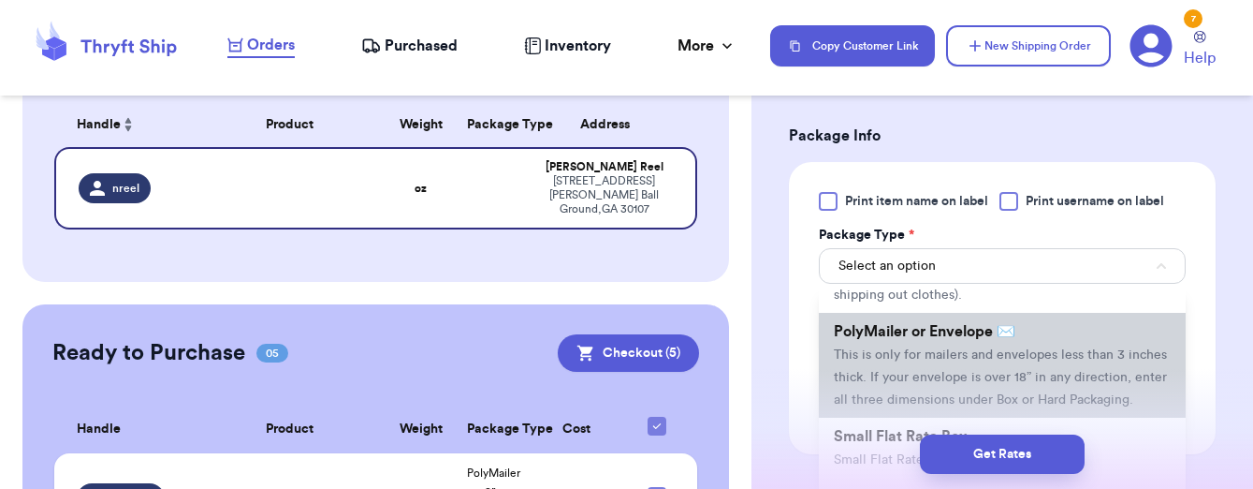
click at [936, 356] on span "This is only for mailers and envelopes less than 3 inches thick. If your envelo…" at bounding box center [1000, 377] width 333 height 58
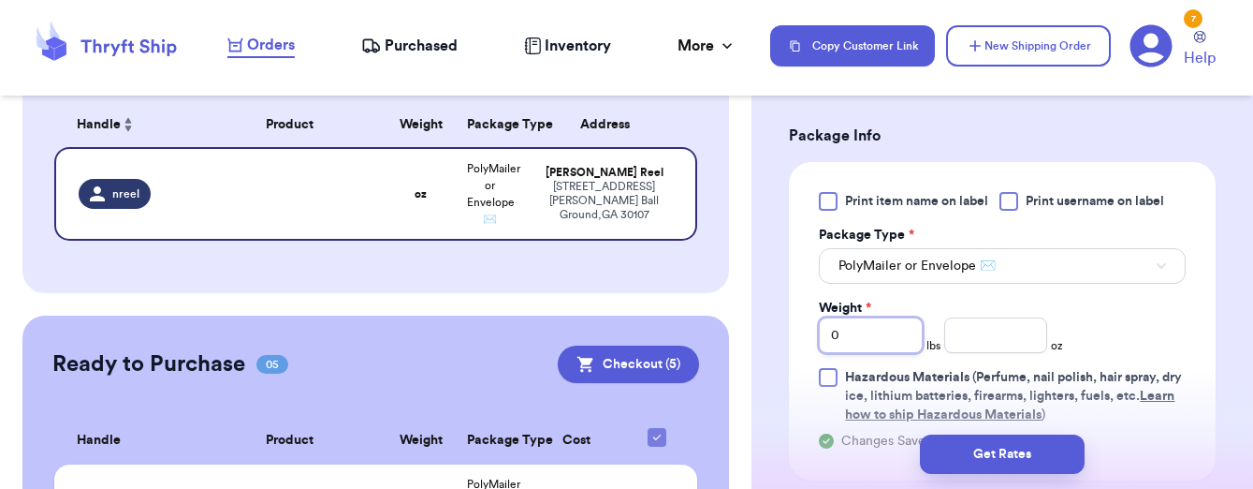
click at [883, 339] on input "0" at bounding box center [871, 335] width 104 height 36
click at [1006, 328] on input "number" at bounding box center [996, 335] width 104 height 36
type input "4.2"
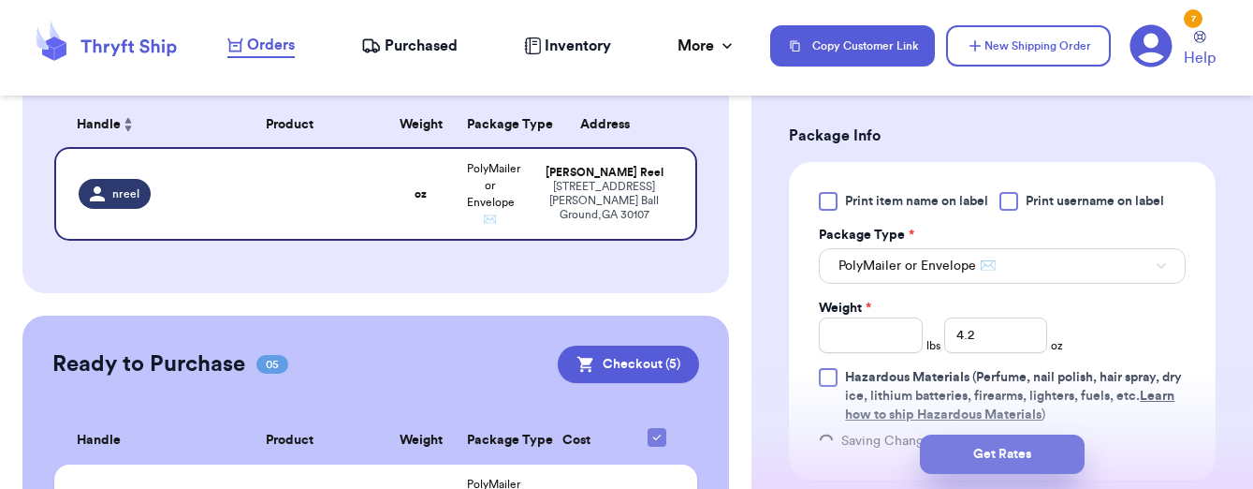
click at [1034, 449] on button "Get Rates" at bounding box center [1002, 453] width 165 height 39
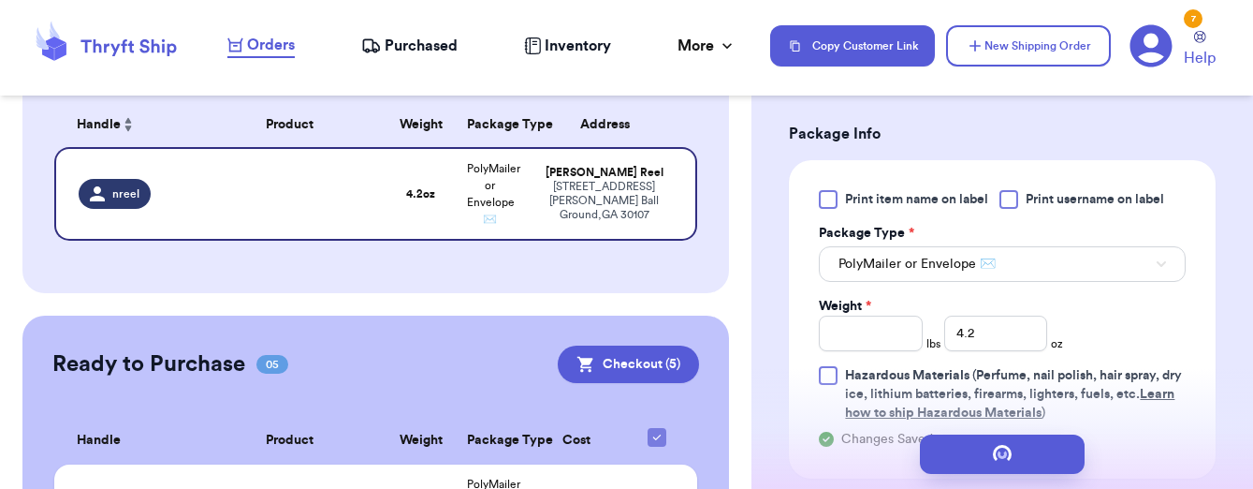
scroll to position [0, 0]
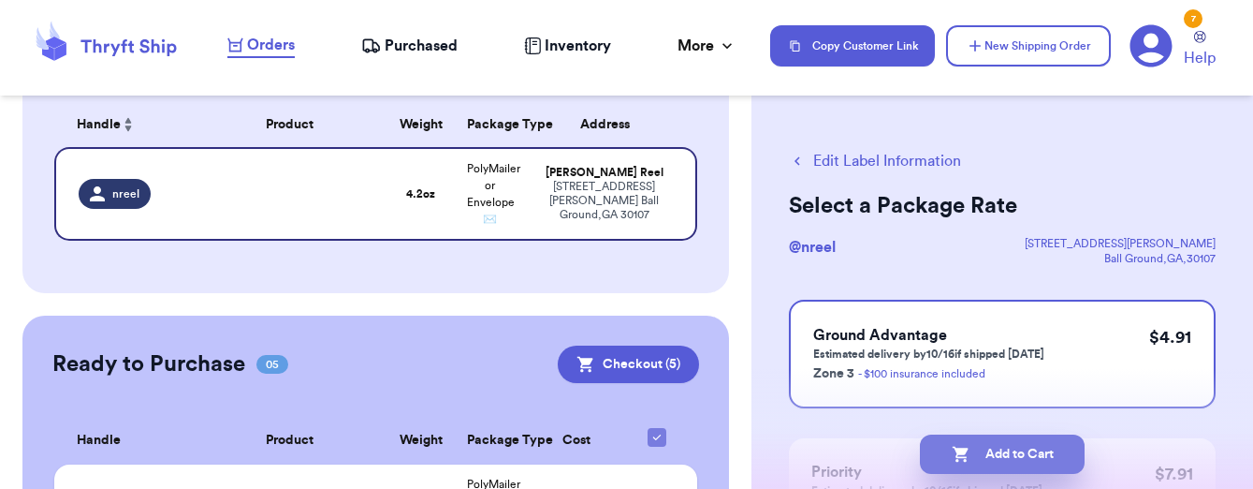
click at [985, 462] on button "Add to Cart" at bounding box center [1002, 453] width 165 height 39
checkbox input "true"
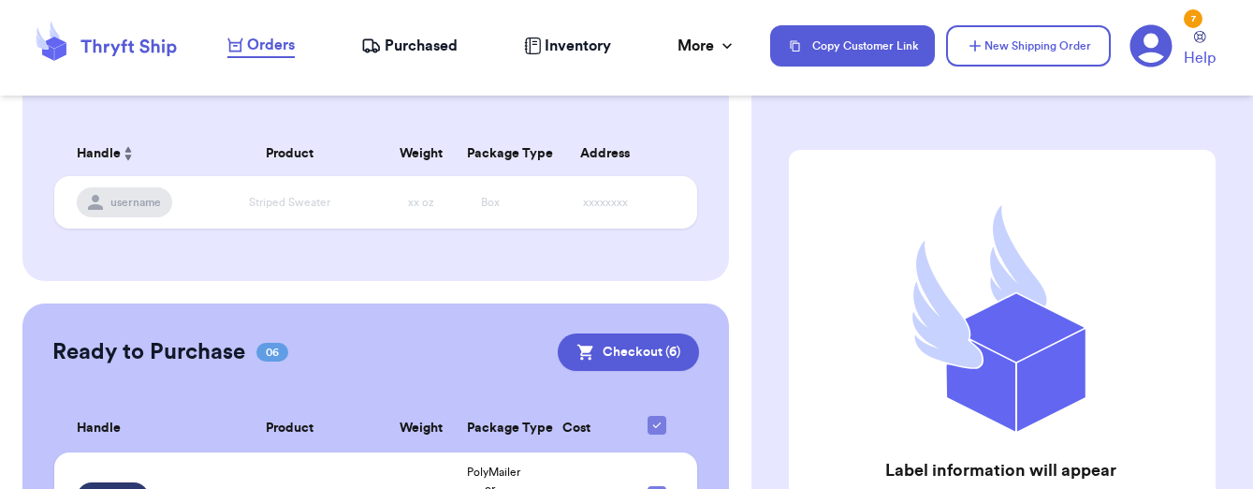
scroll to position [266, 0]
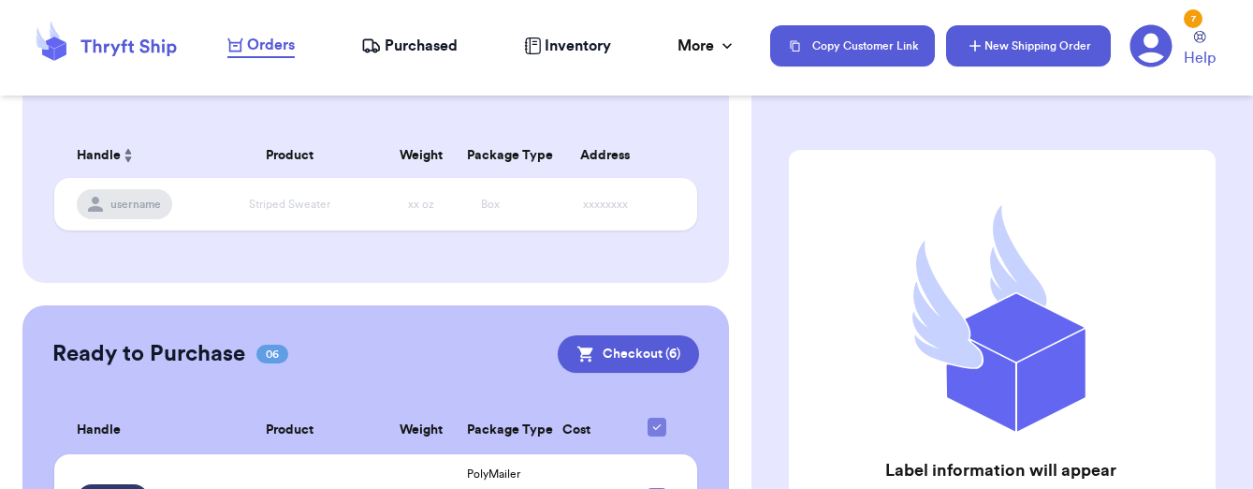
click at [1039, 49] on button "New Shipping Order" at bounding box center [1028, 45] width 165 height 41
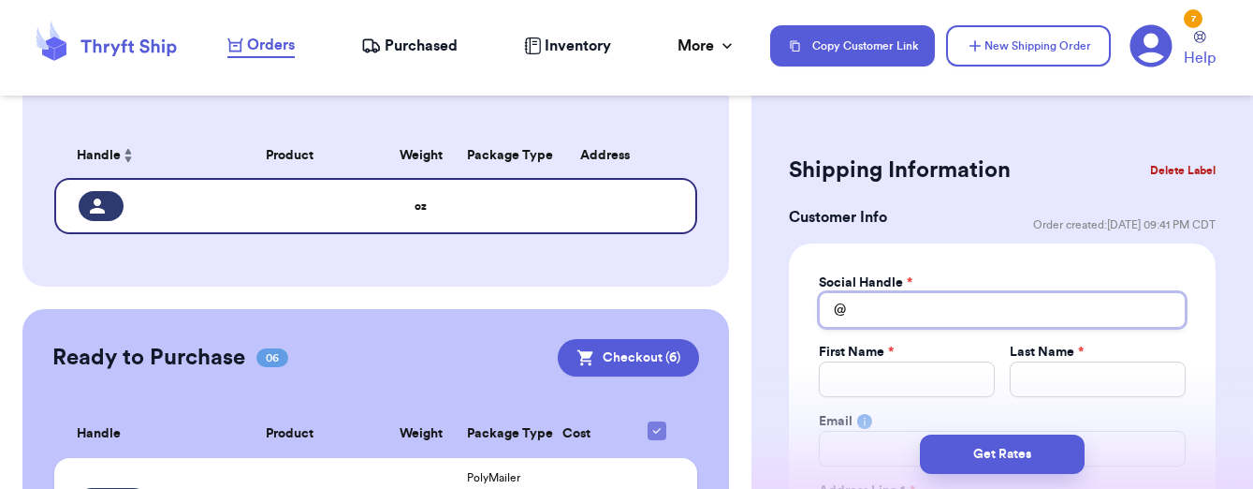
click at [936, 318] on input "Total Amount Paid" at bounding box center [1002, 310] width 367 height 36
type input "j"
type input "s"
type input "sh"
type input "sho"
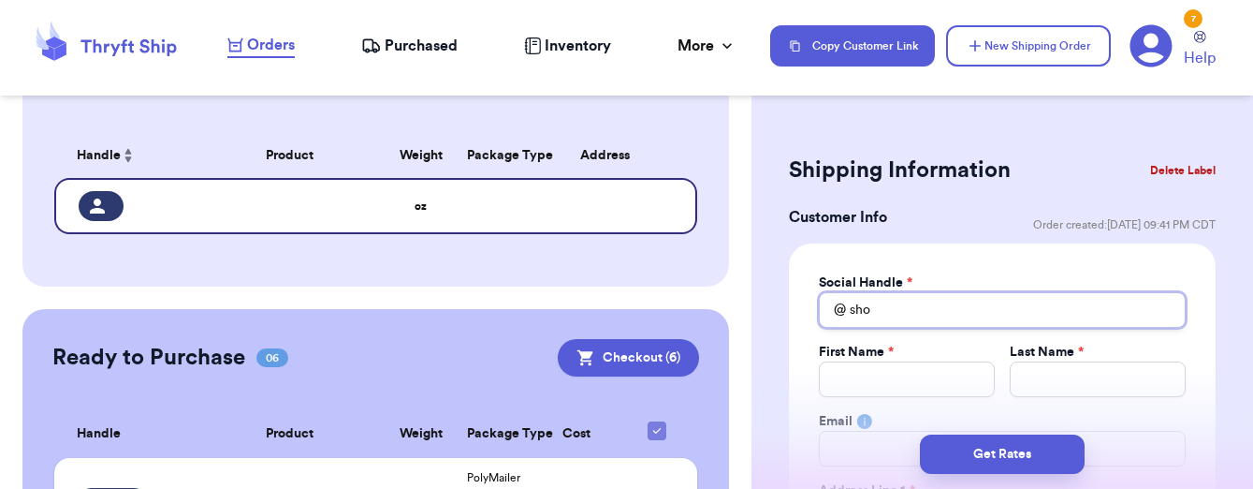
type input "shoe"
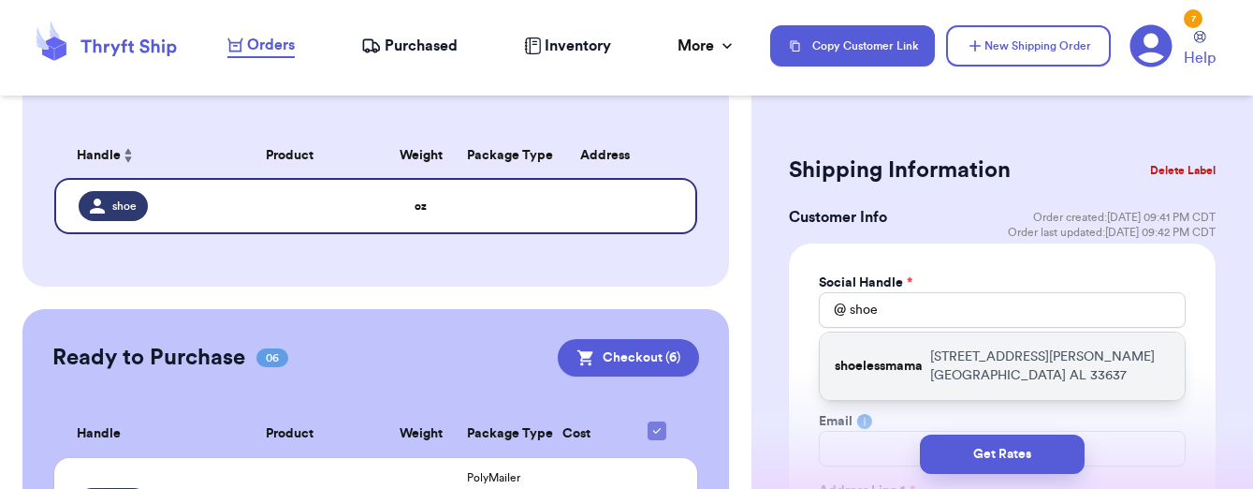
click at [948, 364] on p "[STREET_ADDRESS][PERSON_NAME]" at bounding box center [1050, 365] width 240 height 37
type input "shoelessmama"
type input "[PERSON_NAME]"
type input "[EMAIL_ADDRESS][DOMAIN_NAME]"
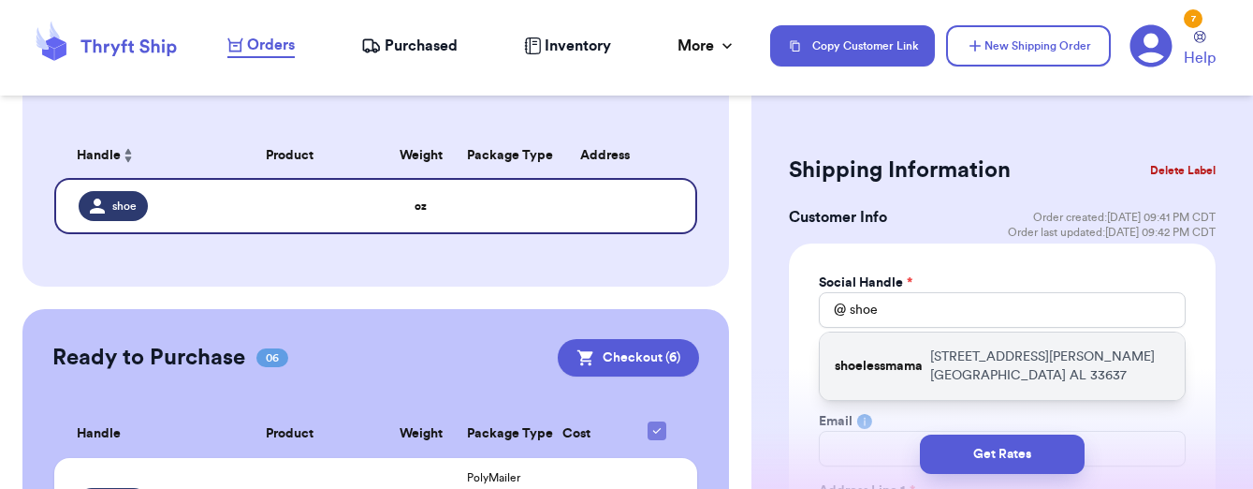
type input "[STREET_ADDRESS][PERSON_NAME]"
type input "[GEOGRAPHIC_DATA]"
select select "AL"
type input "33637"
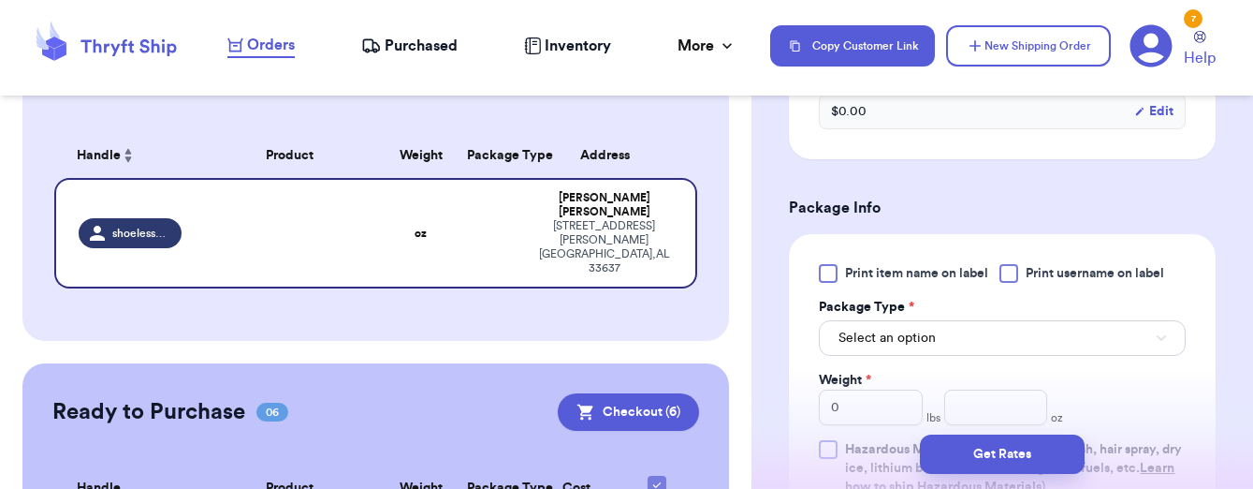
scroll to position [1049, 0]
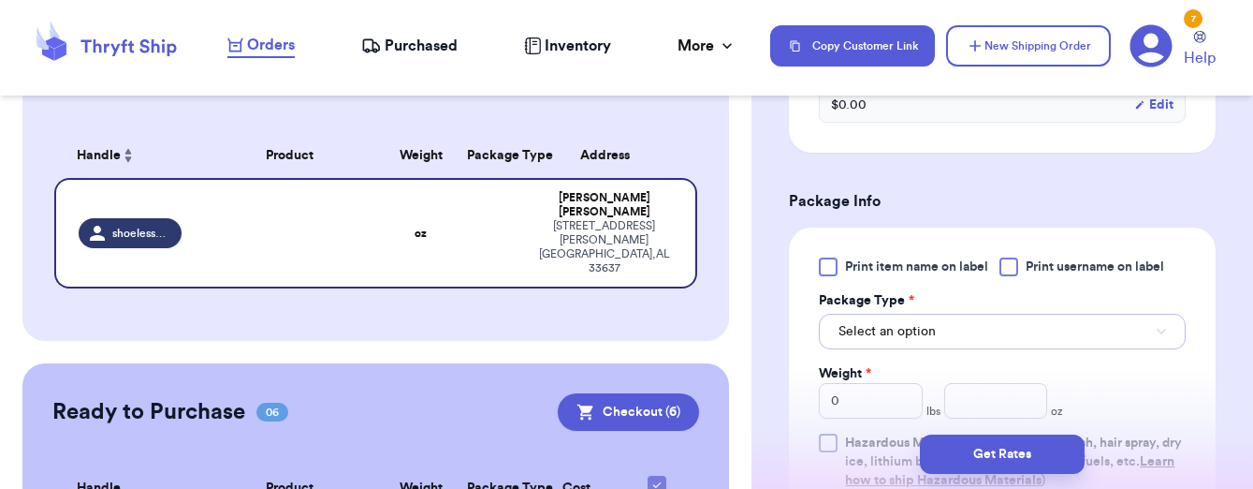
click at [931, 333] on span "Select an option" at bounding box center [887, 331] width 97 height 19
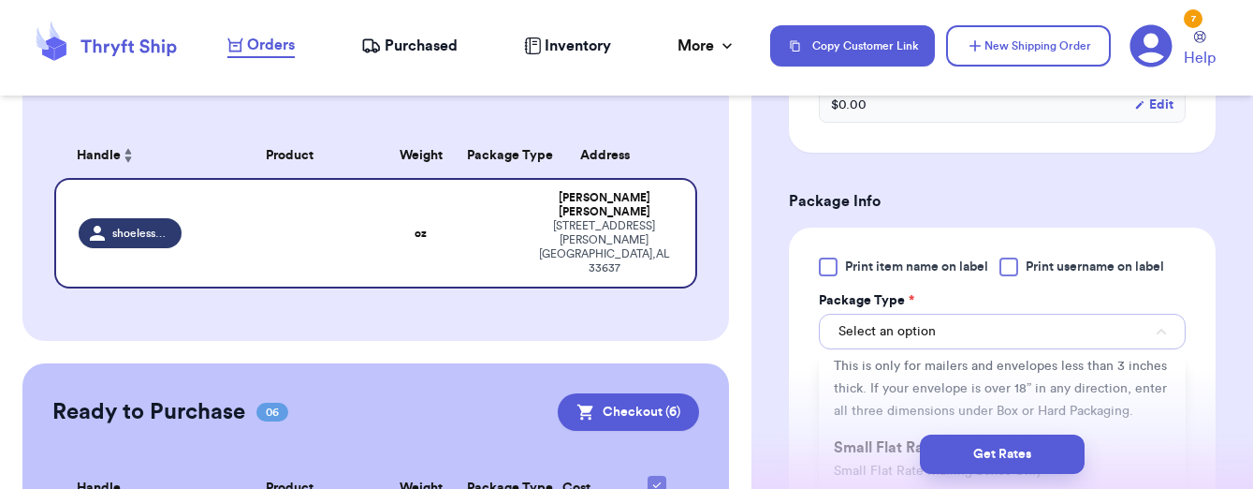
scroll to position [174, 0]
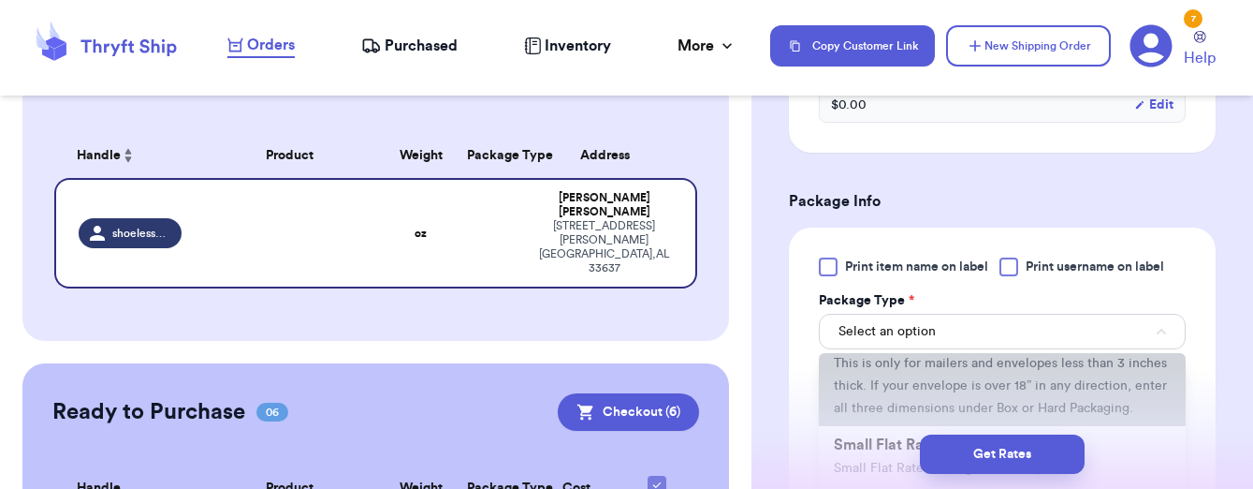
click at [905, 377] on li "PolyMailer or Envelope ✉️ This is only for mailers and envelopes less than 3 in…" at bounding box center [1002, 373] width 367 height 105
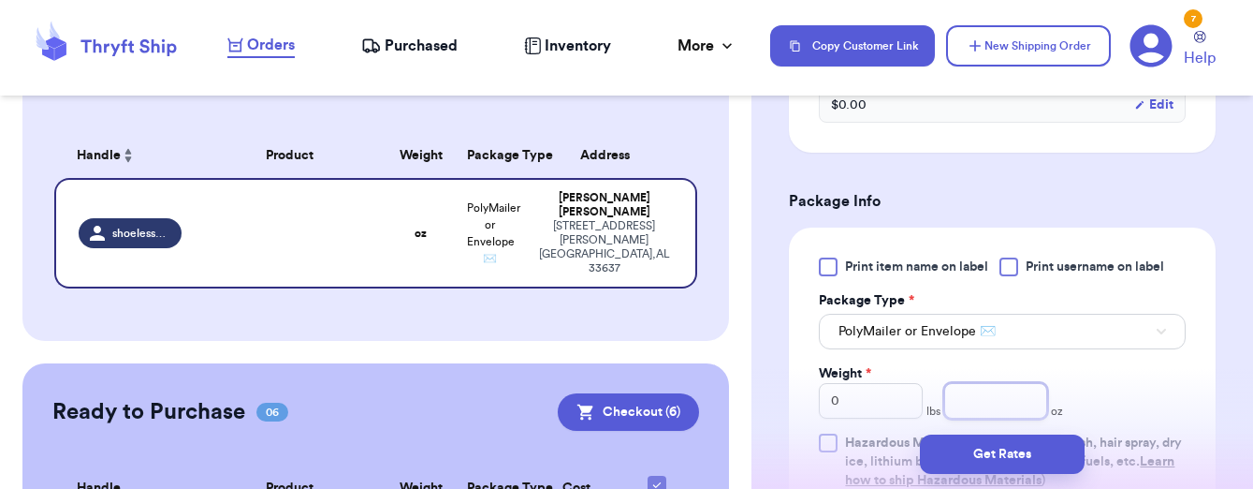
click at [958, 409] on input "number" at bounding box center [996, 401] width 104 height 36
type input "8.7"
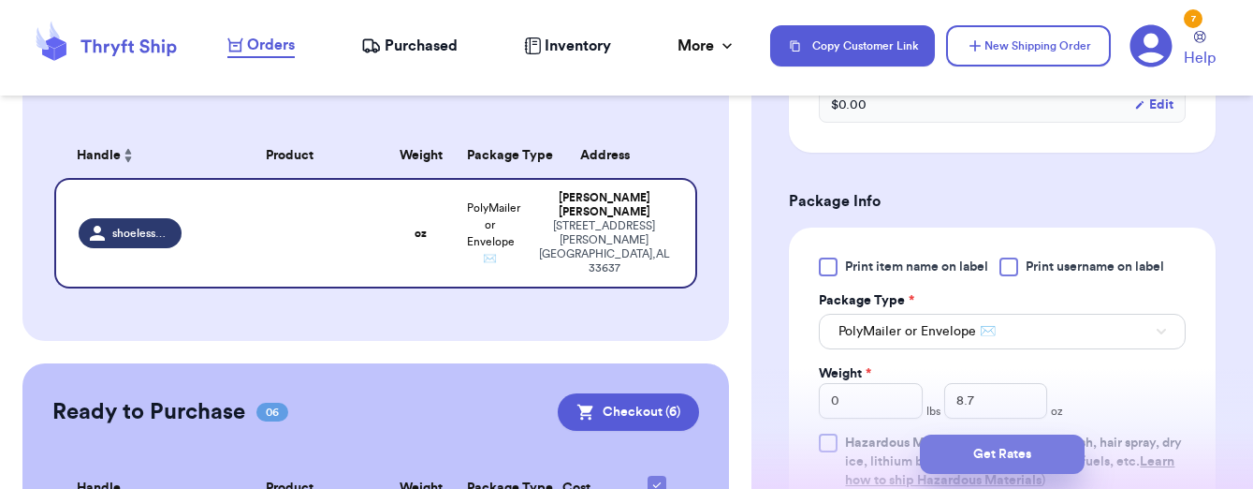
click at [966, 464] on button "Get Rates" at bounding box center [1002, 453] width 165 height 39
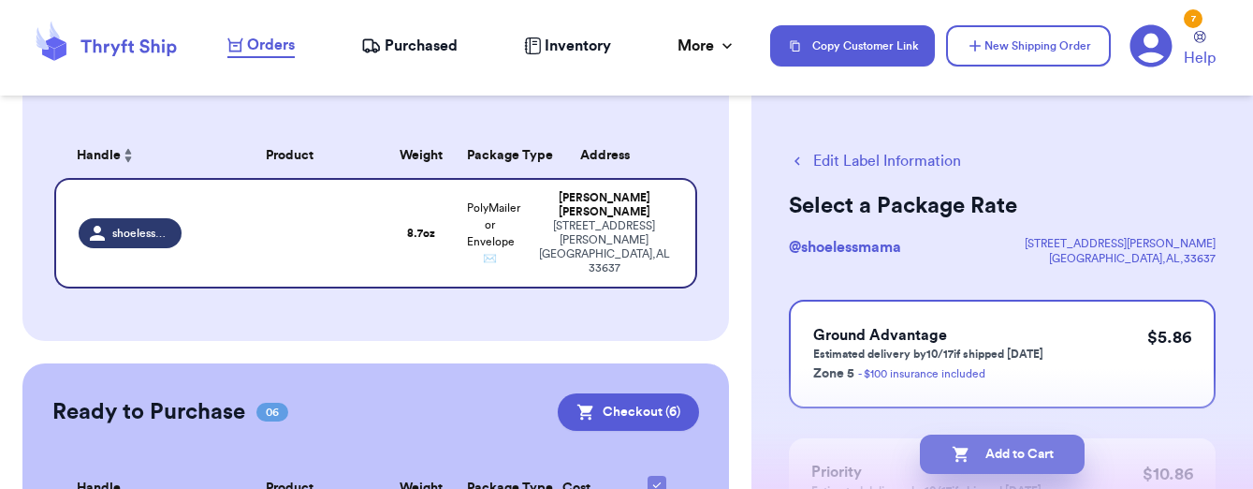
click at [987, 455] on button "Add to Cart" at bounding box center [1002, 453] width 165 height 39
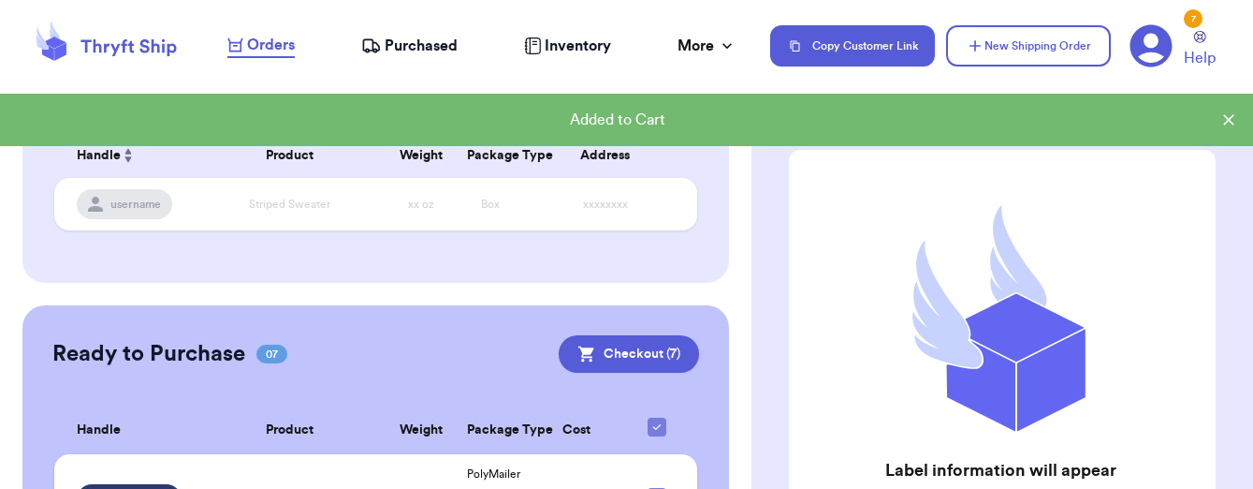
checkbox input "true"
